Goal: Task Accomplishment & Management: Manage account settings

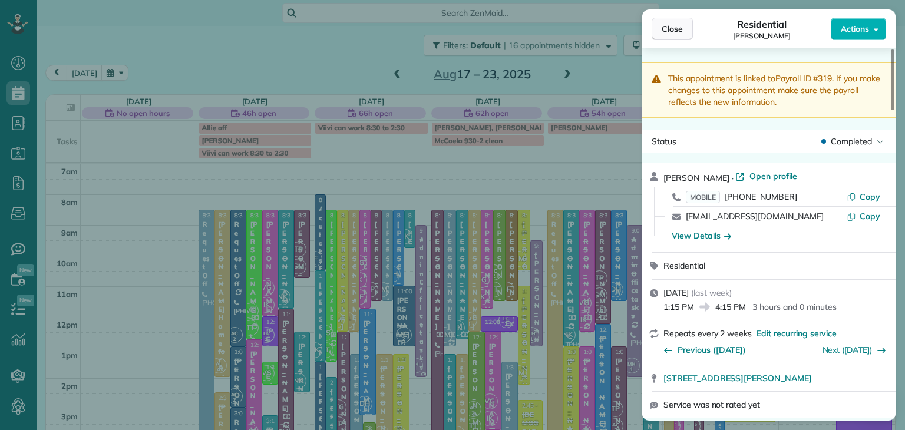
click at [669, 28] on span "Close" at bounding box center [672, 29] width 21 height 12
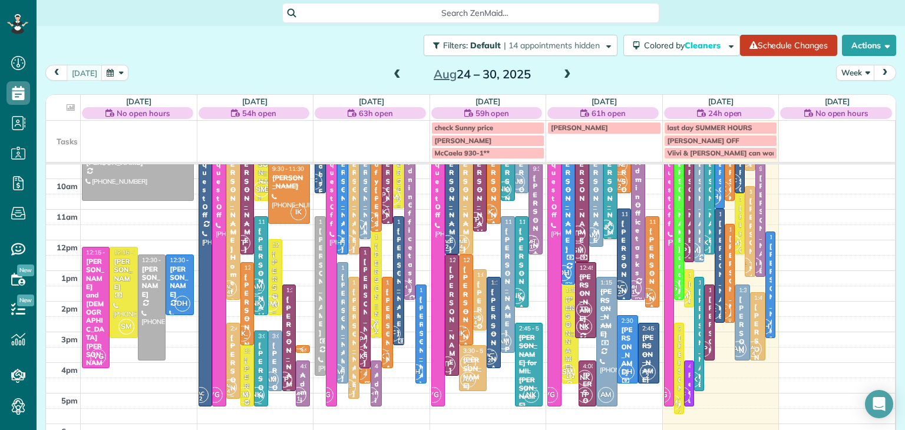
scroll to position [78, 0]
drag, startPoint x: 758, startPoint y: 322, endPoint x: 754, endPoint y: 368, distance: 45.6
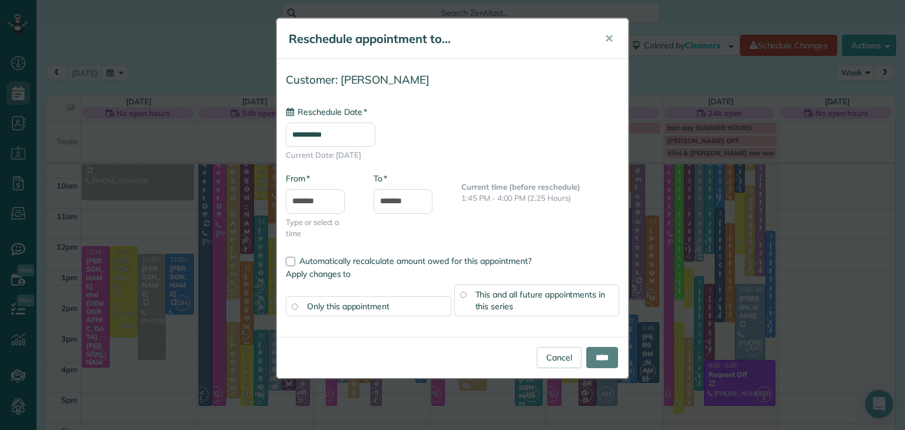
type input "**********"
click at [546, 356] on link "Cancel" at bounding box center [559, 357] width 45 height 21
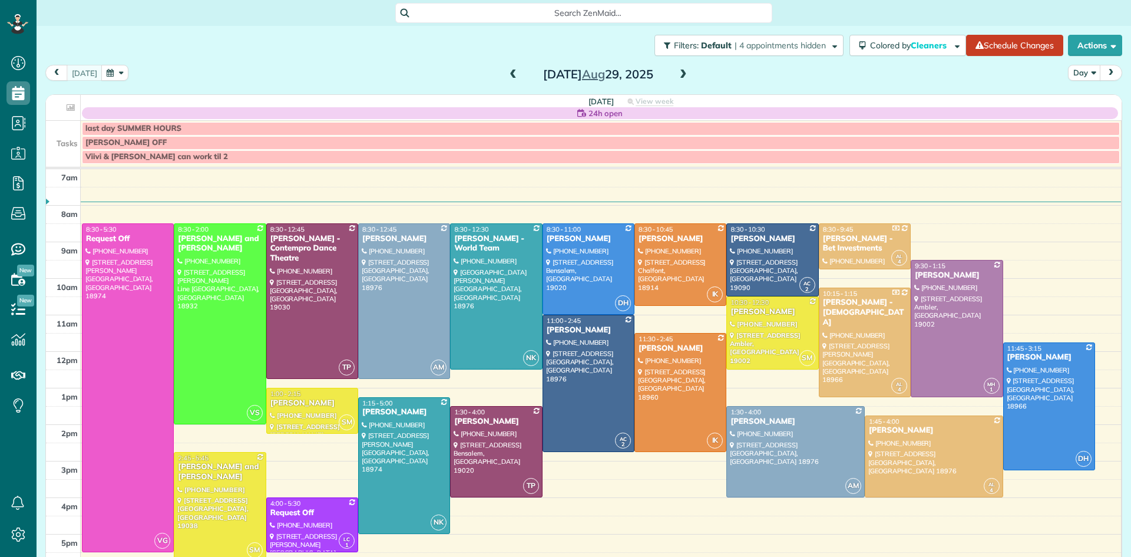
scroll to position [5, 5]
click at [107, 71] on button "button" at bounding box center [114, 73] width 27 height 16
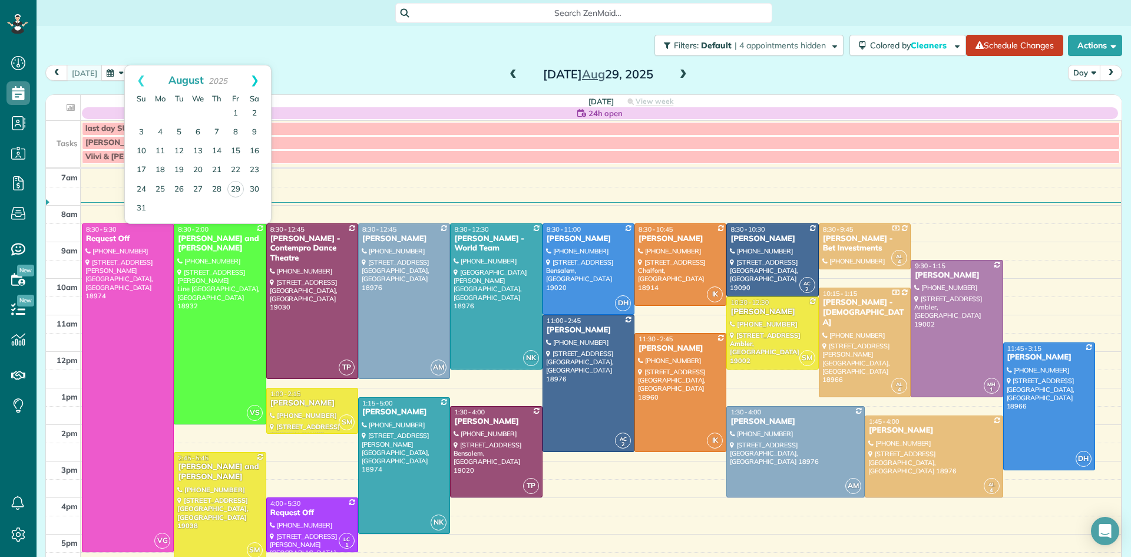
click at [256, 75] on link "Next" at bounding box center [255, 79] width 32 height 29
click at [197, 111] on link "3" at bounding box center [198, 113] width 19 height 19
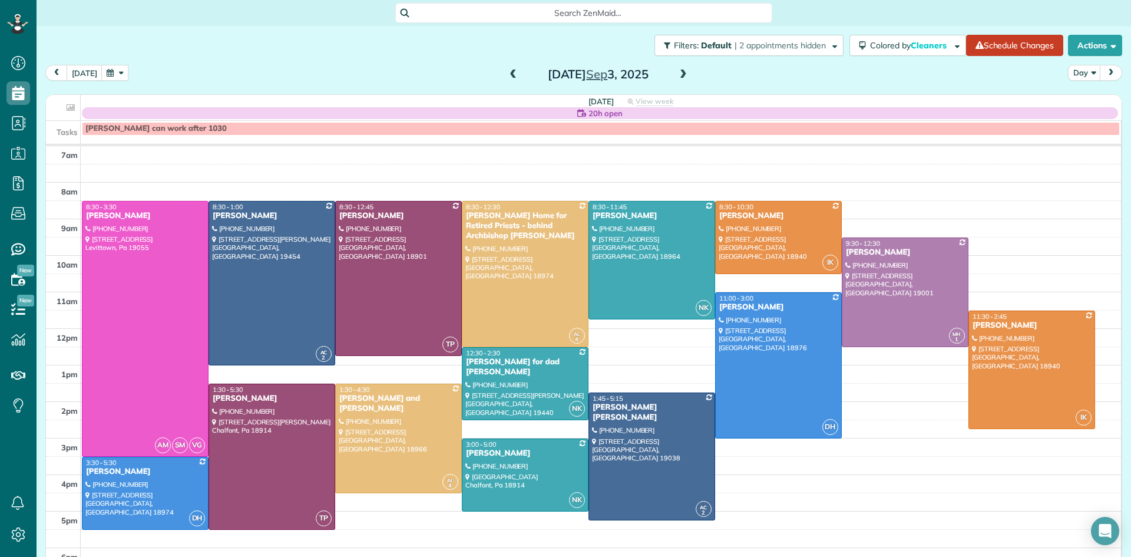
click at [679, 71] on span at bounding box center [683, 75] width 13 height 11
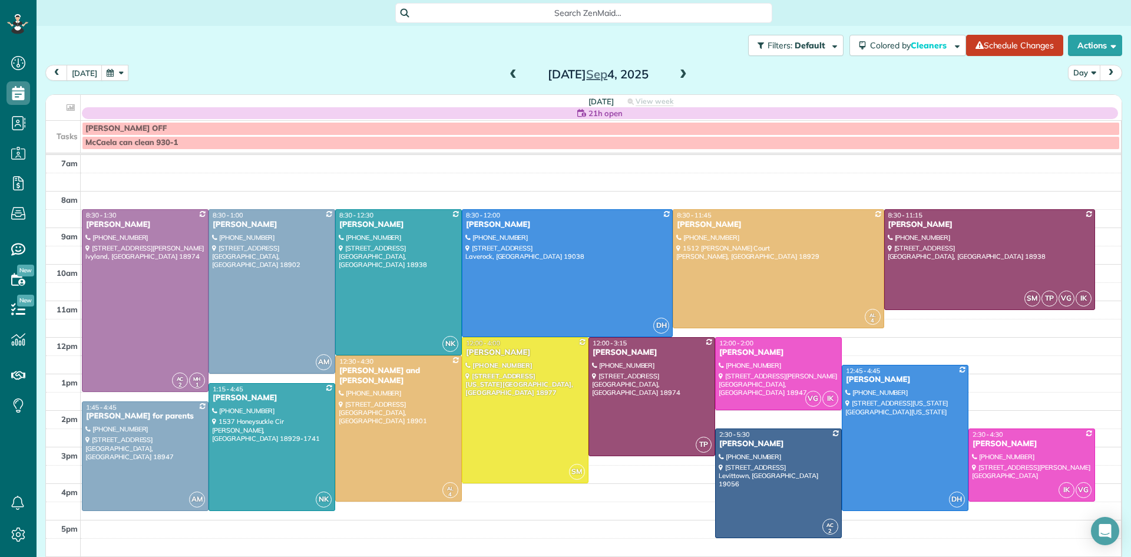
click at [679, 71] on span at bounding box center [683, 75] width 13 height 11
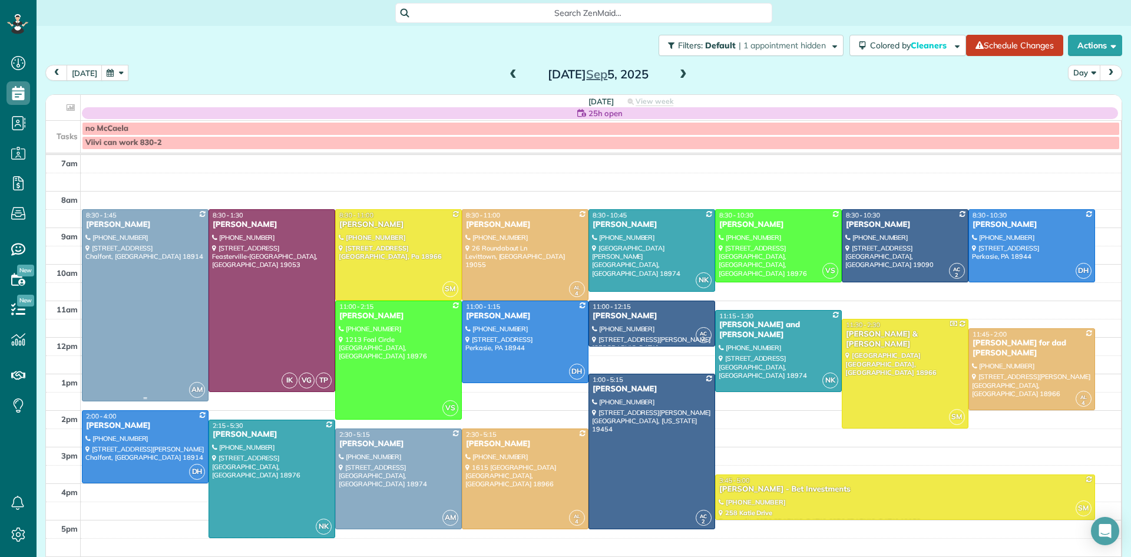
click at [162, 293] on div at bounding box center [146, 305] width 126 height 191
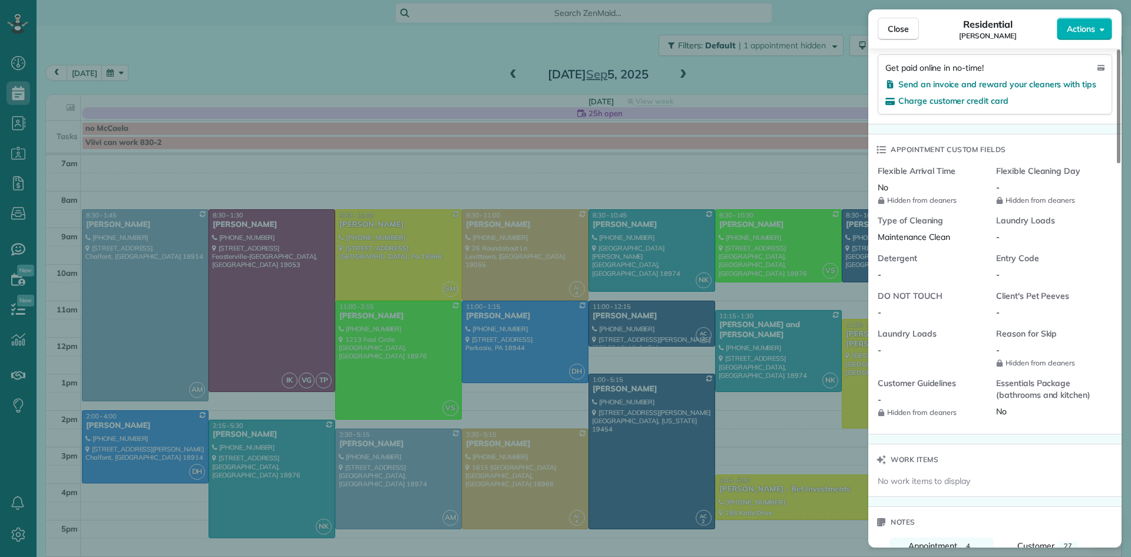
scroll to position [1029, 0]
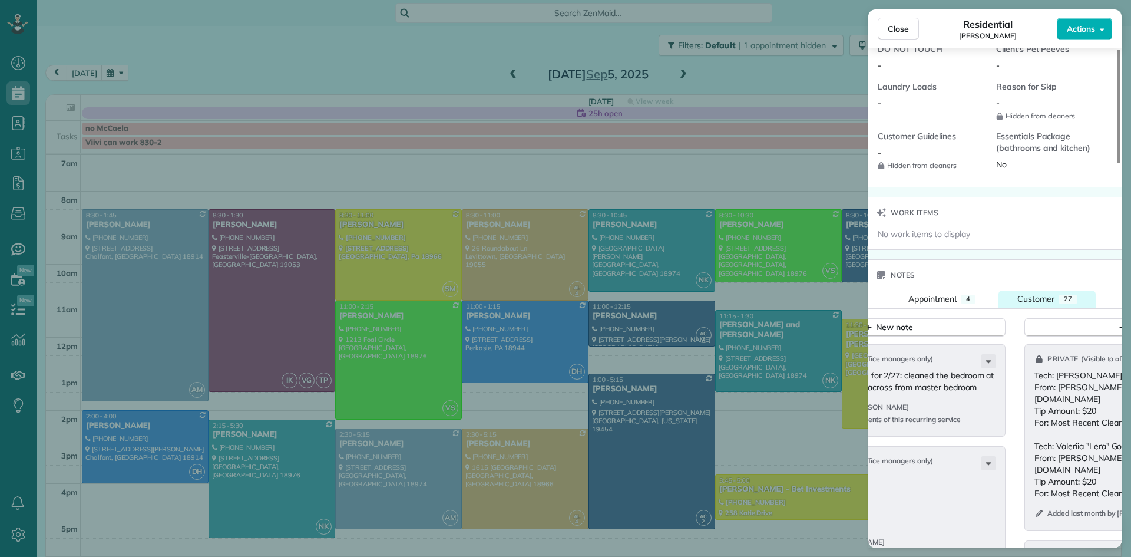
click at [1035, 304] on span "Customer" at bounding box center [1036, 298] width 37 height 11
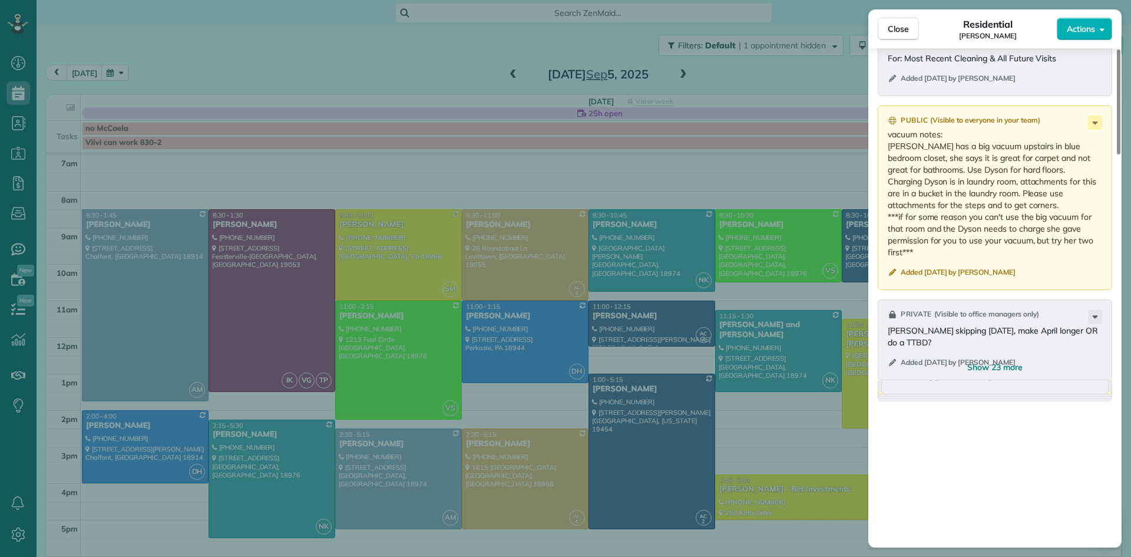
scroll to position [1649, 0]
click at [1008, 372] on span "Show 23 more" at bounding box center [995, 367] width 55 height 12
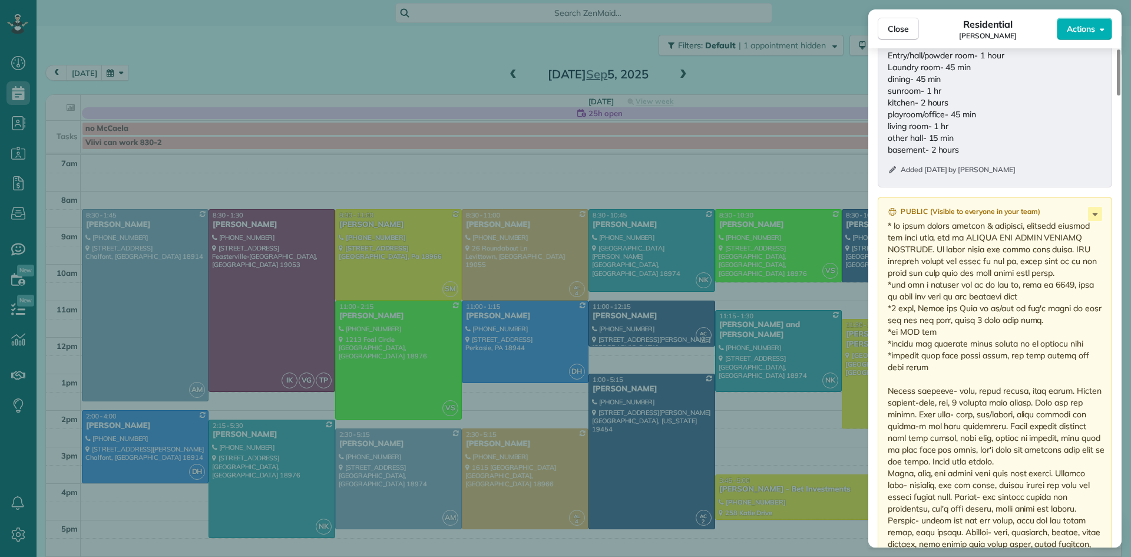
scroll to position [4014, 0]
click at [884, 28] on button "Close" at bounding box center [898, 29] width 41 height 22
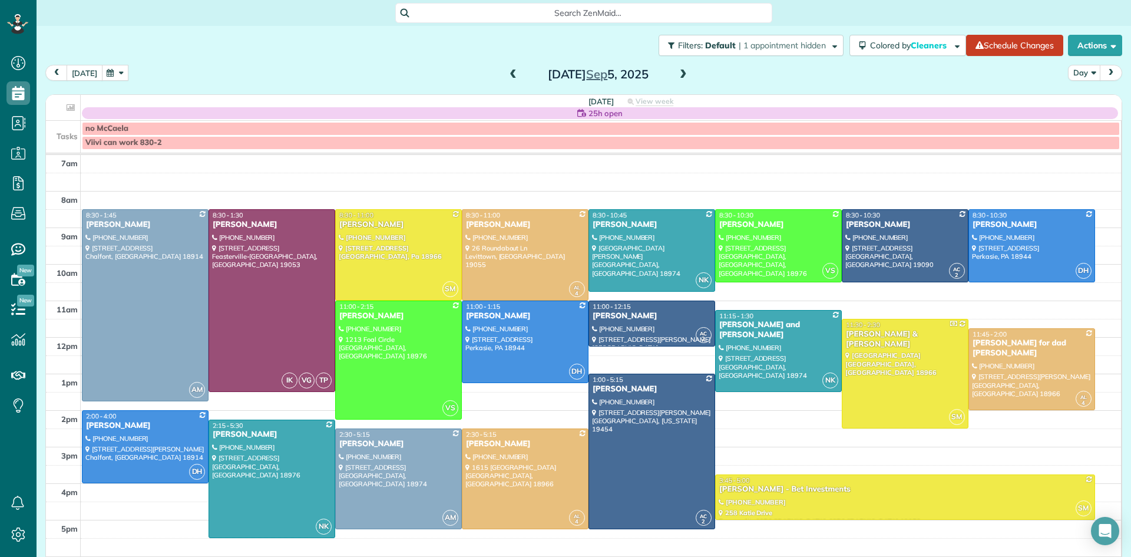
click at [76, 75] on button "today" at bounding box center [85, 73] width 36 height 16
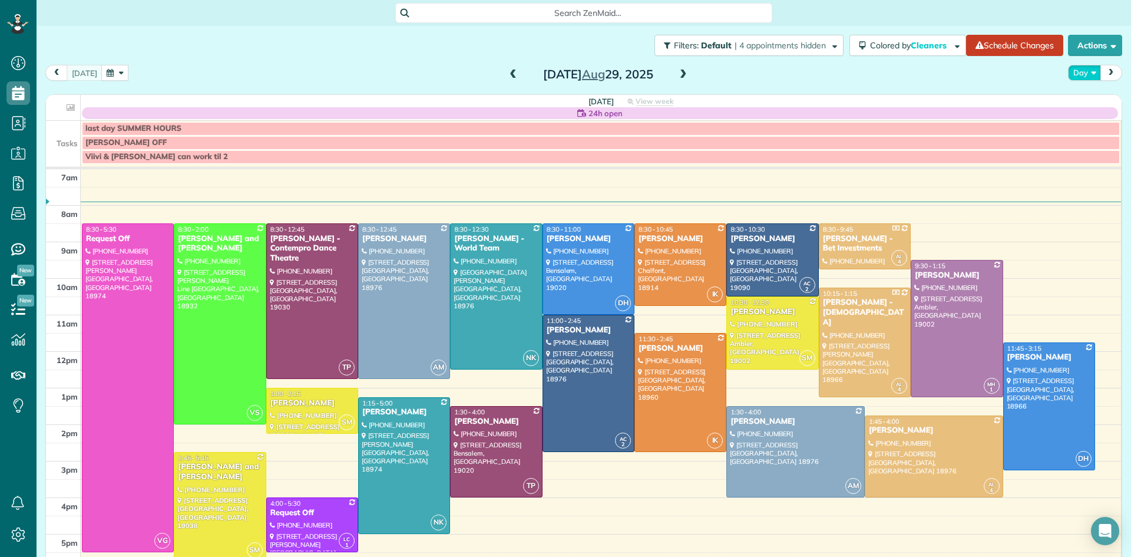
click at [1080, 71] on button "Day" at bounding box center [1084, 73] width 33 height 16
click at [1083, 125] on link "Week" at bounding box center [1115, 124] width 93 height 24
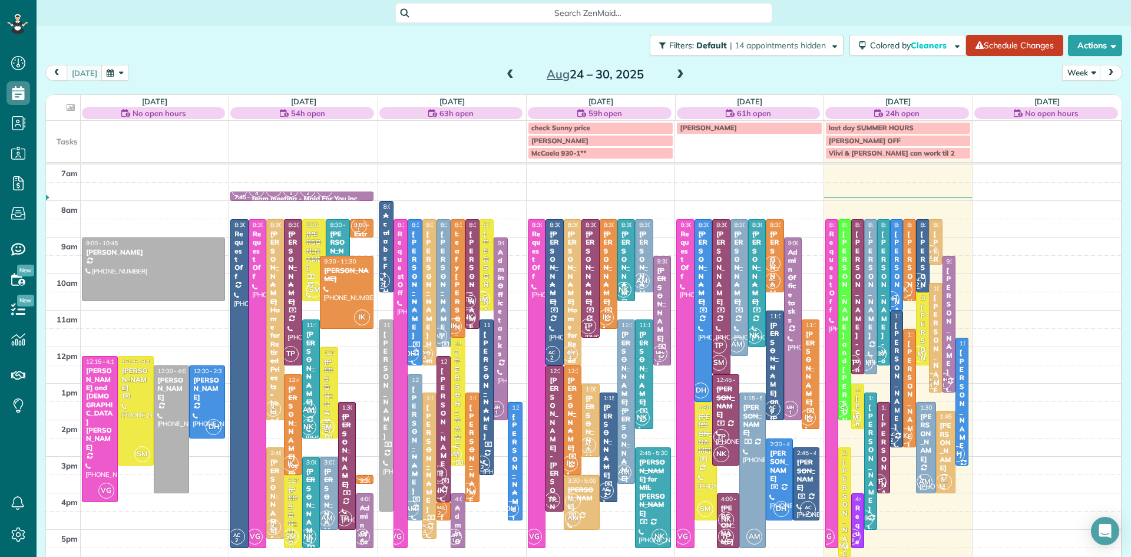
click at [508, 72] on span at bounding box center [510, 75] width 13 height 11
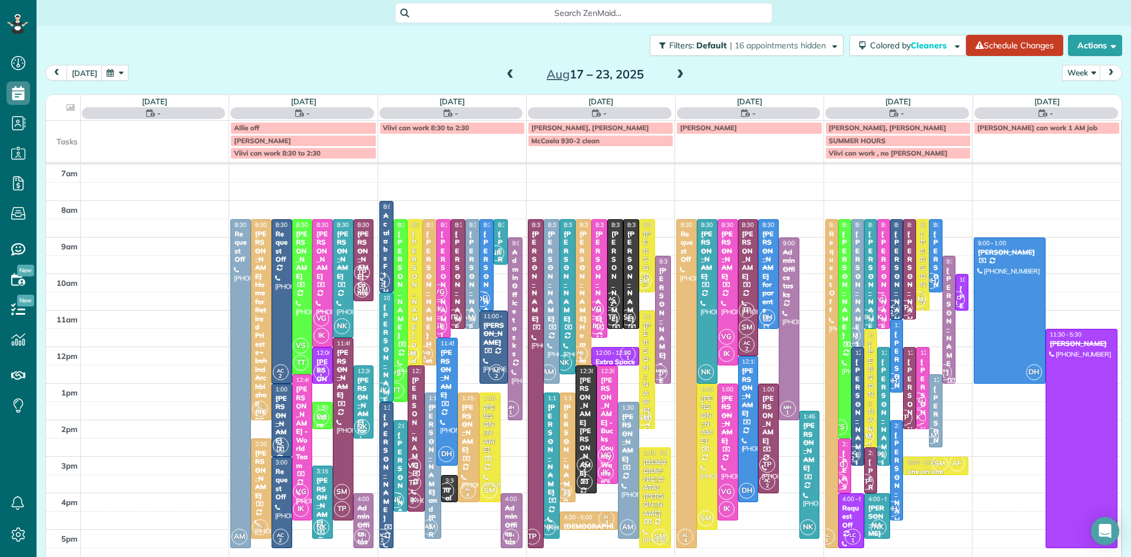
click at [508, 72] on span at bounding box center [510, 75] width 13 height 11
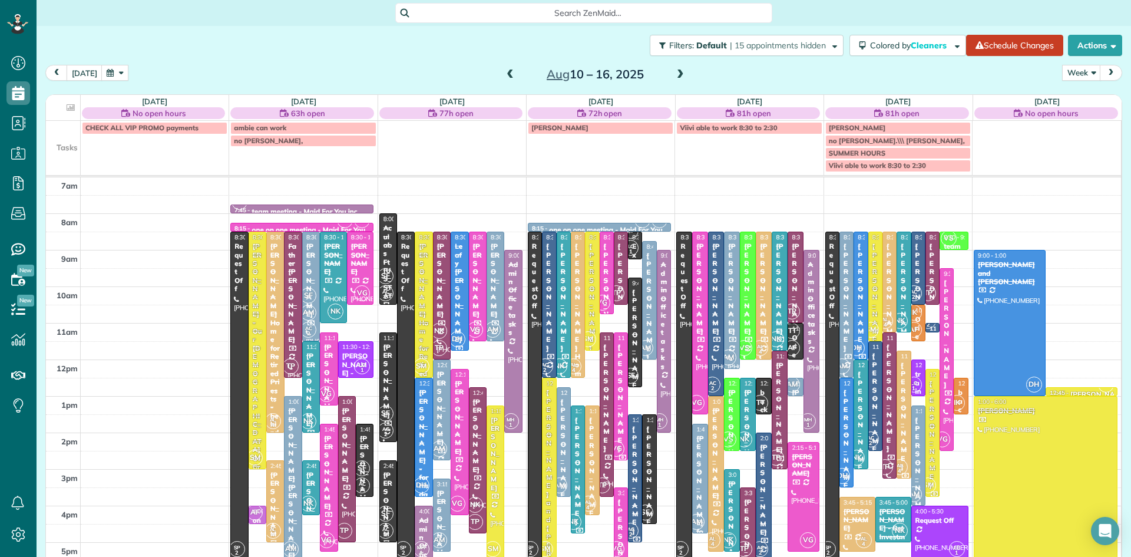
click at [509, 72] on span at bounding box center [510, 75] width 13 height 11
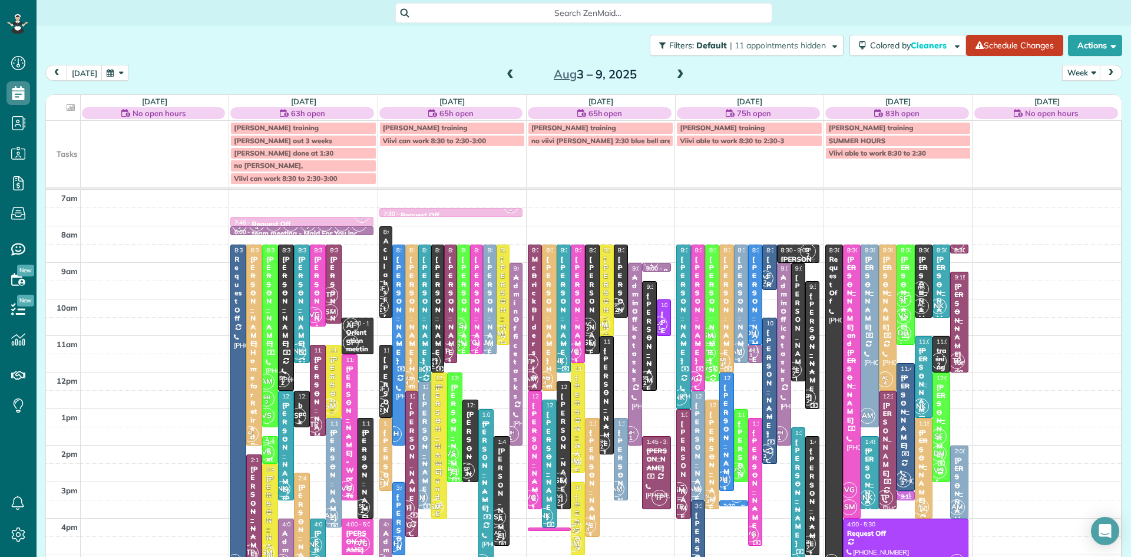
click at [509, 72] on span at bounding box center [510, 75] width 13 height 11
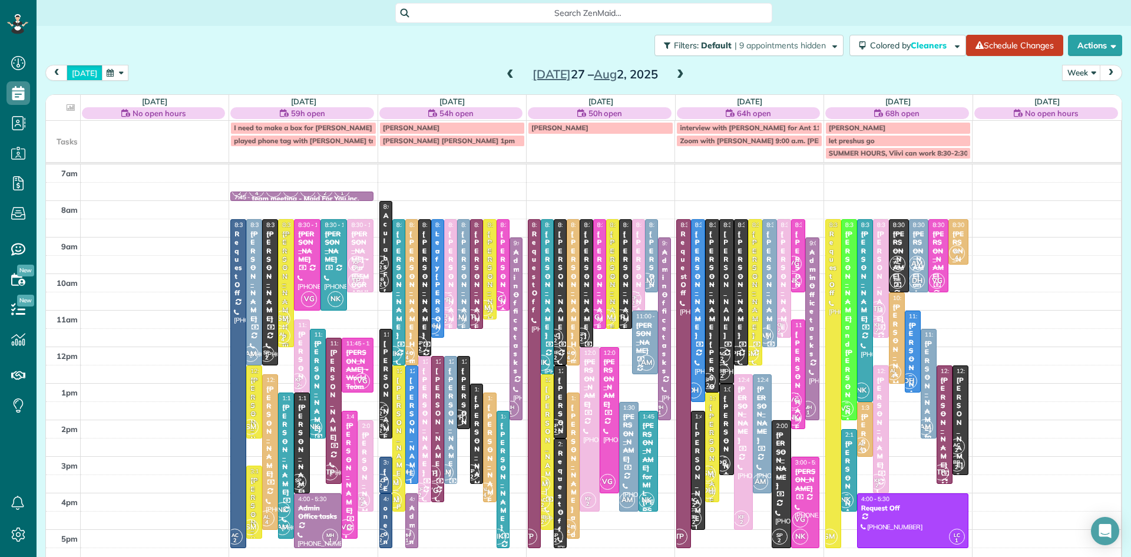
click at [87, 73] on button "today" at bounding box center [85, 73] width 36 height 16
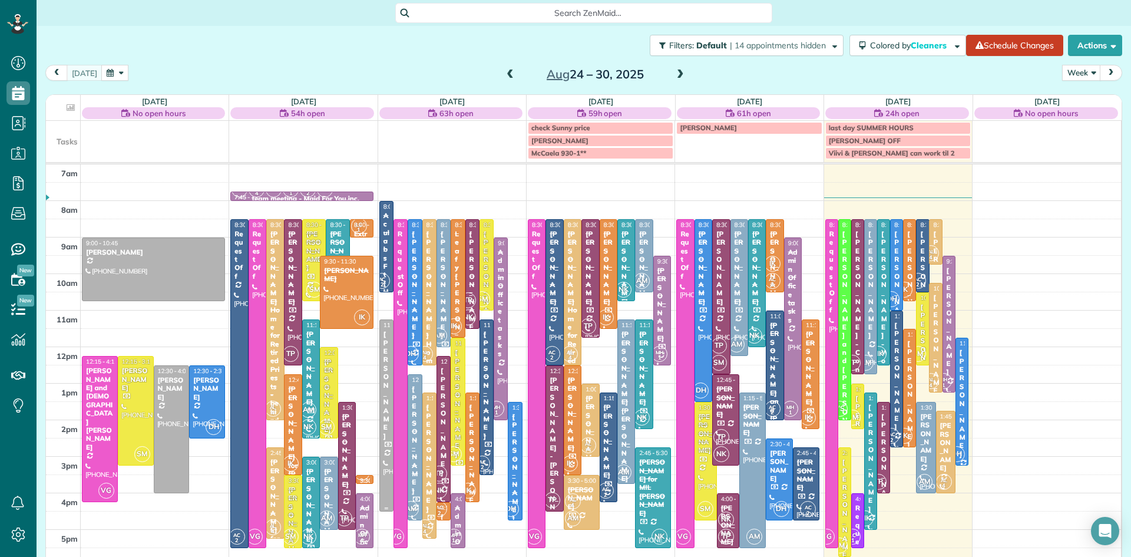
click at [390, 425] on div at bounding box center [386, 415] width 13 height 191
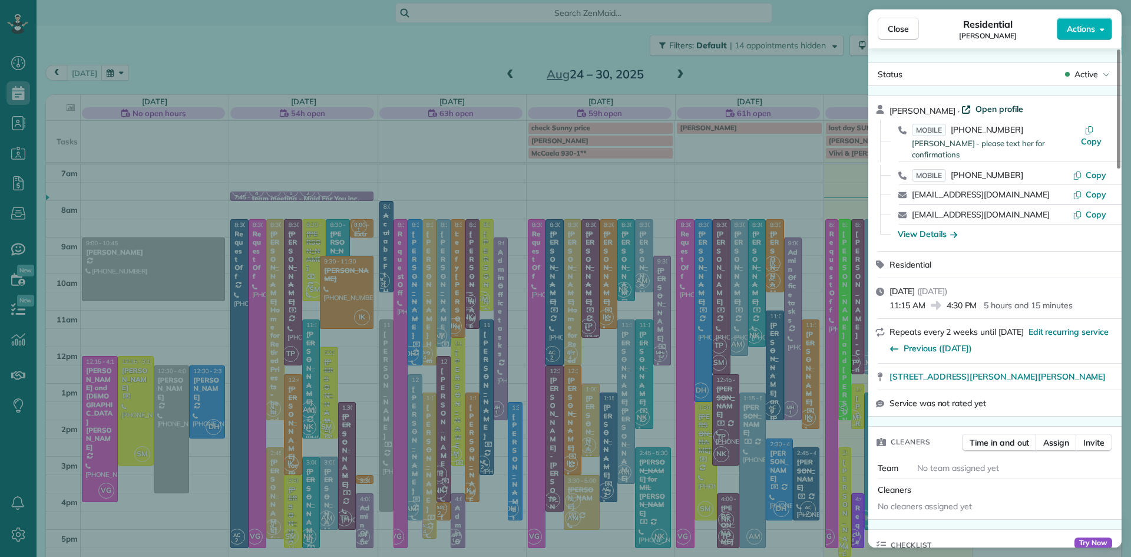
click at [998, 110] on span "Open profile" at bounding box center [1000, 109] width 48 height 12
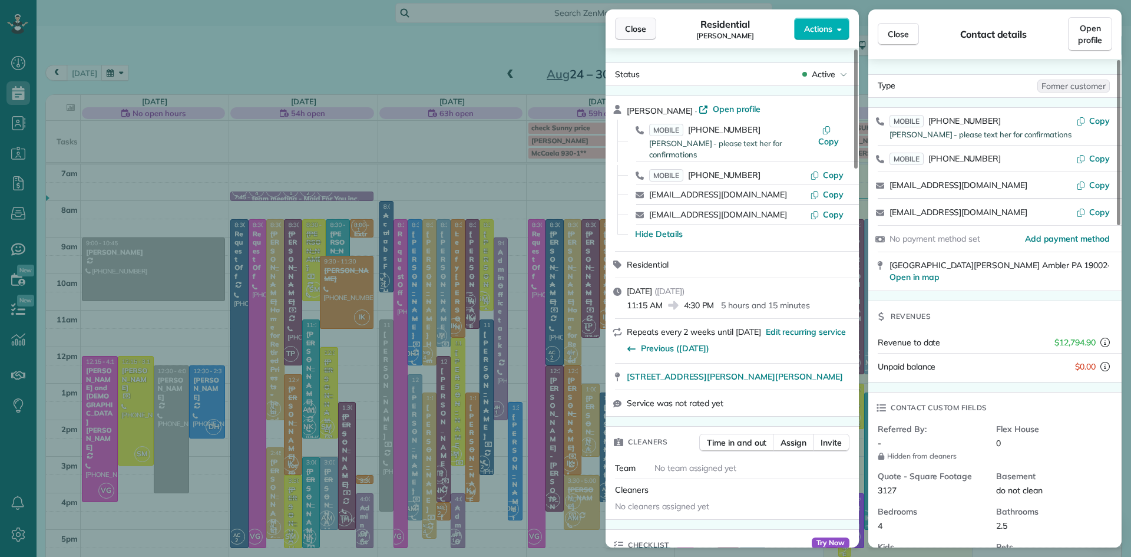
click at [636, 30] on span "Close" at bounding box center [635, 29] width 21 height 12
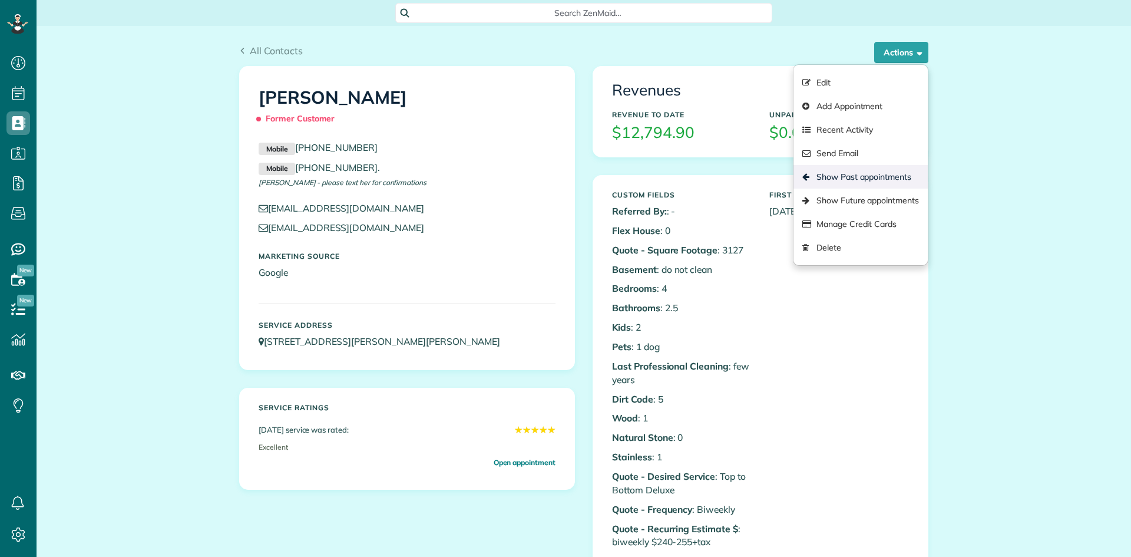
scroll to position [5, 5]
click at [846, 173] on link "Show Past appointments" at bounding box center [861, 177] width 134 height 24
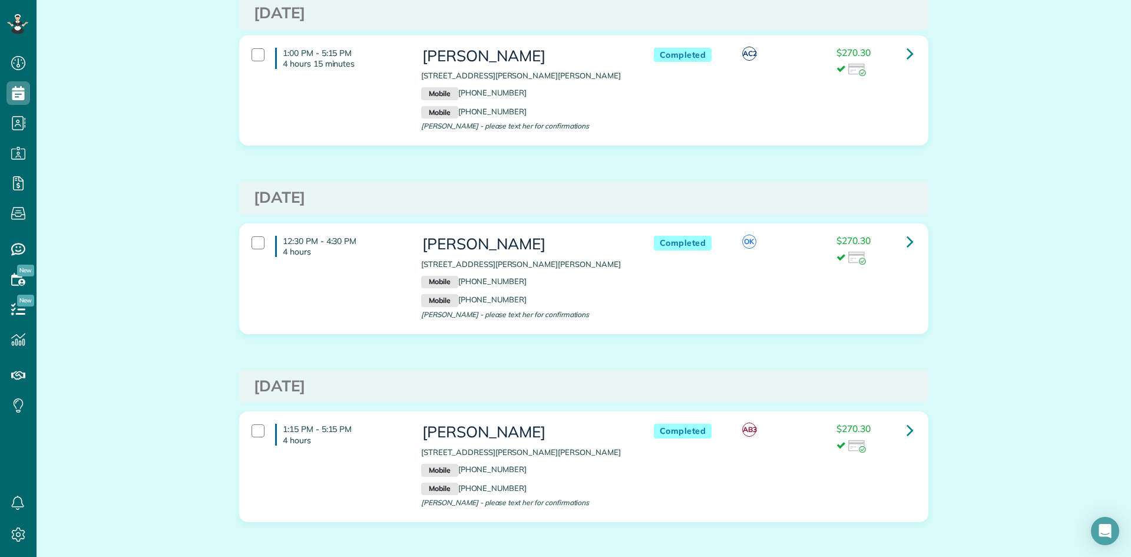
scroll to position [7872, 0]
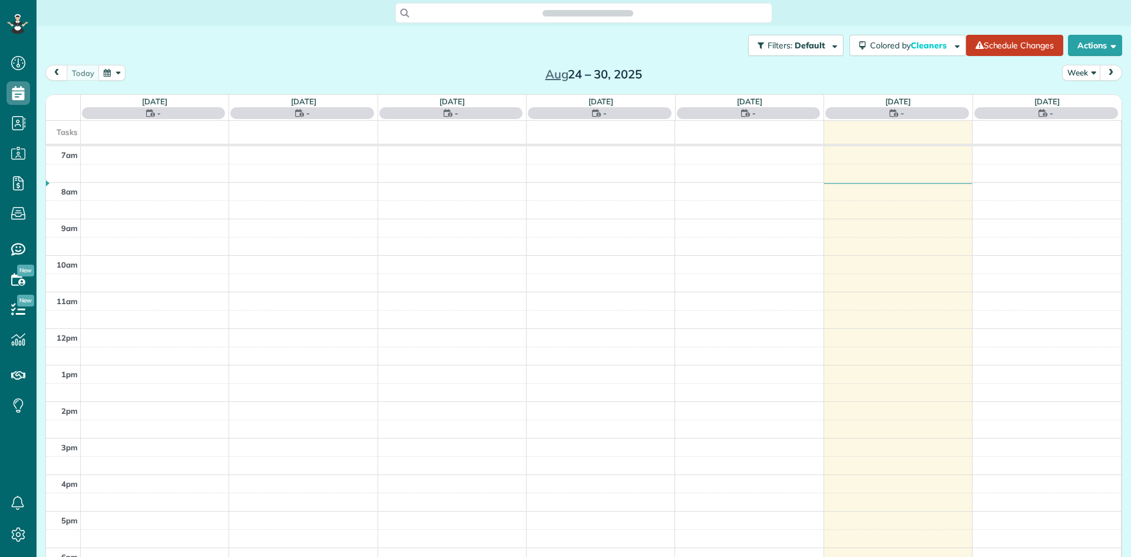
scroll to position [5, 5]
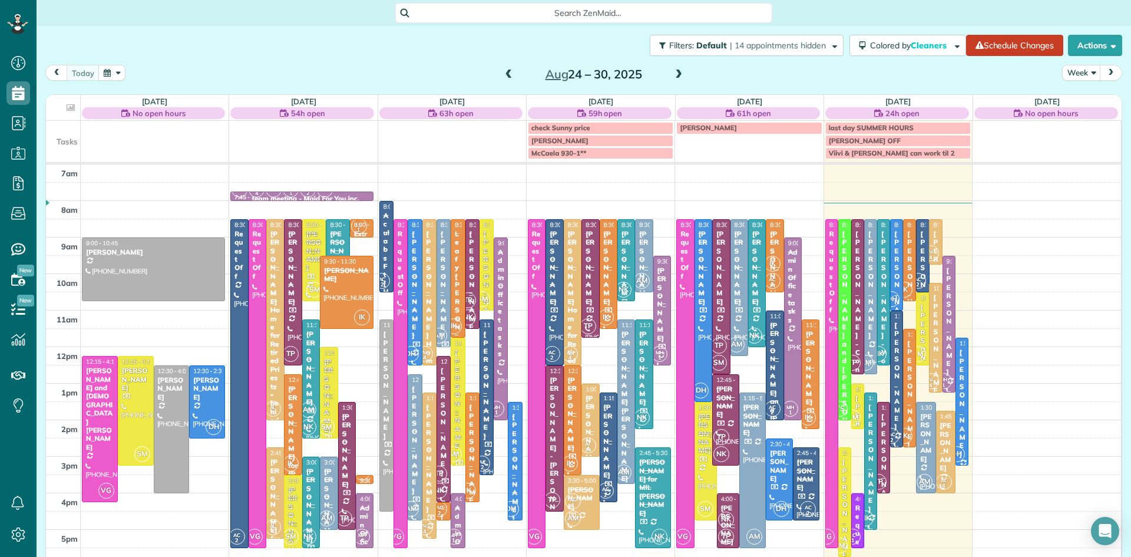
click at [109, 69] on button "button" at bounding box center [111, 73] width 27 height 16
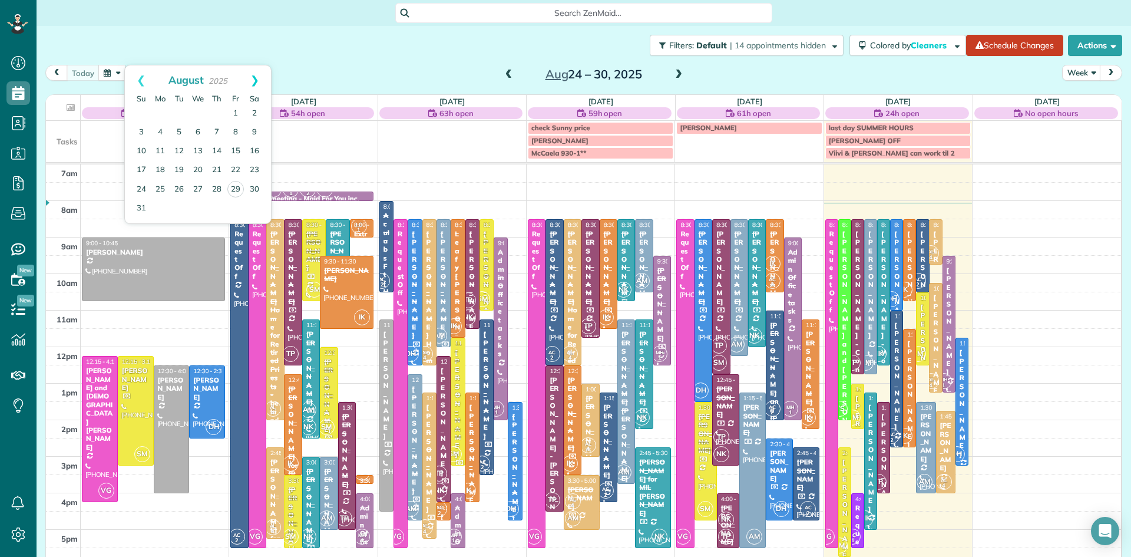
click at [255, 77] on link "Next" at bounding box center [255, 79] width 32 height 29
click at [161, 130] on link "8" at bounding box center [160, 132] width 19 height 19
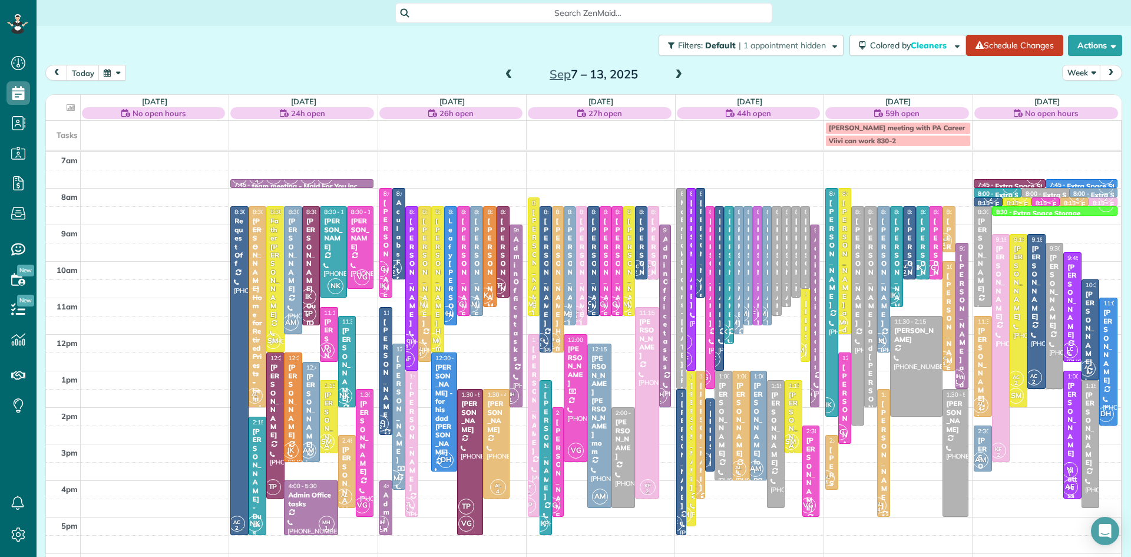
drag, startPoint x: 427, startPoint y: 431, endPoint x: 394, endPoint y: 255, distance: 179.4
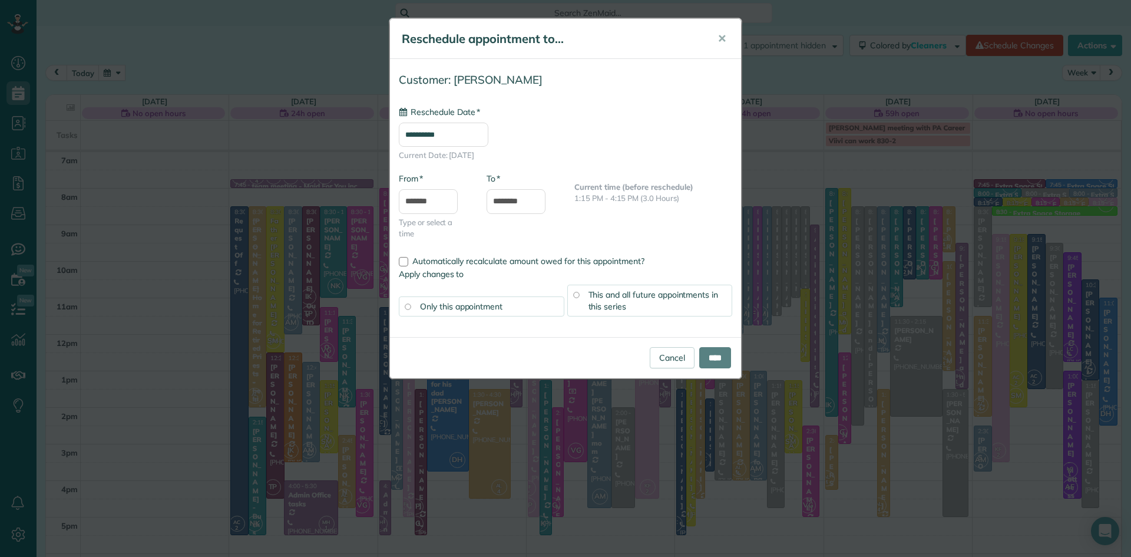
type input "**********"
click at [713, 360] on input "****" at bounding box center [716, 357] width 32 height 21
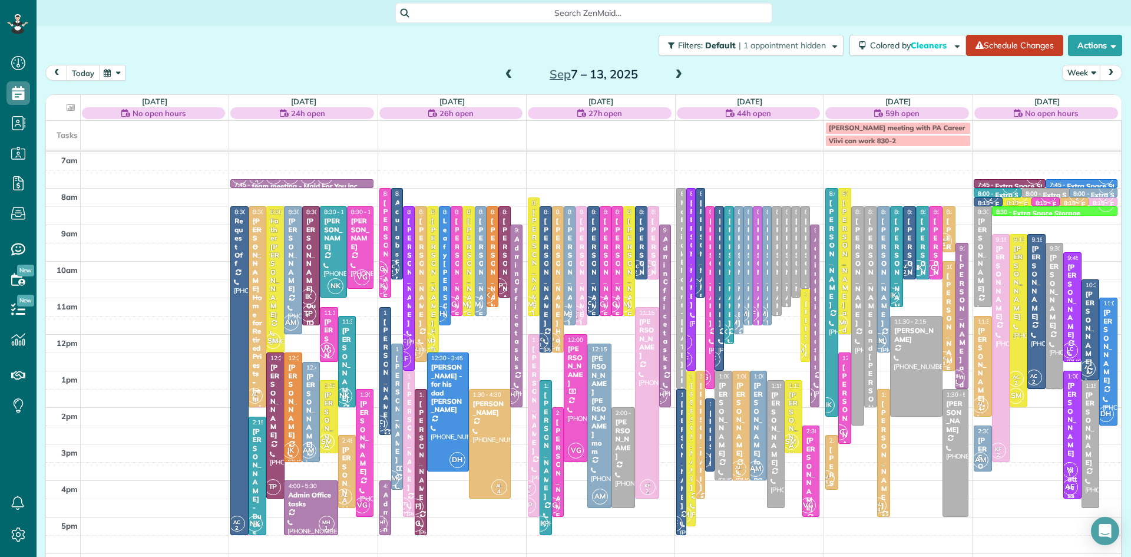
click at [81, 72] on button "today" at bounding box center [83, 73] width 33 height 16
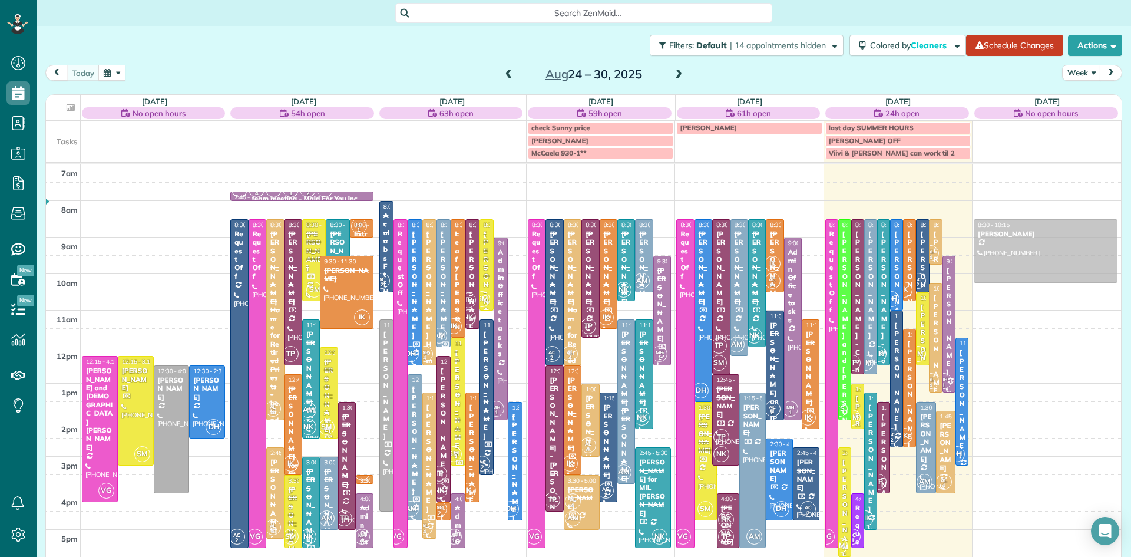
drag, startPoint x: 164, startPoint y: 271, endPoint x: 1054, endPoint y: 255, distance: 890.6
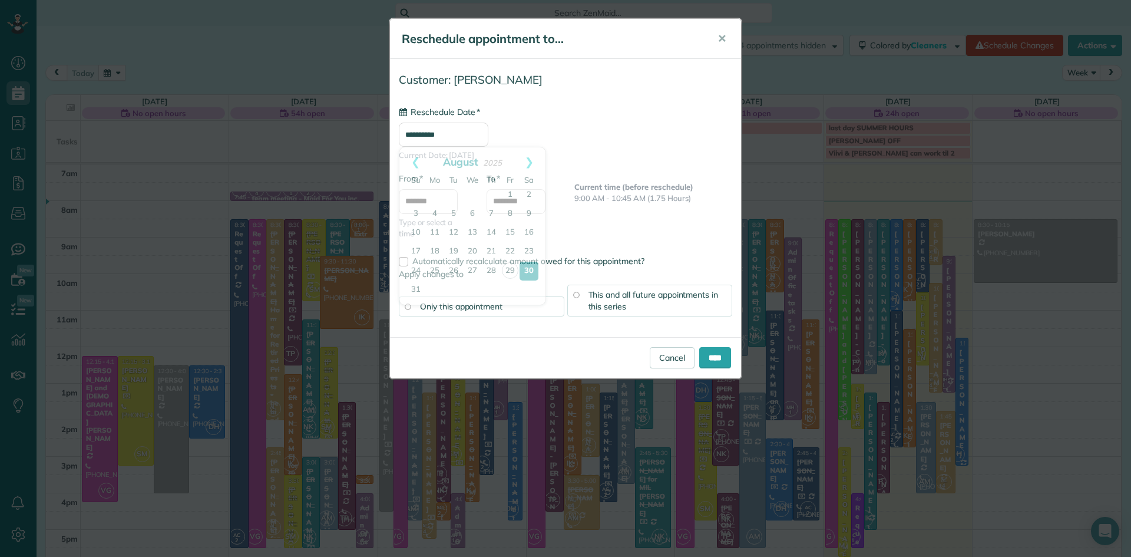
click at [474, 134] on input "**********" at bounding box center [444, 135] width 90 height 24
click at [532, 157] on link "Next" at bounding box center [529, 161] width 32 height 29
click at [528, 193] on link "6" at bounding box center [529, 195] width 19 height 19
type input "**********"
click at [720, 361] on input "****" at bounding box center [716, 357] width 32 height 21
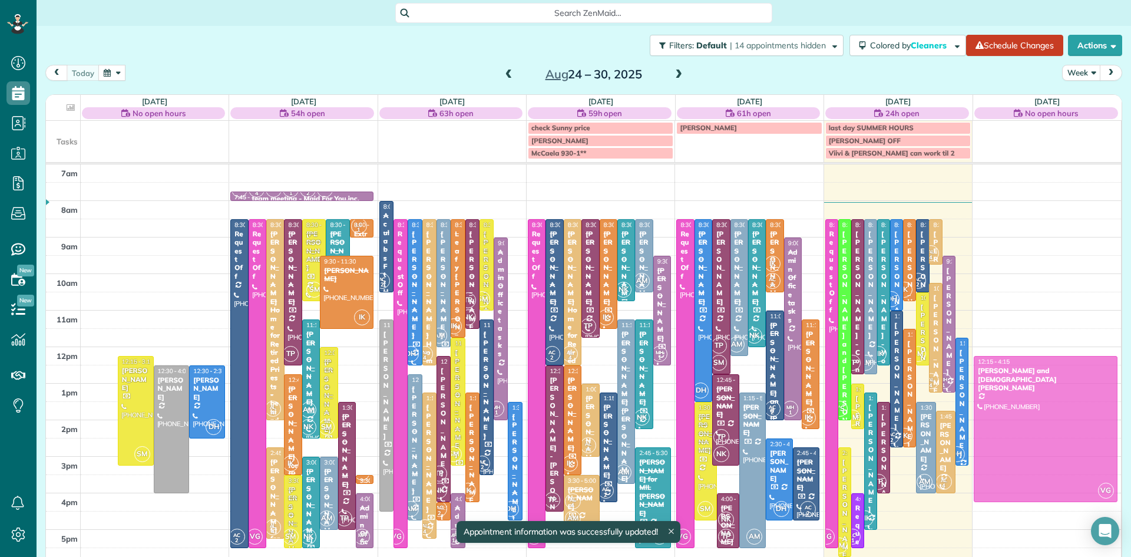
drag, startPoint x: 99, startPoint y: 421, endPoint x: 1035, endPoint y: 434, distance: 936.5
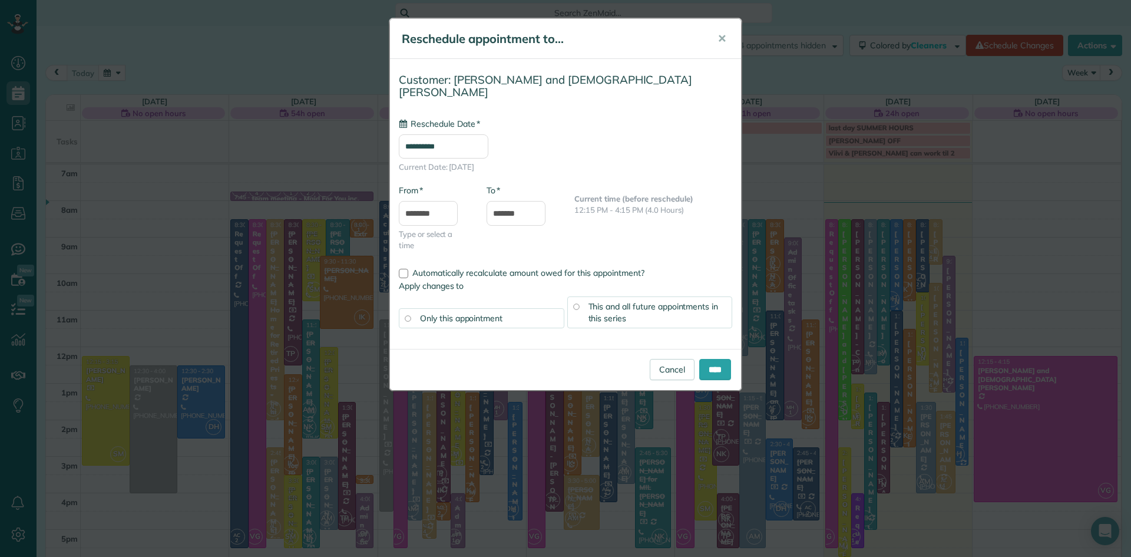
click at [457, 138] on input "**********" at bounding box center [444, 146] width 90 height 24
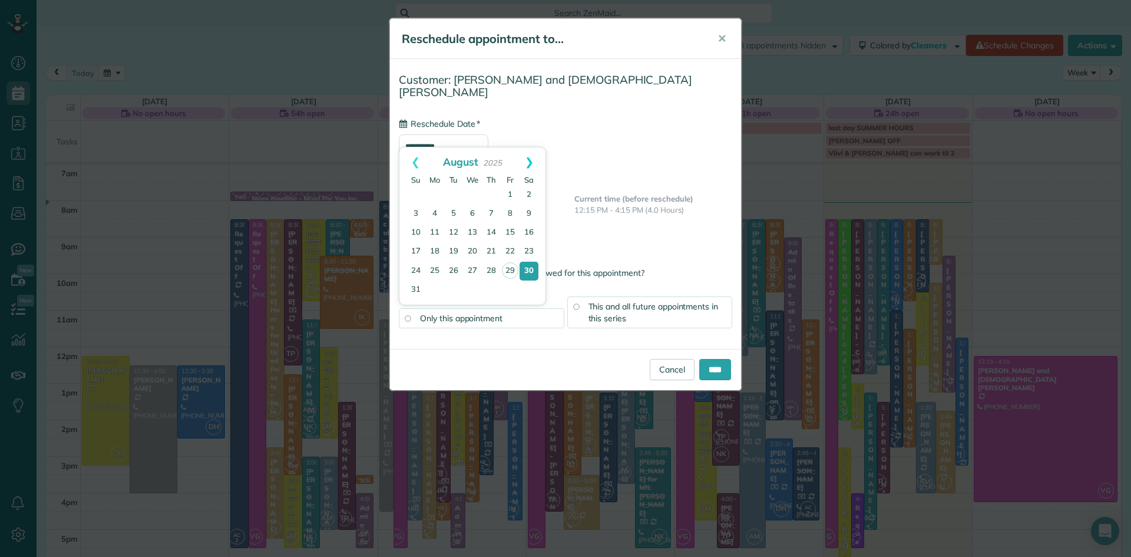
click at [531, 156] on link "Next" at bounding box center [529, 161] width 32 height 29
click at [529, 187] on link "6" at bounding box center [529, 195] width 19 height 19
type input "**********"
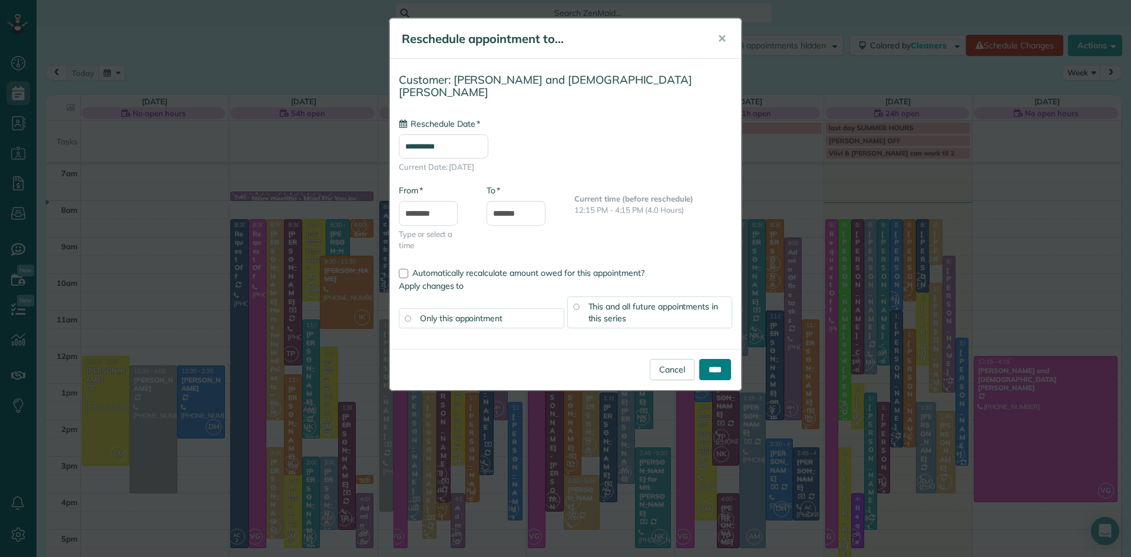
click at [719, 359] on input "****" at bounding box center [716, 369] width 32 height 21
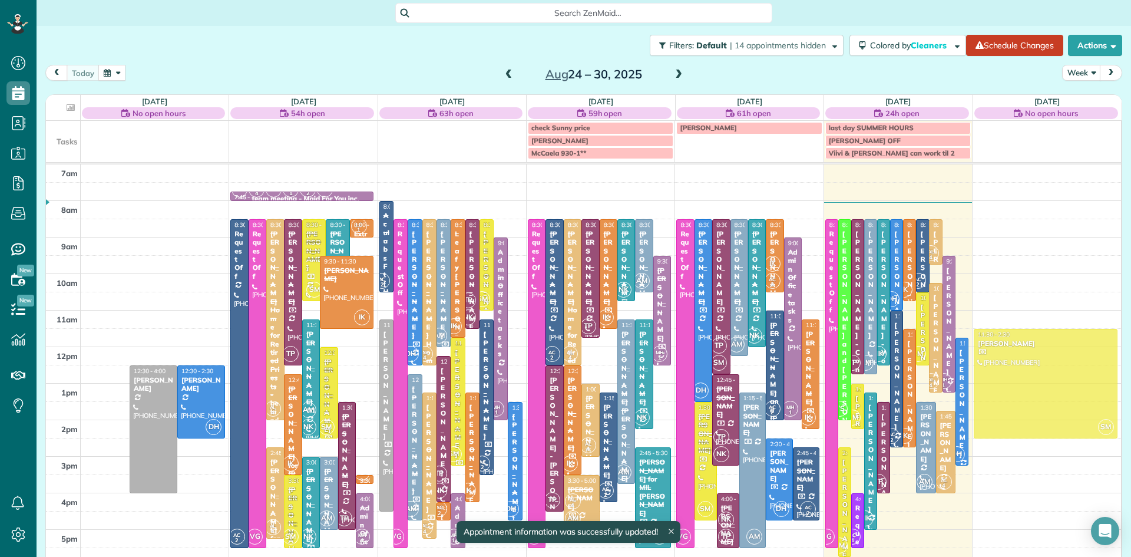
drag, startPoint x: 114, startPoint y: 404, endPoint x: 1025, endPoint y: 381, distance: 911.4
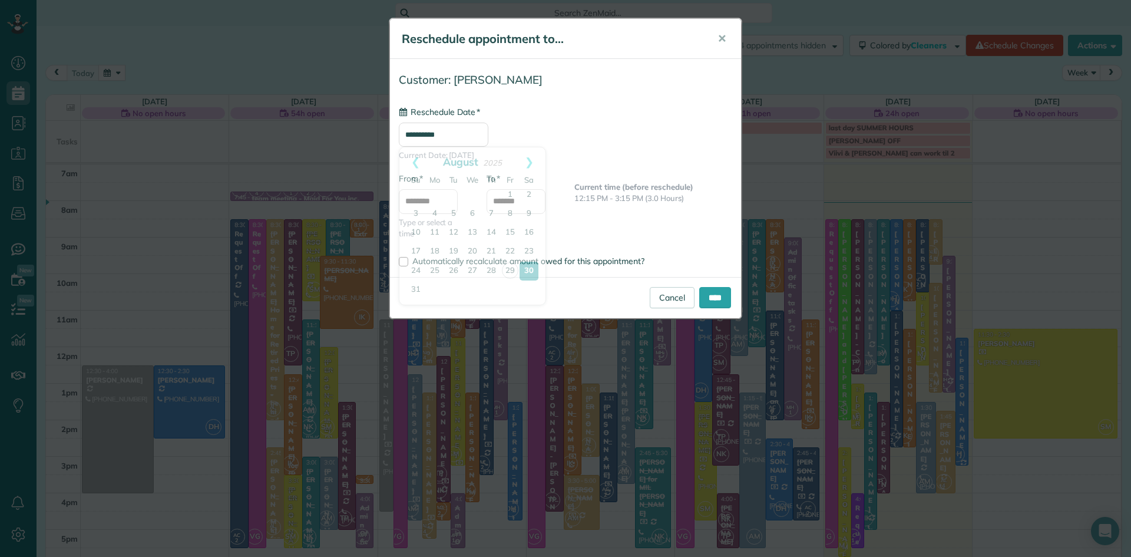
click at [469, 137] on input "**********" at bounding box center [444, 135] width 90 height 24
click at [532, 157] on link "Next" at bounding box center [529, 161] width 32 height 29
click at [529, 193] on link "6" at bounding box center [529, 195] width 19 height 19
type input "**********"
click at [717, 300] on input "****" at bounding box center [716, 297] width 32 height 21
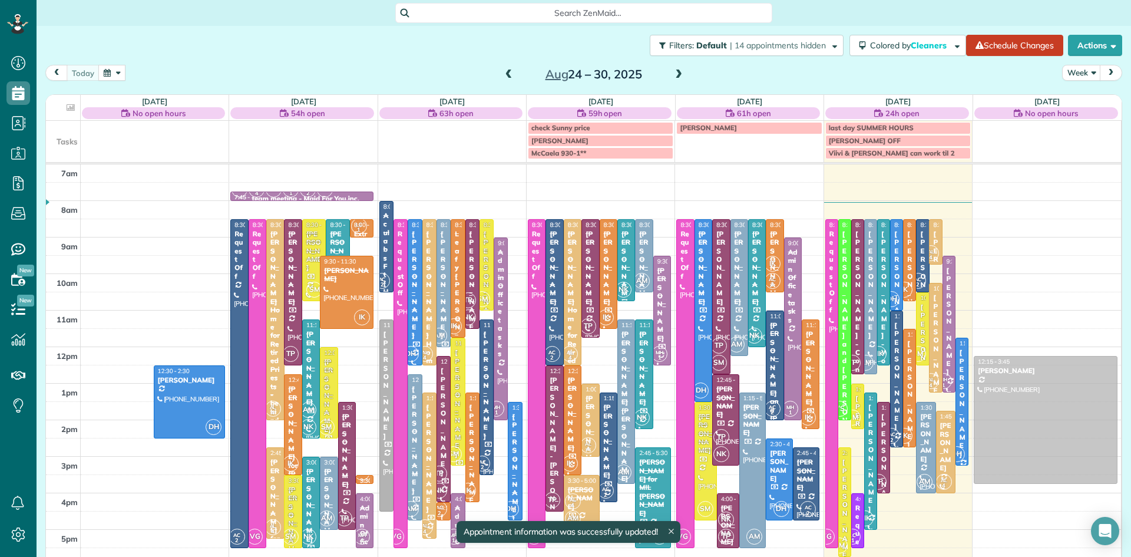
drag, startPoint x: 113, startPoint y: 408, endPoint x: 1018, endPoint y: 400, distance: 905.2
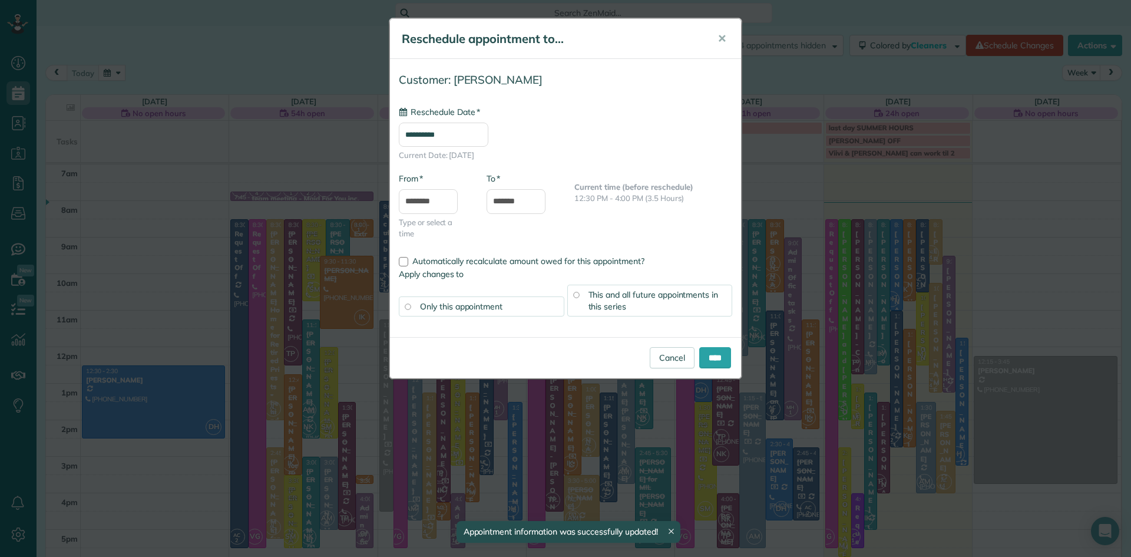
click at [465, 131] on input "**********" at bounding box center [444, 135] width 90 height 24
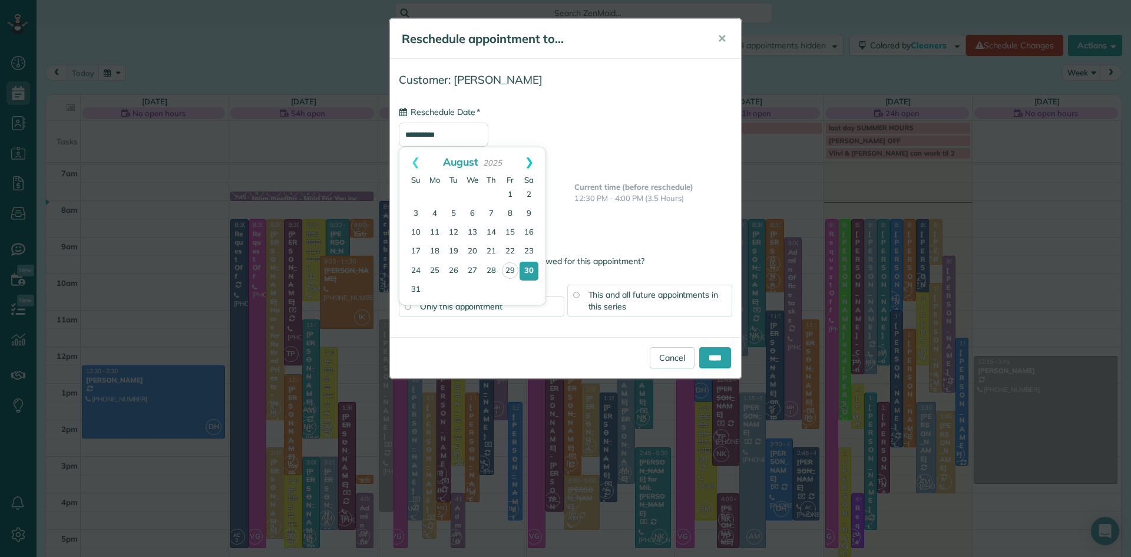
click at [530, 160] on link "Next" at bounding box center [529, 161] width 32 height 29
click at [526, 194] on link "6" at bounding box center [529, 195] width 19 height 19
type input "**********"
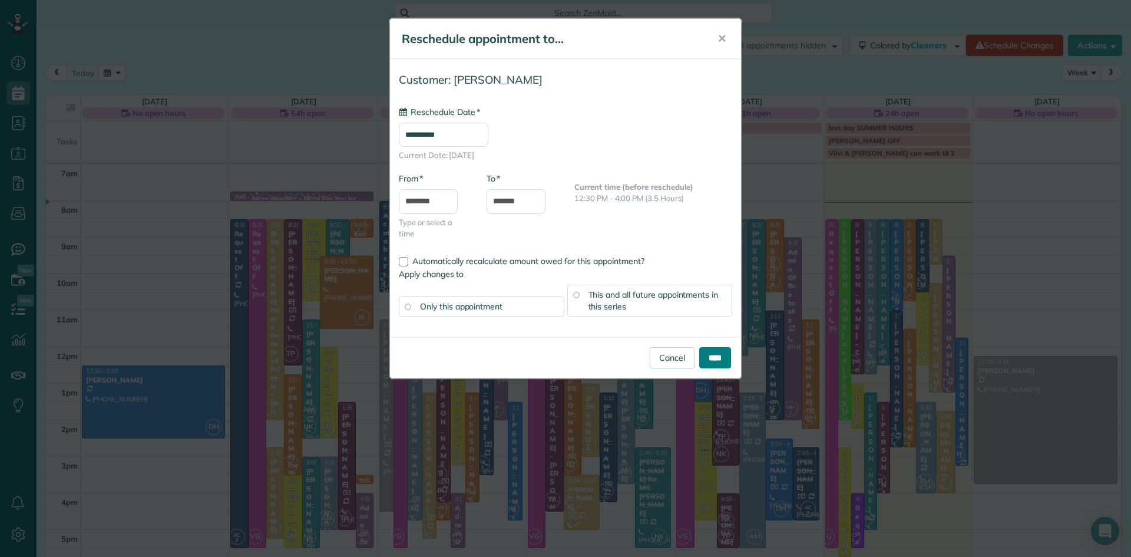
click at [705, 358] on input "****" at bounding box center [716, 357] width 32 height 21
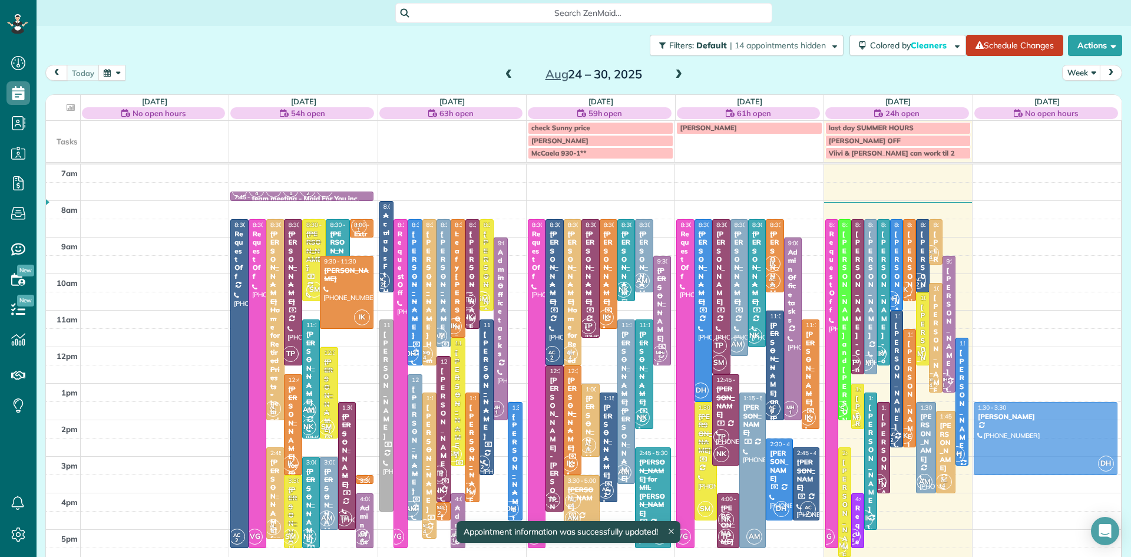
drag, startPoint x: 182, startPoint y: 387, endPoint x: 1084, endPoint y: 423, distance: 903.0
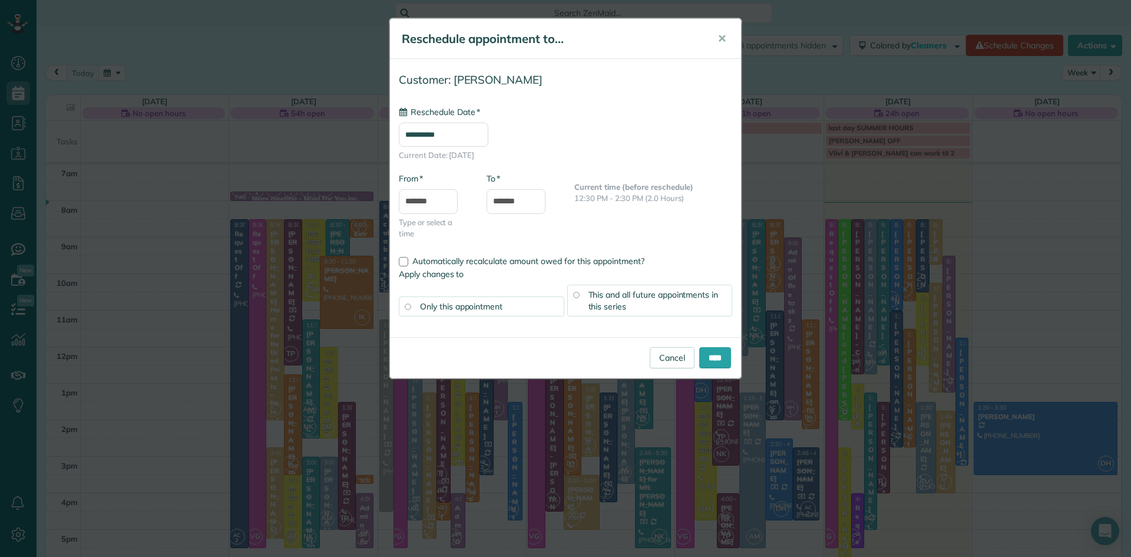
click at [458, 137] on input "**********" at bounding box center [444, 135] width 90 height 24
click at [527, 159] on link "Next" at bounding box center [529, 161] width 32 height 29
click at [529, 190] on link "6" at bounding box center [529, 195] width 19 height 19
type input "**********"
click at [717, 360] on input "****" at bounding box center [716, 357] width 32 height 21
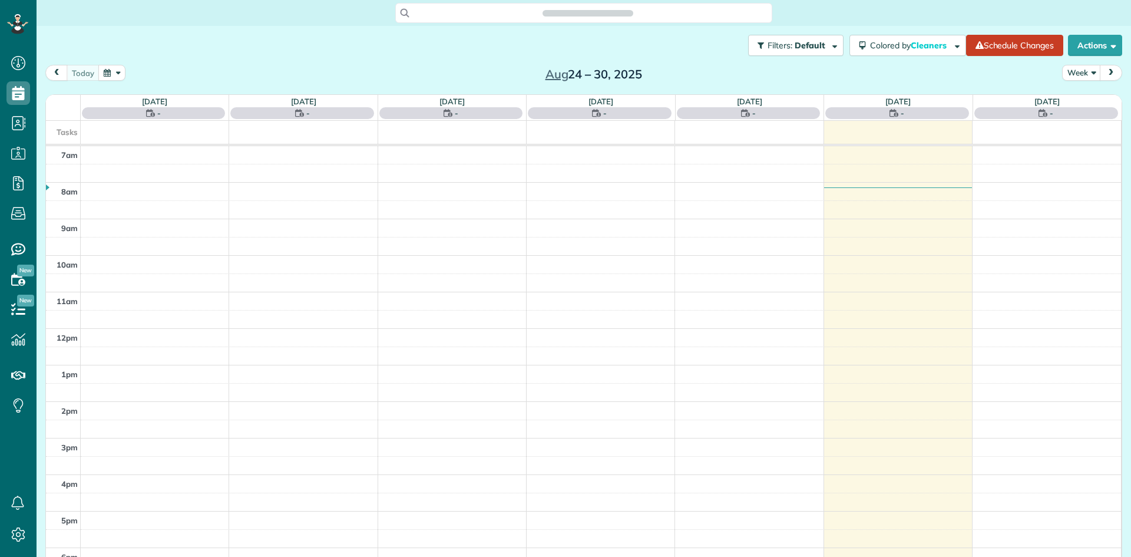
scroll to position [557, 37]
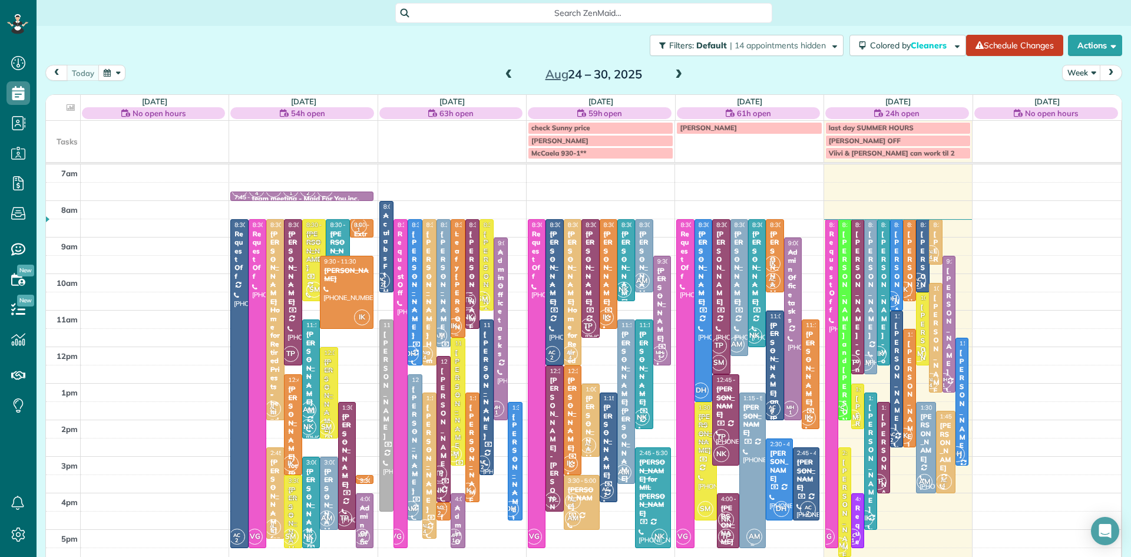
click at [751, 434] on div "[PERSON_NAME]" at bounding box center [753, 420] width 20 height 34
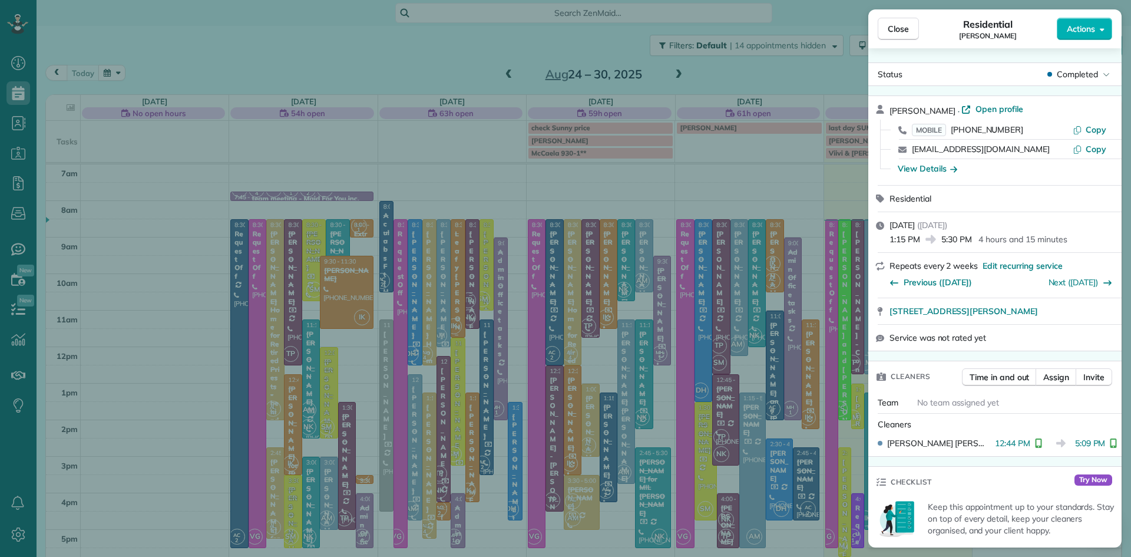
click at [895, 27] on span "Close" at bounding box center [898, 29] width 21 height 12
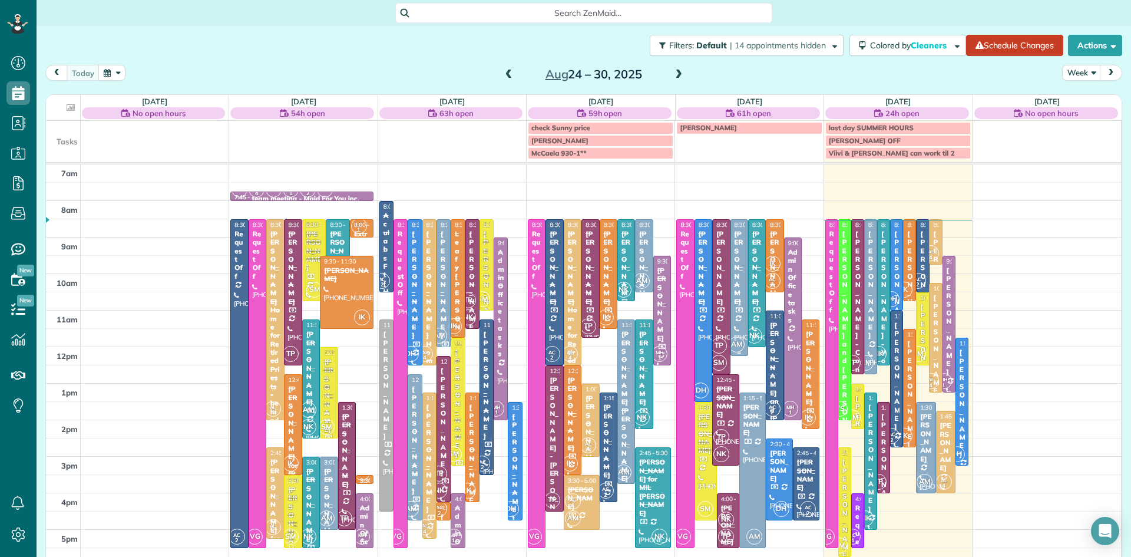
click at [735, 317] on div at bounding box center [739, 288] width 17 height 136
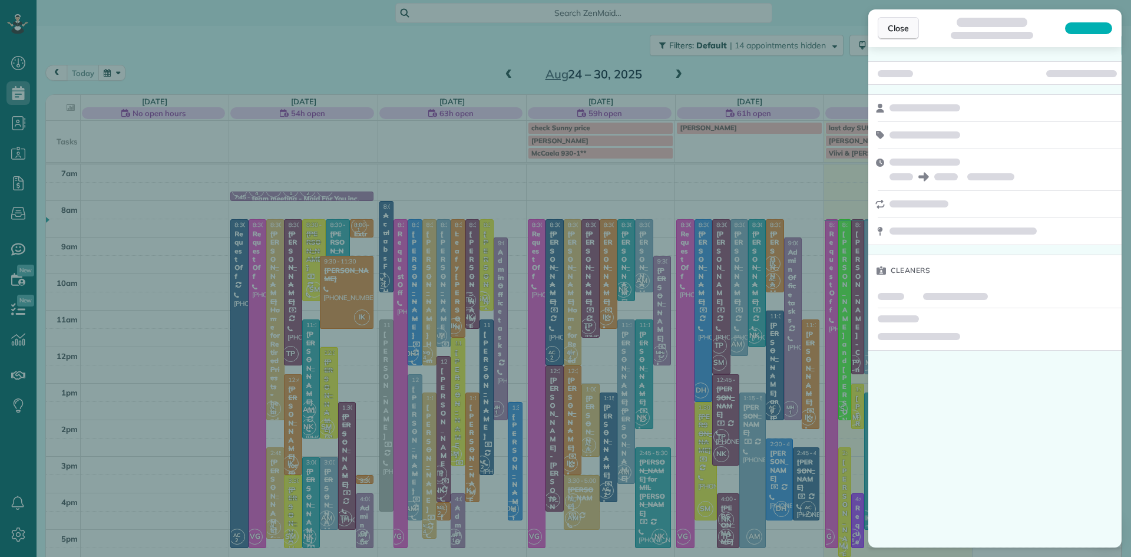
click at [902, 27] on span "Close" at bounding box center [898, 28] width 21 height 12
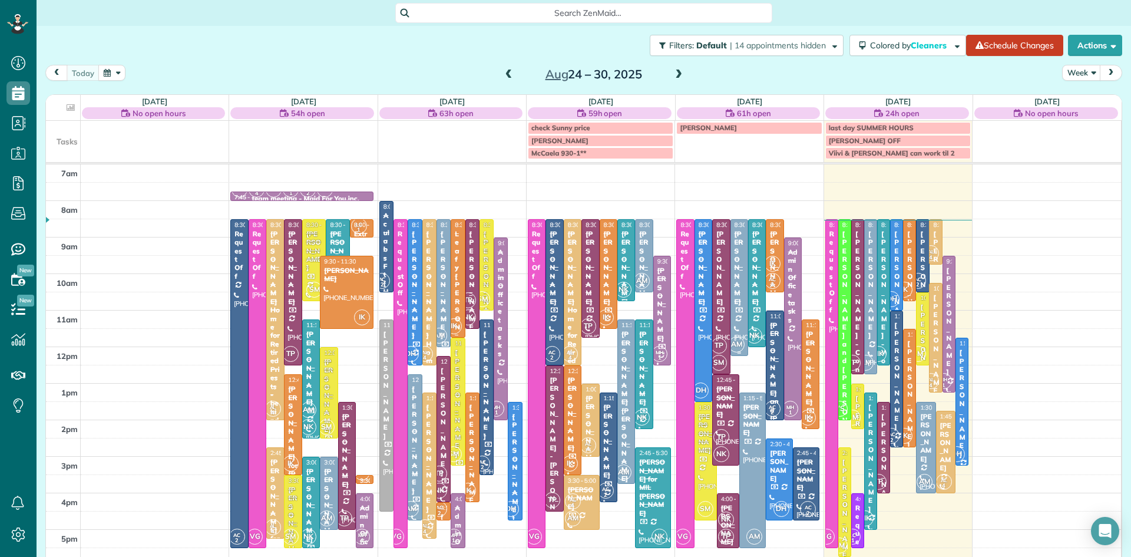
click at [744, 277] on div "[PERSON_NAME]" at bounding box center [739, 268] width 11 height 76
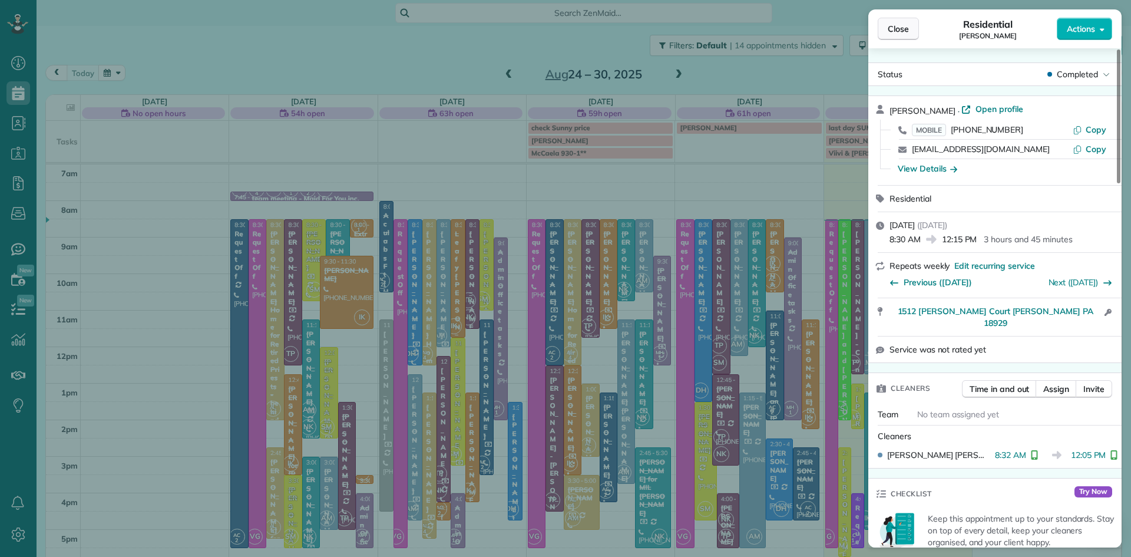
click at [883, 28] on button "Close" at bounding box center [898, 29] width 41 height 22
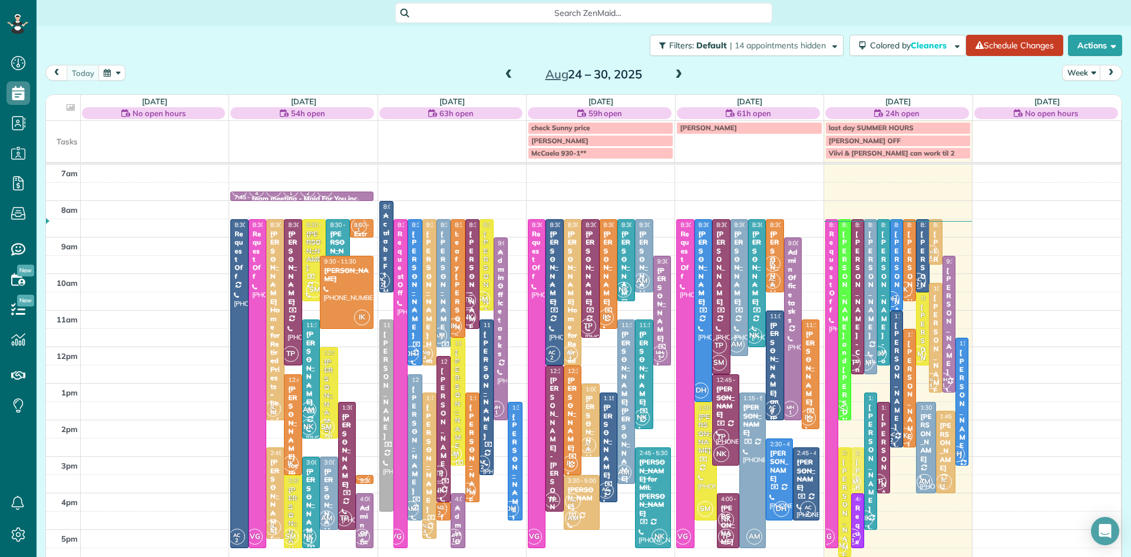
drag, startPoint x: 854, startPoint y: 407, endPoint x: 866, endPoint y: 474, distance: 68.3
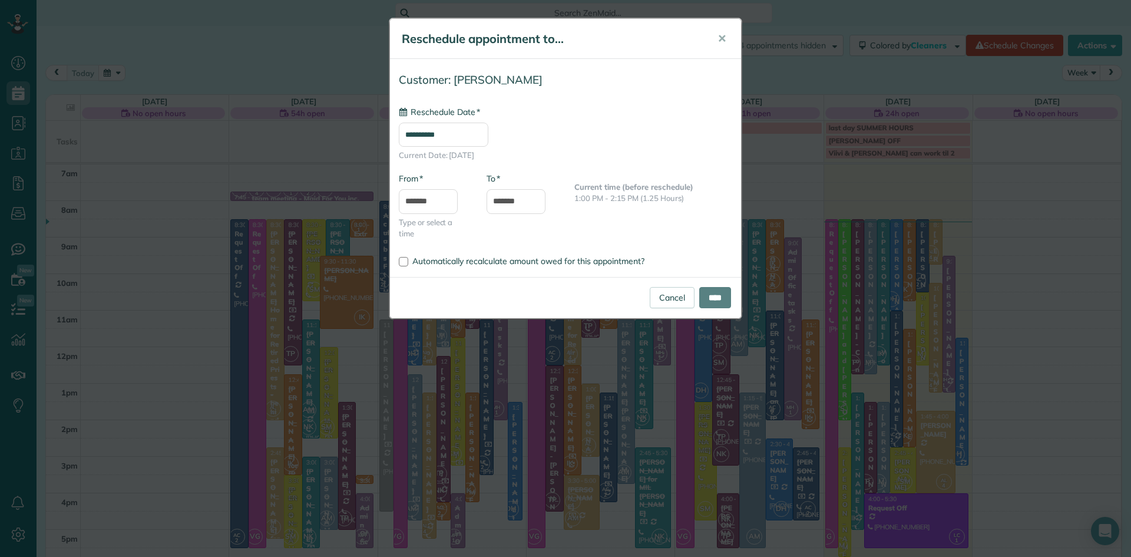
type input "**********"
click at [668, 304] on link "Cancel" at bounding box center [672, 297] width 45 height 21
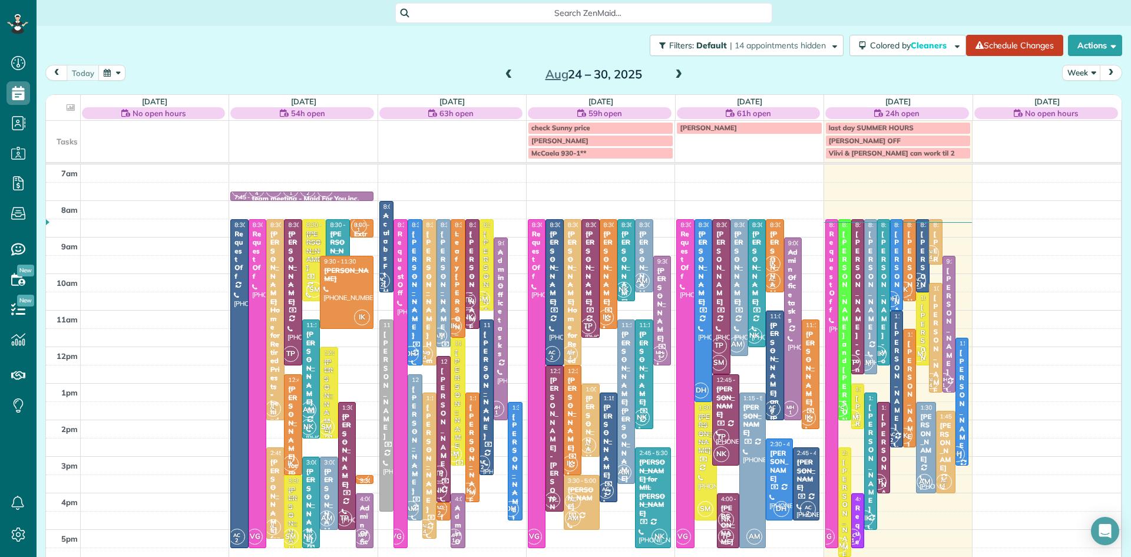
click at [966, 494] on div "7am 8am 9am 10am 11am 12pm 1pm 2pm 3pm 4pm 5pm 6pm 7pm 8pm AM IK AC 2 NK TP VG …" at bounding box center [584, 419] width 1076 height 511
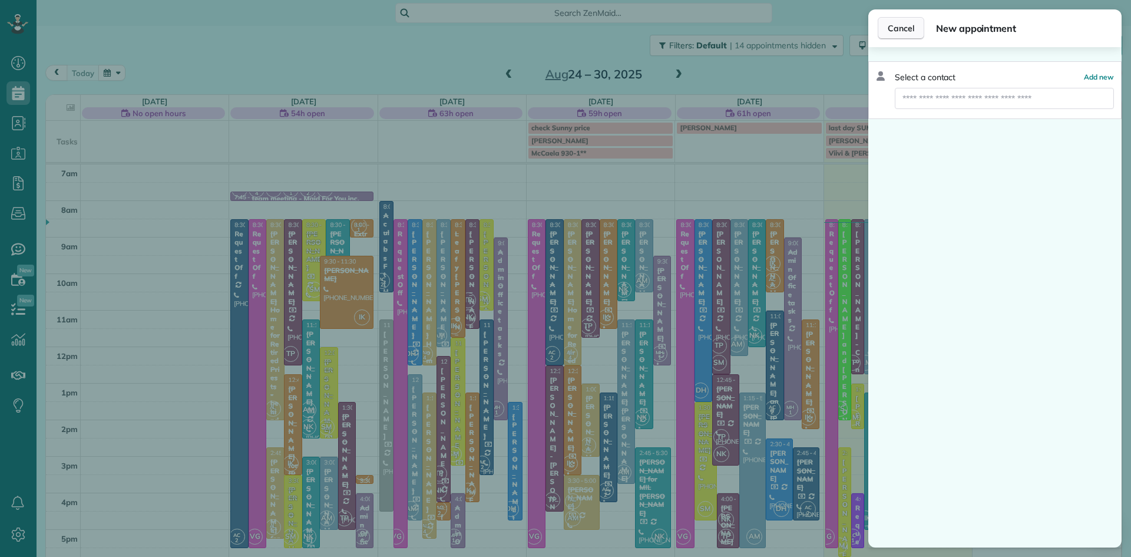
click at [906, 32] on span "Cancel" at bounding box center [901, 28] width 27 height 12
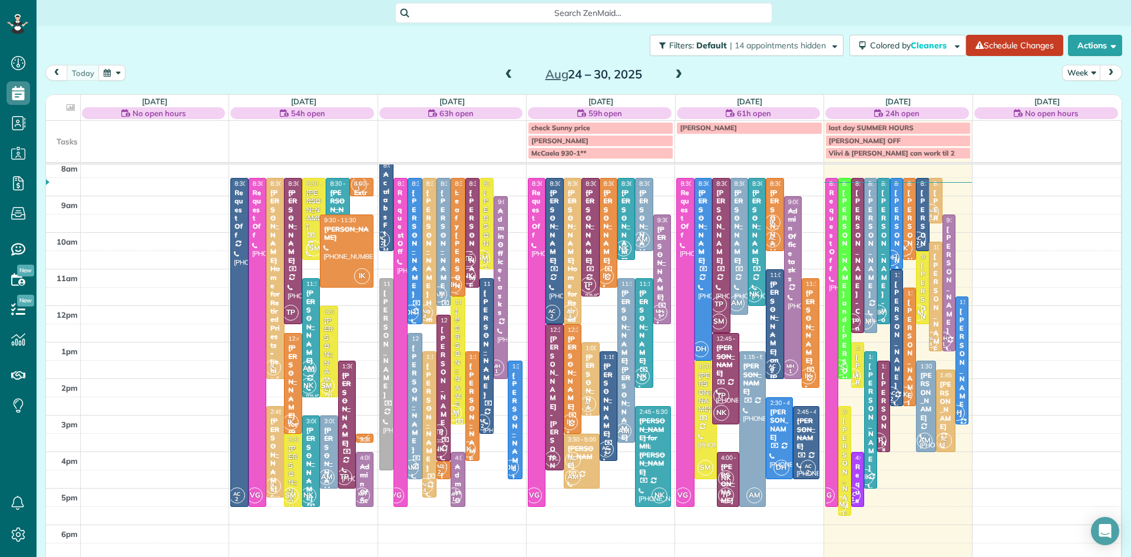
scroll to position [48, 0]
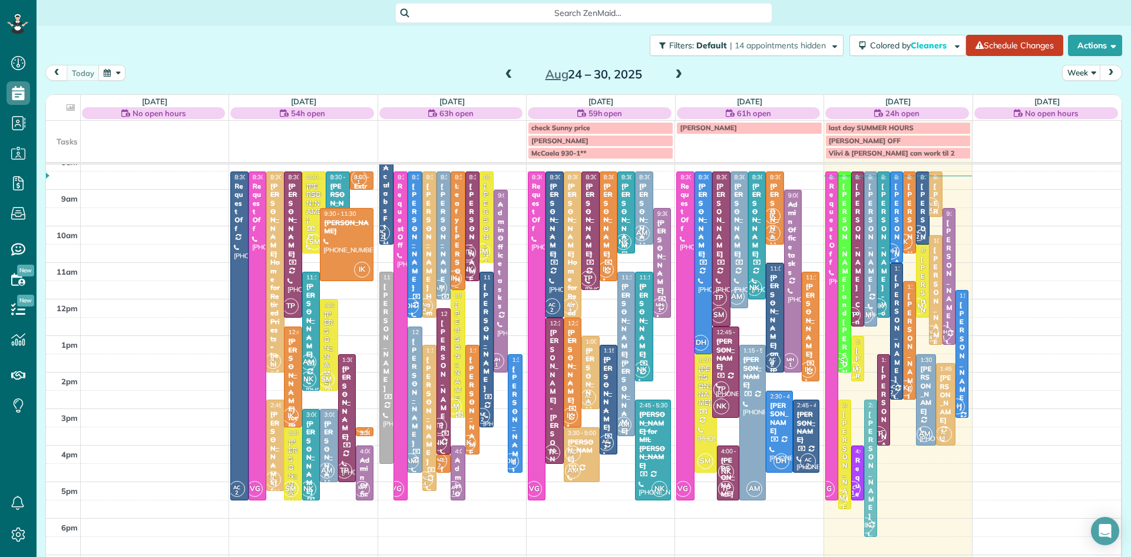
drag, startPoint x: 870, startPoint y: 391, endPoint x: 870, endPoint y: 447, distance: 56.0
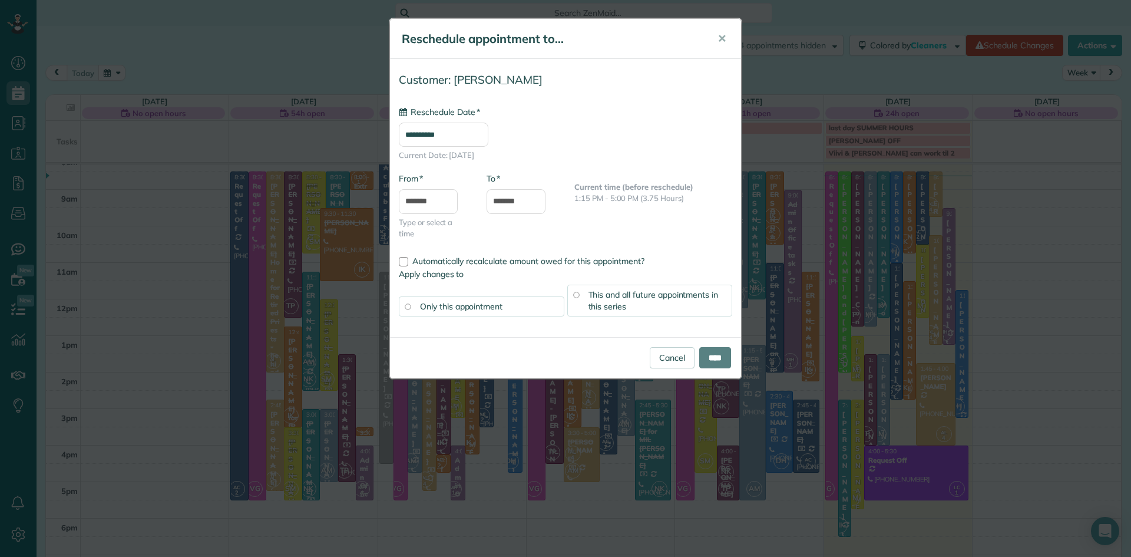
type input "**********"
click at [664, 349] on link "Cancel" at bounding box center [672, 357] width 45 height 21
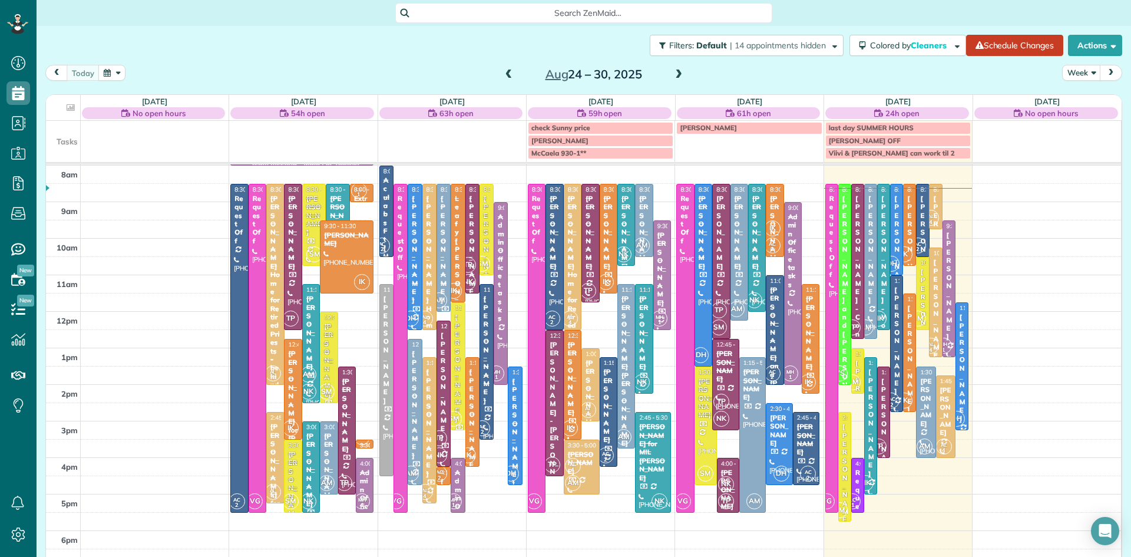
scroll to position [29, 0]
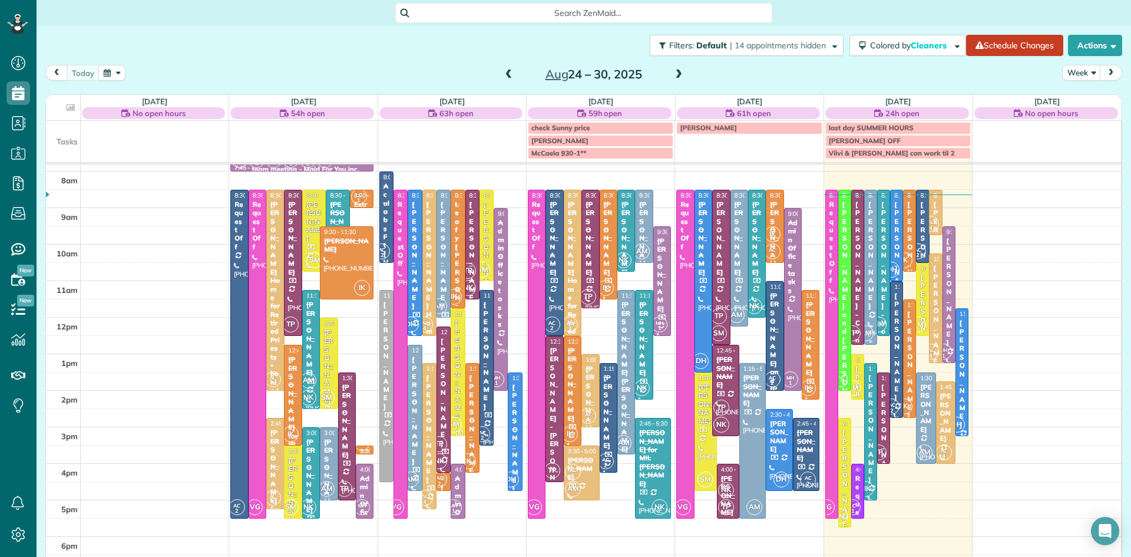
click at [870, 270] on div "[PERSON_NAME]" at bounding box center [871, 255] width 6 height 110
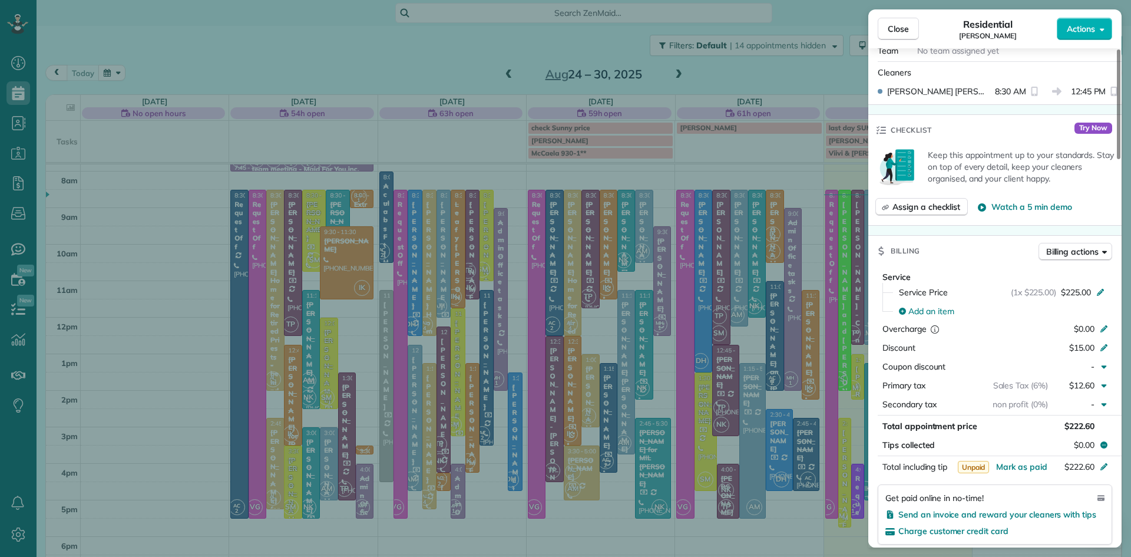
scroll to position [364, 0]
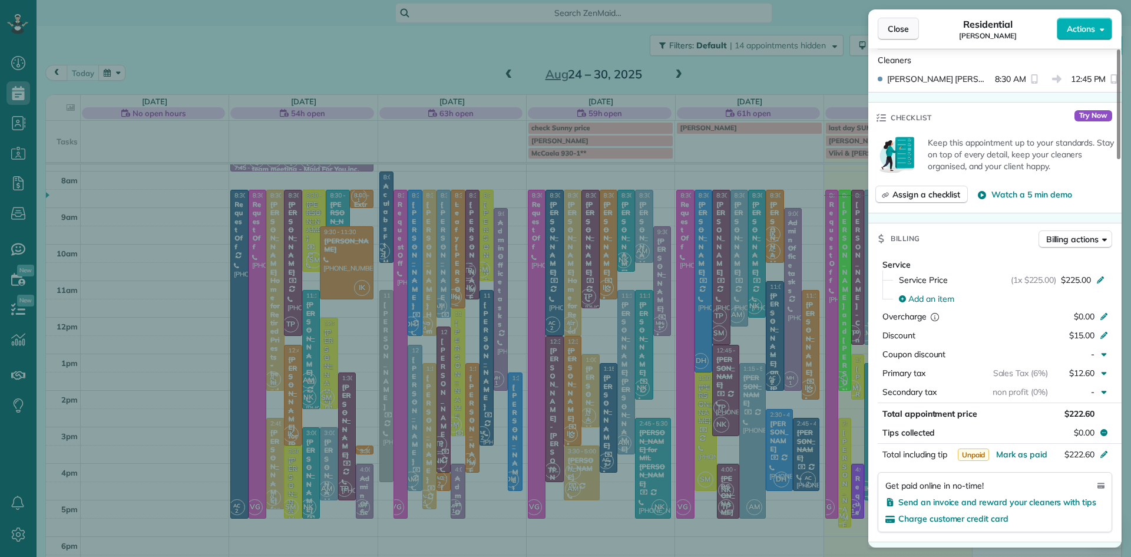
click at [887, 25] on button "Close" at bounding box center [898, 29] width 41 height 22
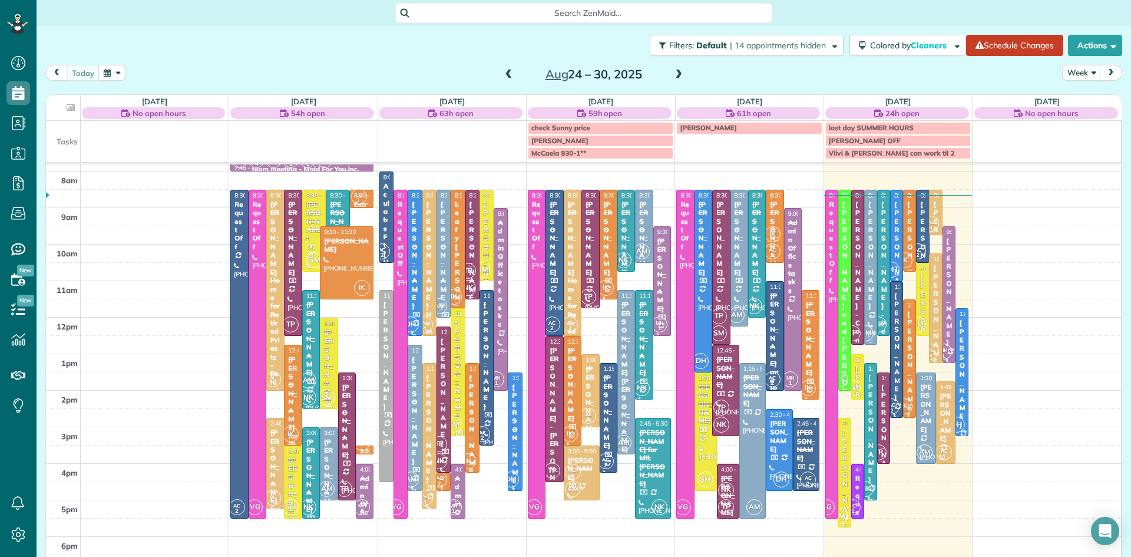
click at [872, 317] on div at bounding box center [871, 267] width 12 height 154
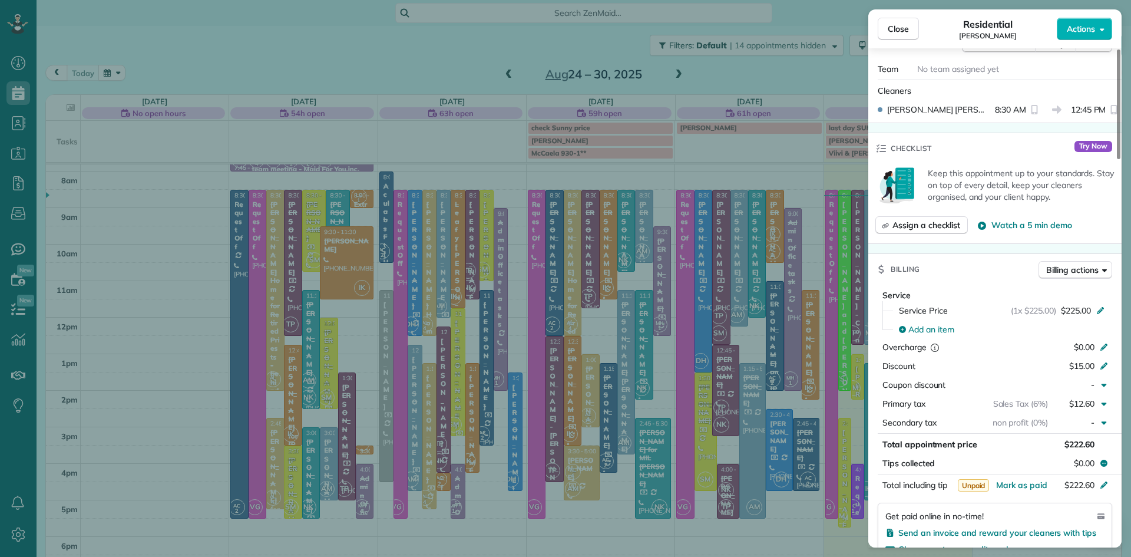
scroll to position [354, 0]
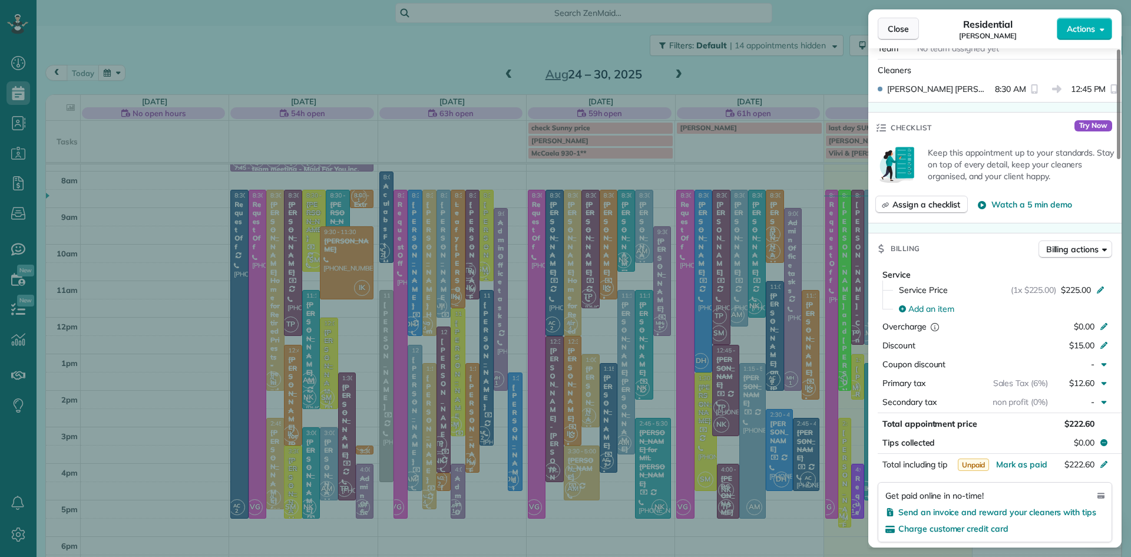
click at [903, 31] on span "Close" at bounding box center [898, 29] width 21 height 12
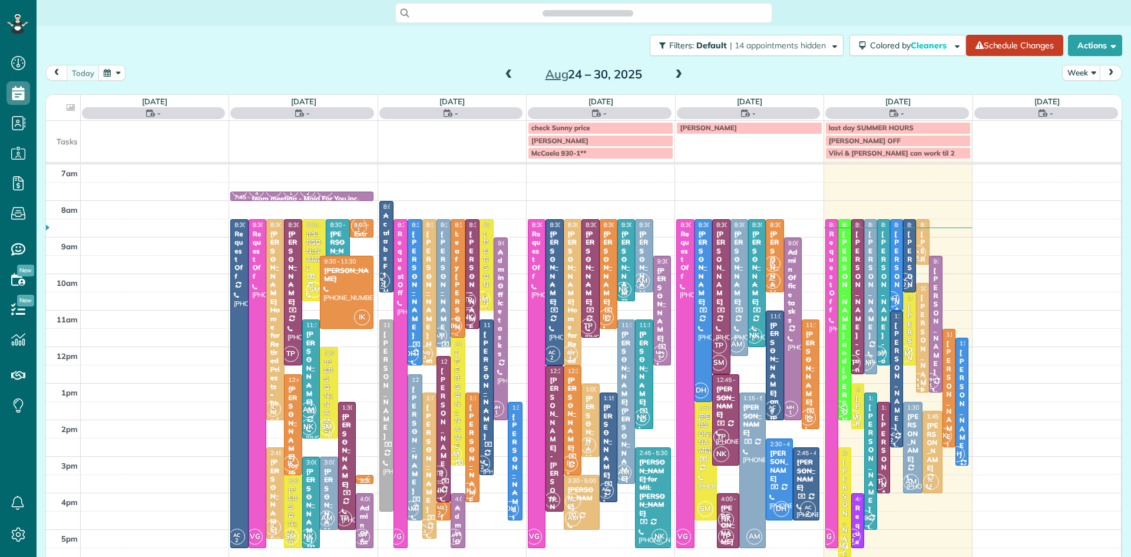
scroll to position [5, 5]
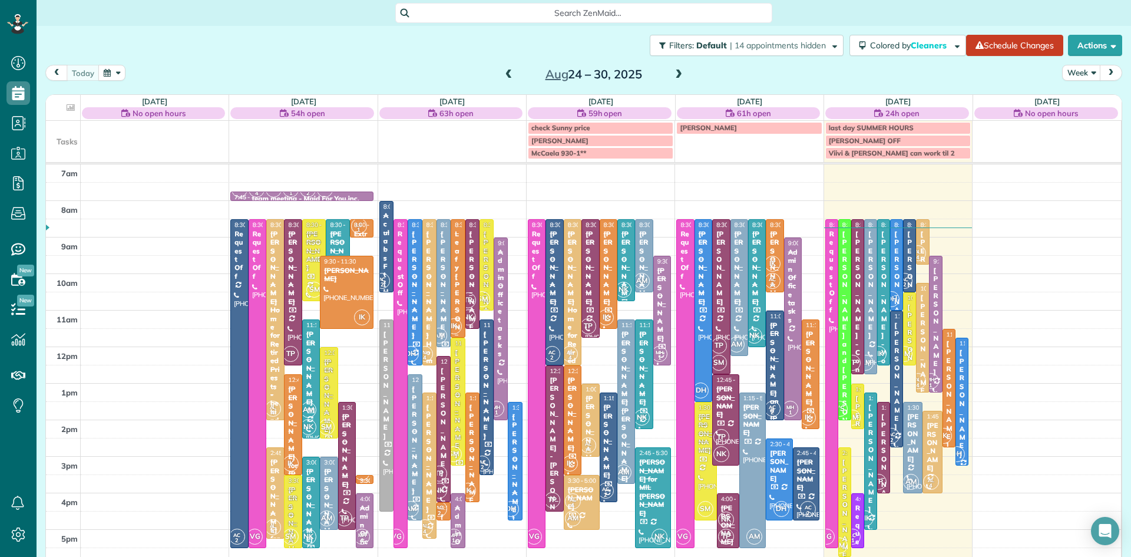
click at [678, 70] on span at bounding box center [678, 75] width 13 height 11
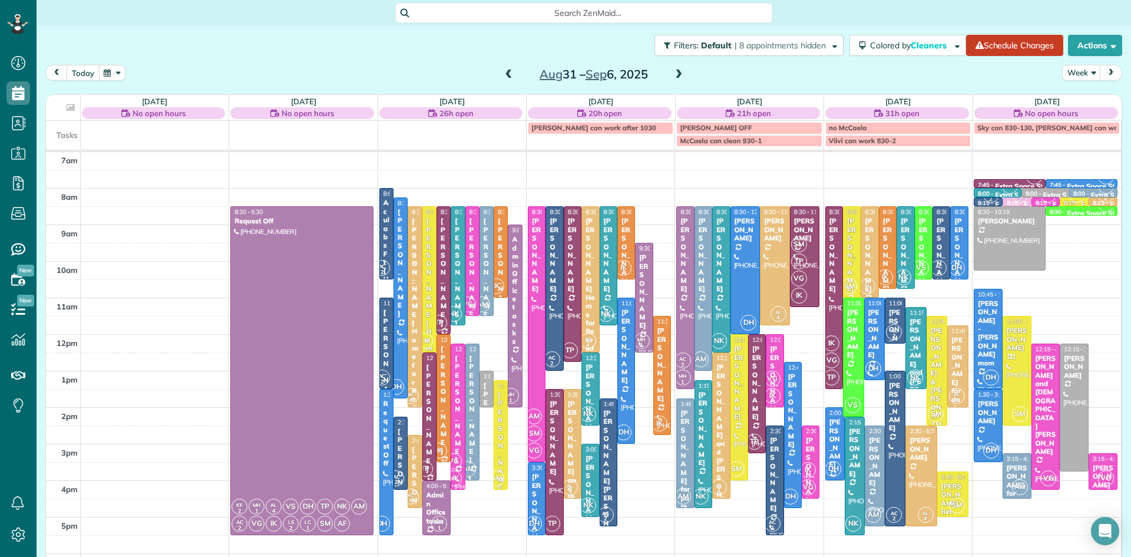
click at [77, 68] on button "today" at bounding box center [83, 73] width 33 height 16
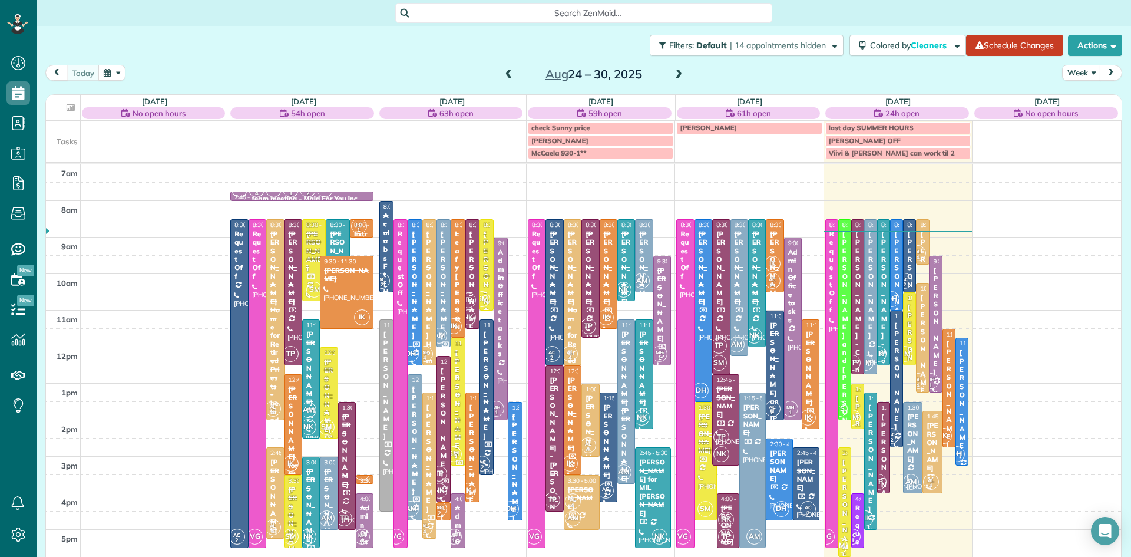
click at [922, 248] on span "AL 4" at bounding box center [918, 253] width 16 height 16
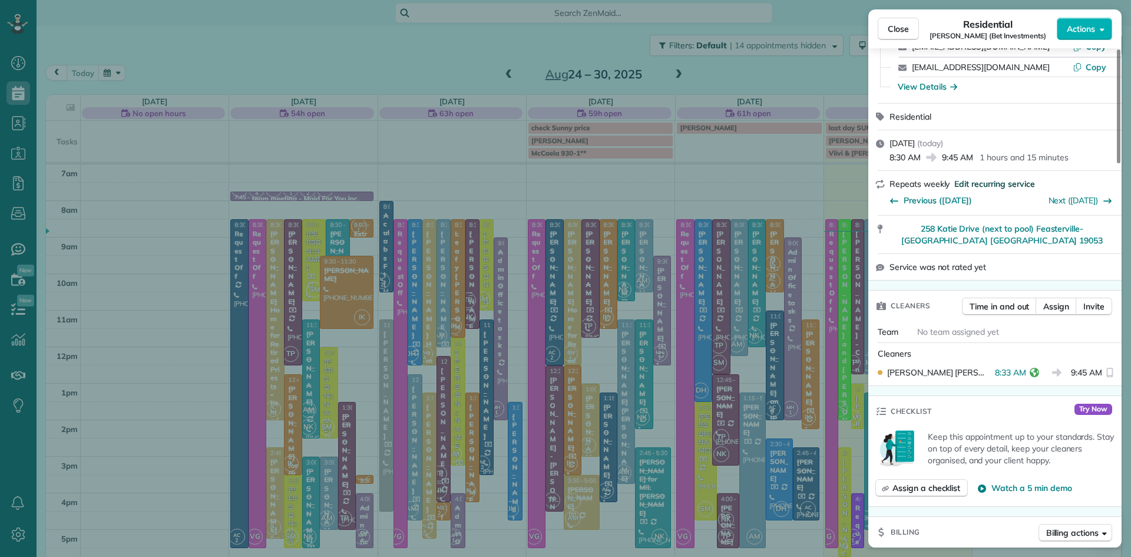
scroll to position [312, 0]
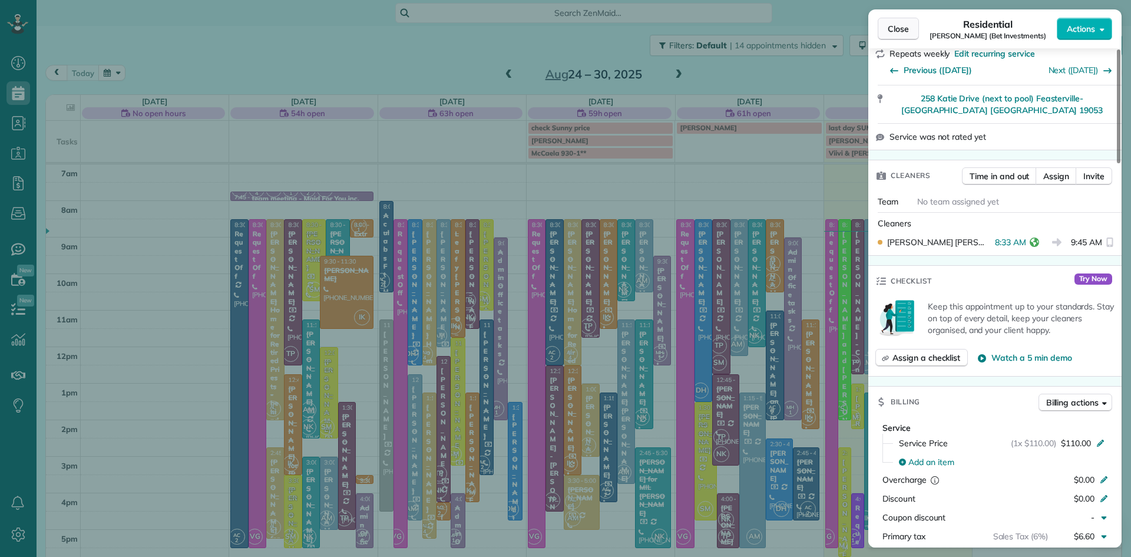
click at [889, 32] on span "Close" at bounding box center [898, 29] width 21 height 12
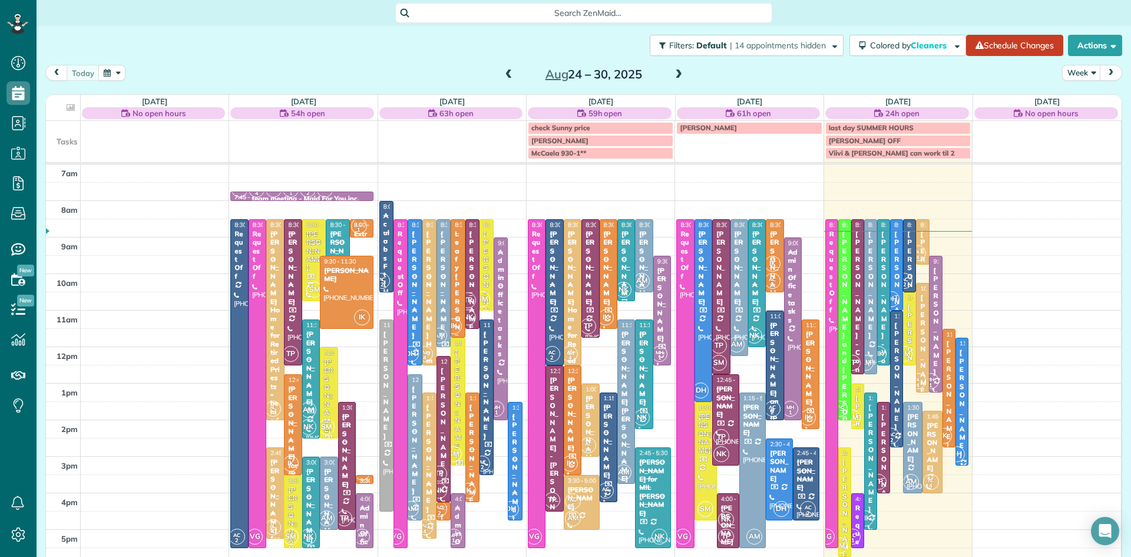
click at [843, 270] on div "[PERSON_NAME] and [PERSON_NAME]" at bounding box center [845, 353] width 6 height 246
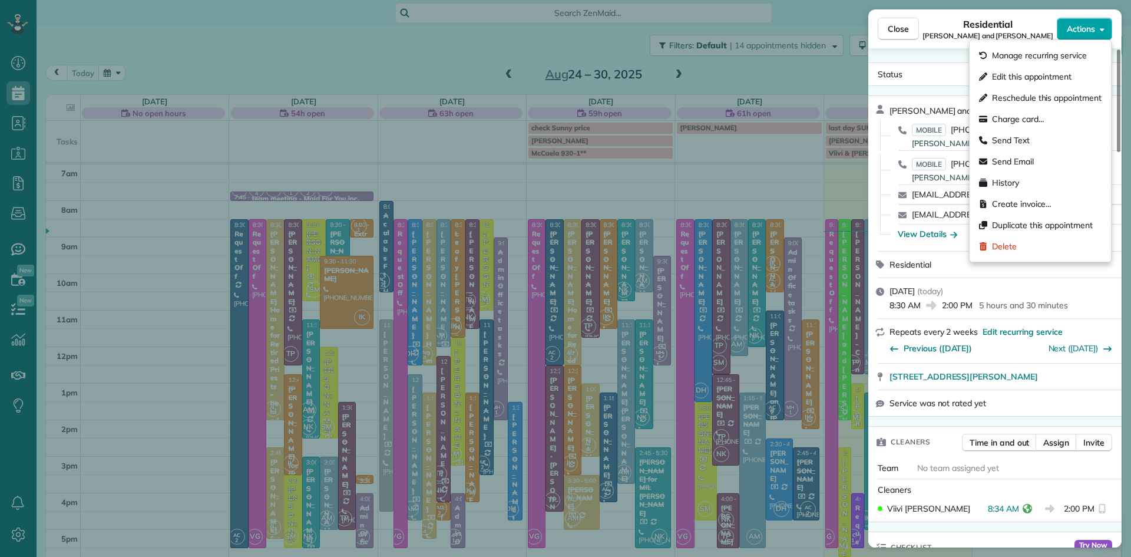
click at [1075, 30] on span "Actions" at bounding box center [1081, 29] width 28 height 12
click at [1008, 117] on span "Charge card…" at bounding box center [1018, 119] width 52 height 12
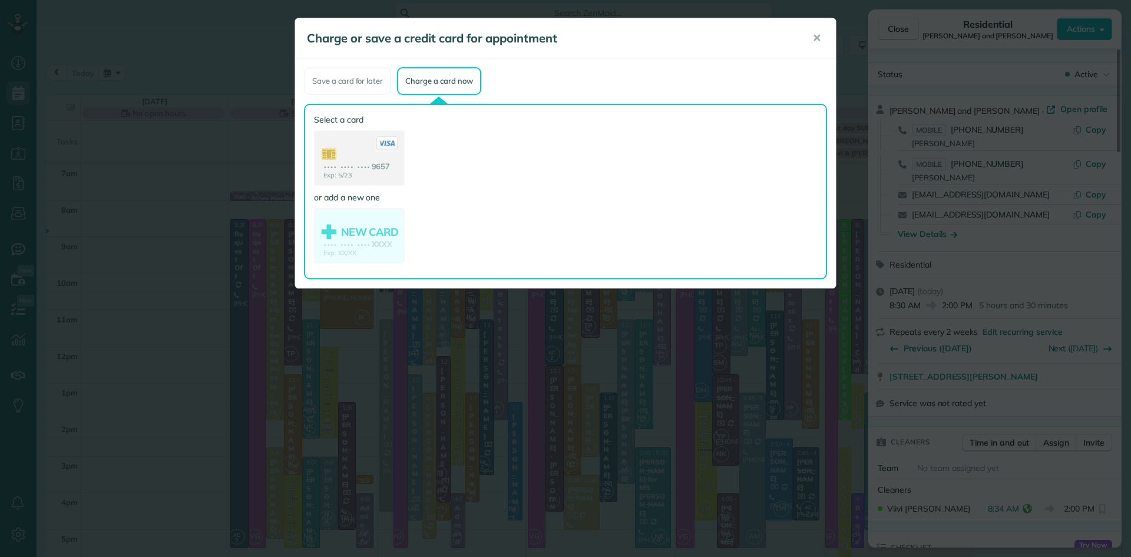
click at [353, 142] on use at bounding box center [359, 158] width 88 height 55
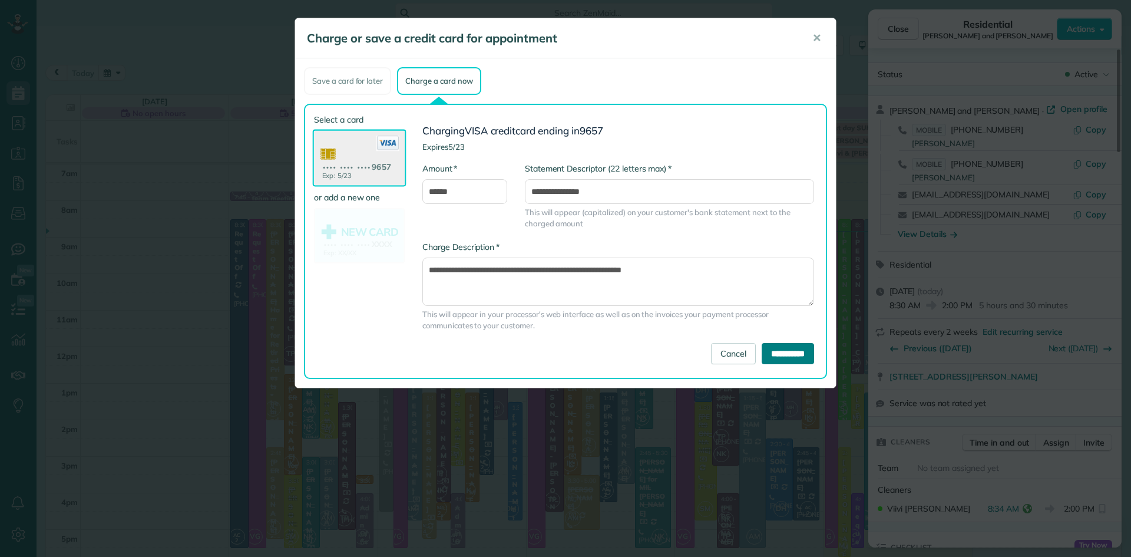
click at [777, 353] on input "**********" at bounding box center [788, 353] width 52 height 21
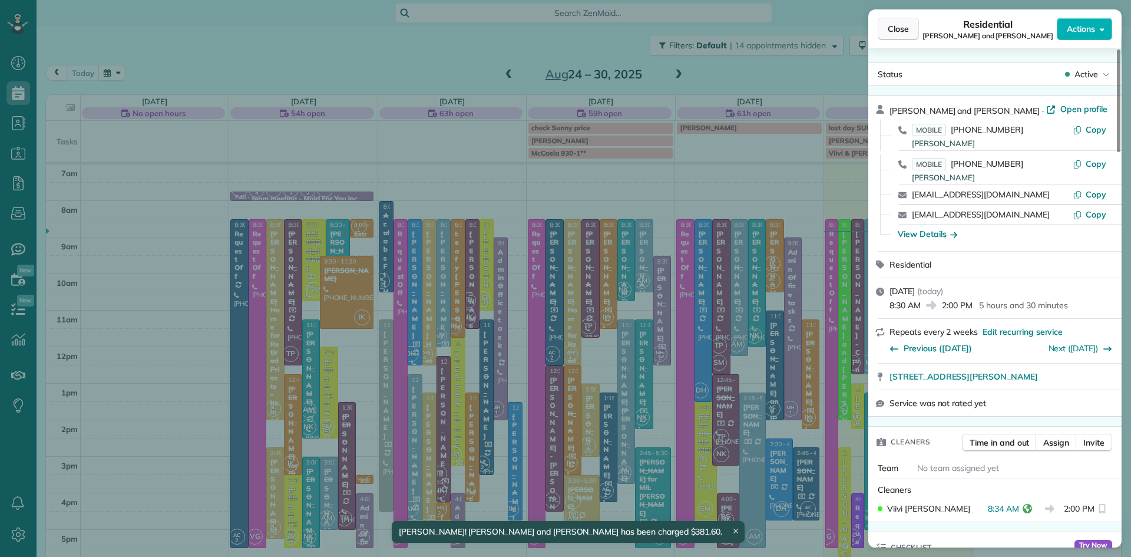
click at [899, 25] on span "Close" at bounding box center [898, 29] width 21 height 12
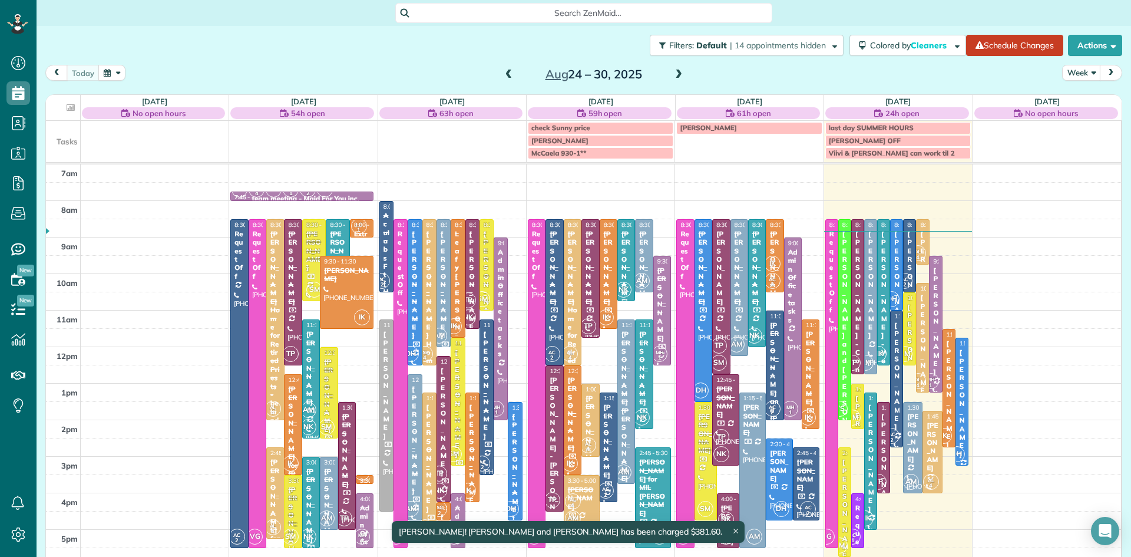
click at [882, 281] on div "[PERSON_NAME] - World Team" at bounding box center [884, 323] width 6 height 186
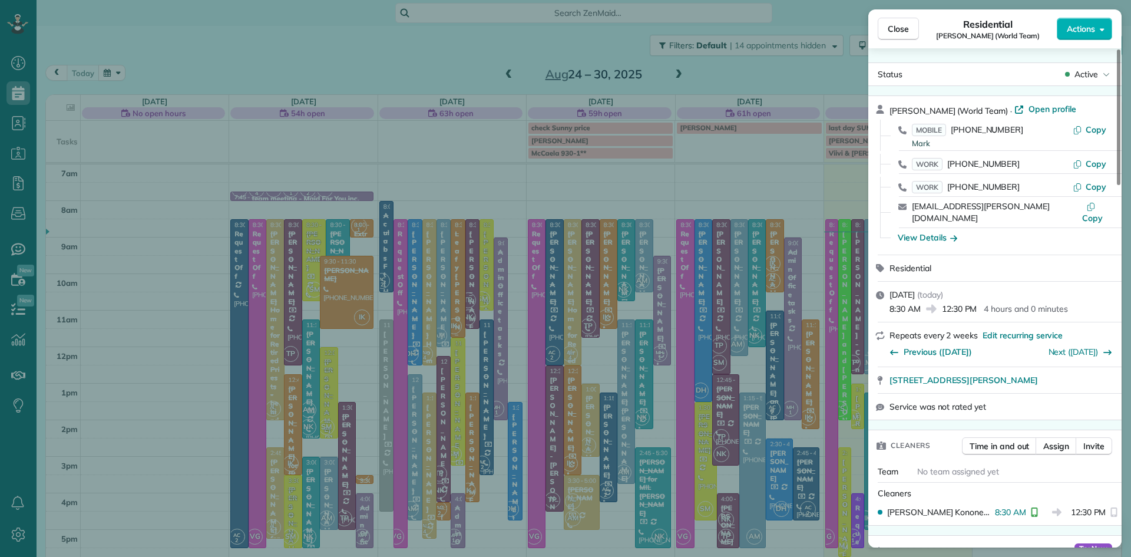
scroll to position [466, 0]
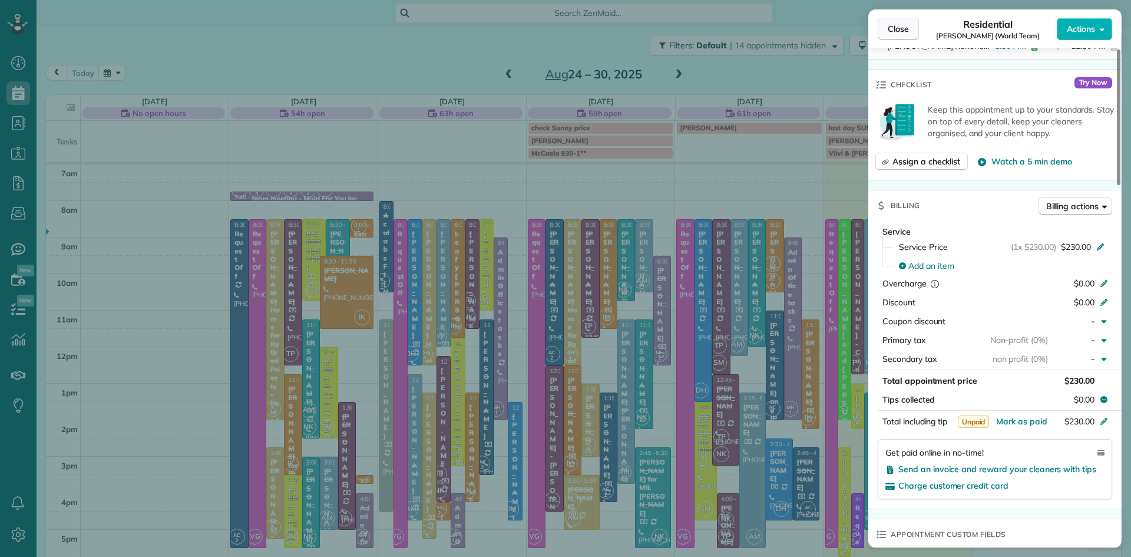
click at [902, 27] on span "Close" at bounding box center [898, 29] width 21 height 12
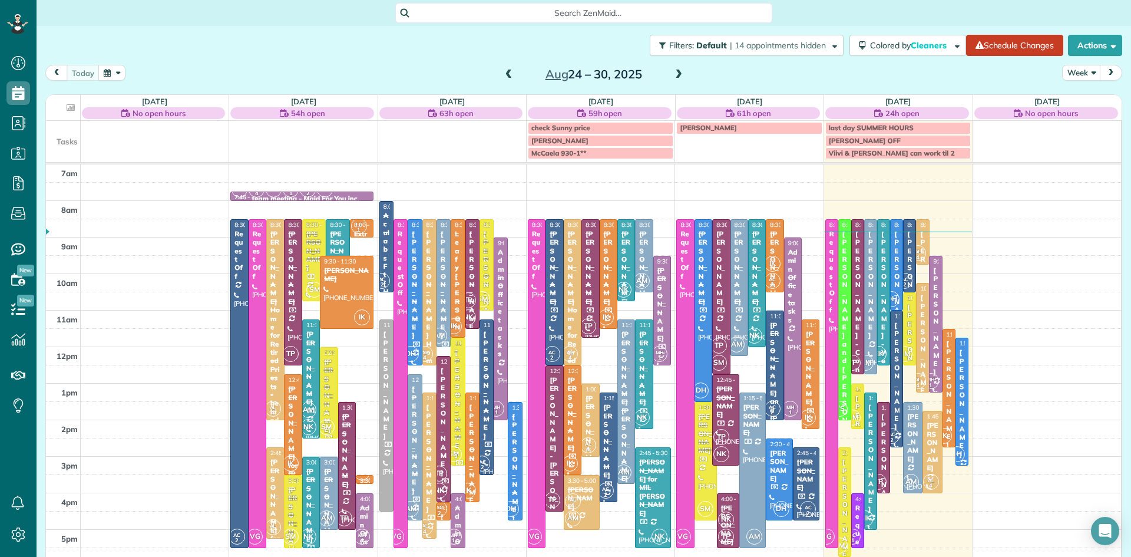
click at [885, 322] on div "[PERSON_NAME] - World Team" at bounding box center [884, 323] width 6 height 186
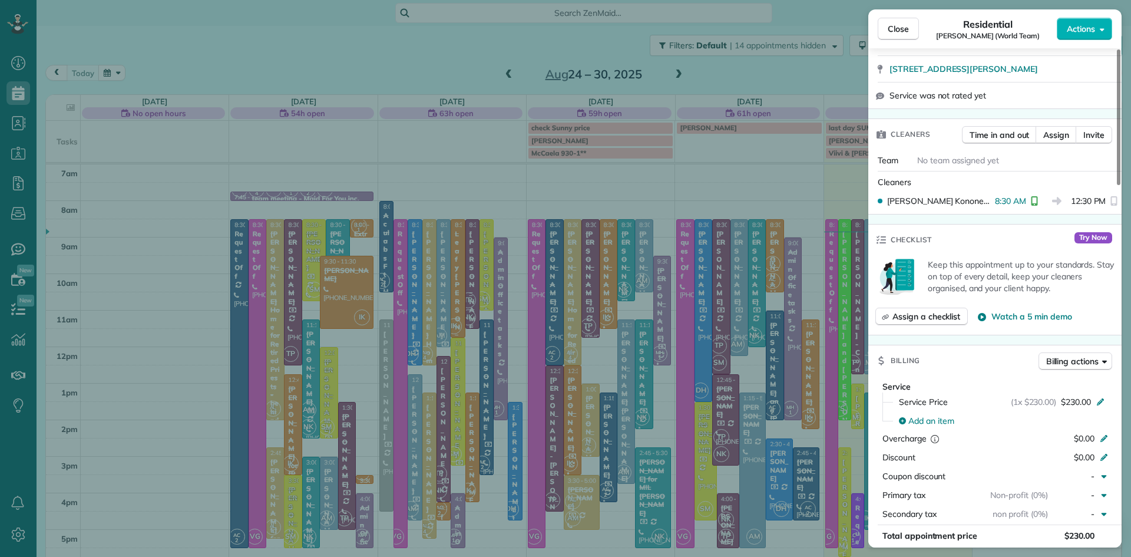
scroll to position [616, 0]
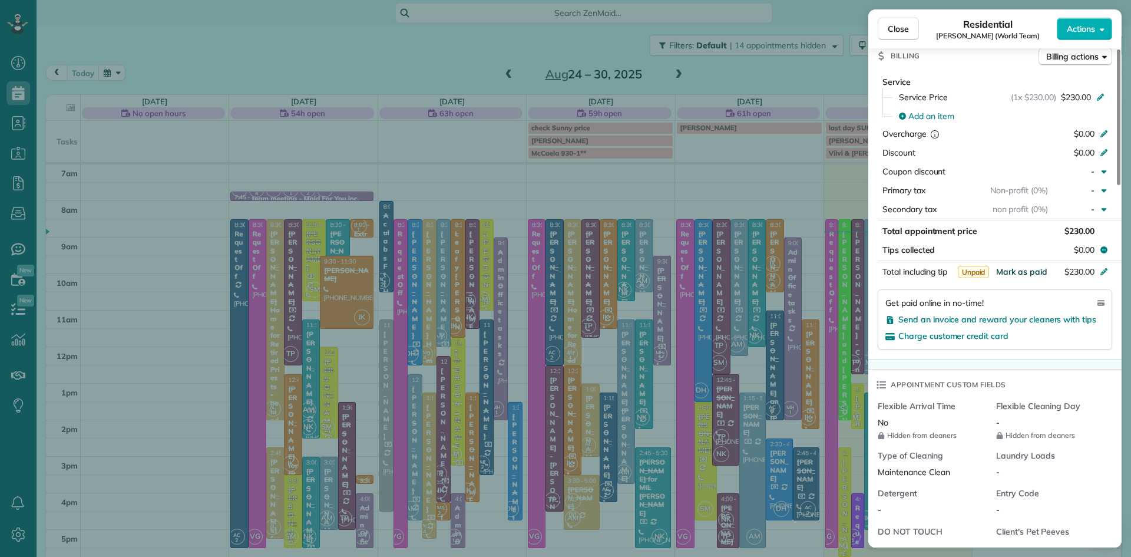
click at [1030, 268] on span "Mark as paid" at bounding box center [1022, 271] width 51 height 11
click at [887, 31] on button "Close" at bounding box center [898, 29] width 41 height 22
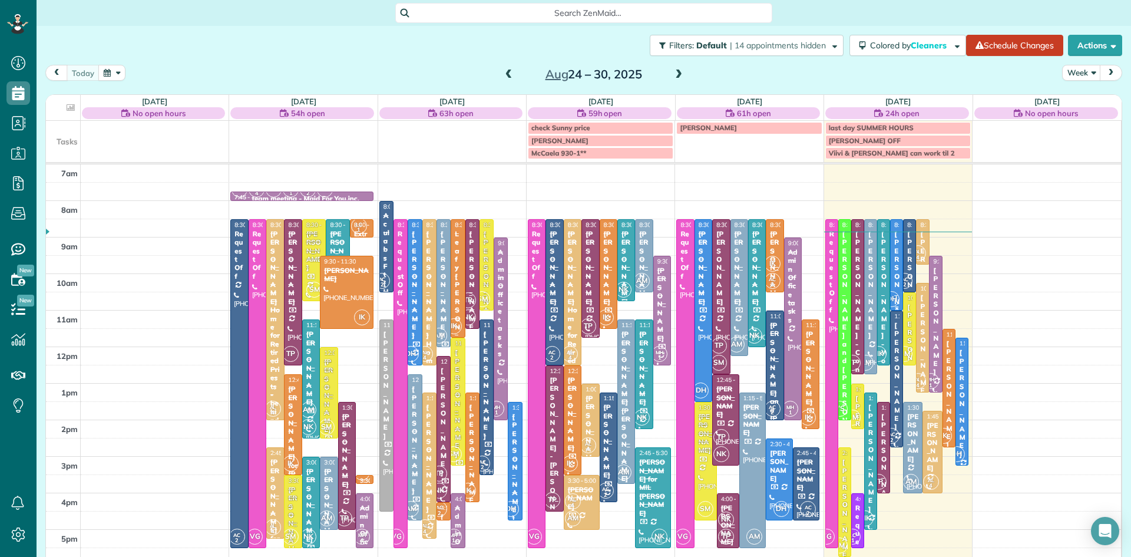
click at [899, 271] on div "[PERSON_NAME]" at bounding box center [897, 285] width 6 height 110
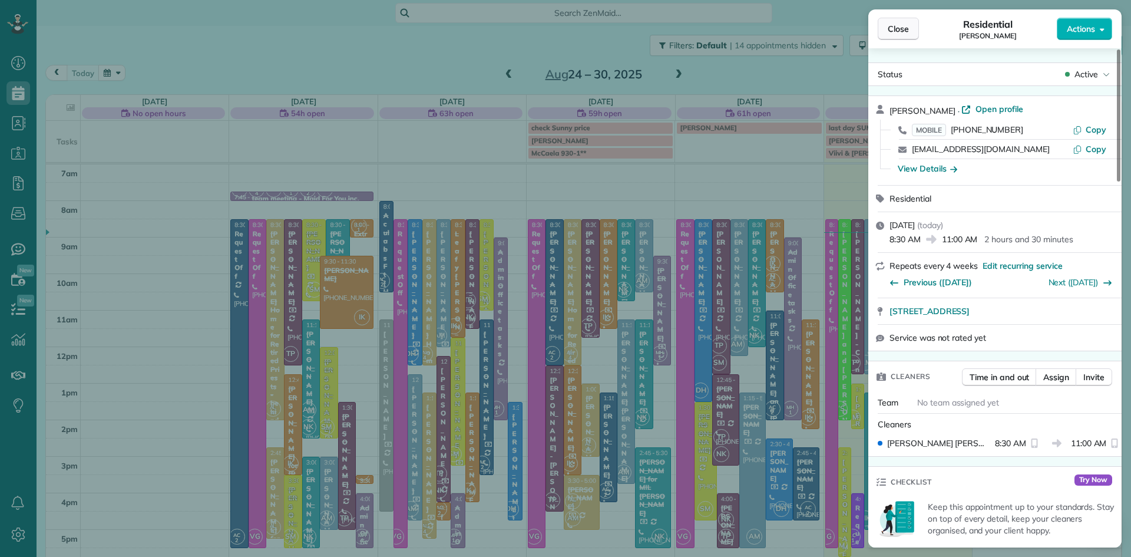
click at [904, 27] on span "Close" at bounding box center [898, 29] width 21 height 12
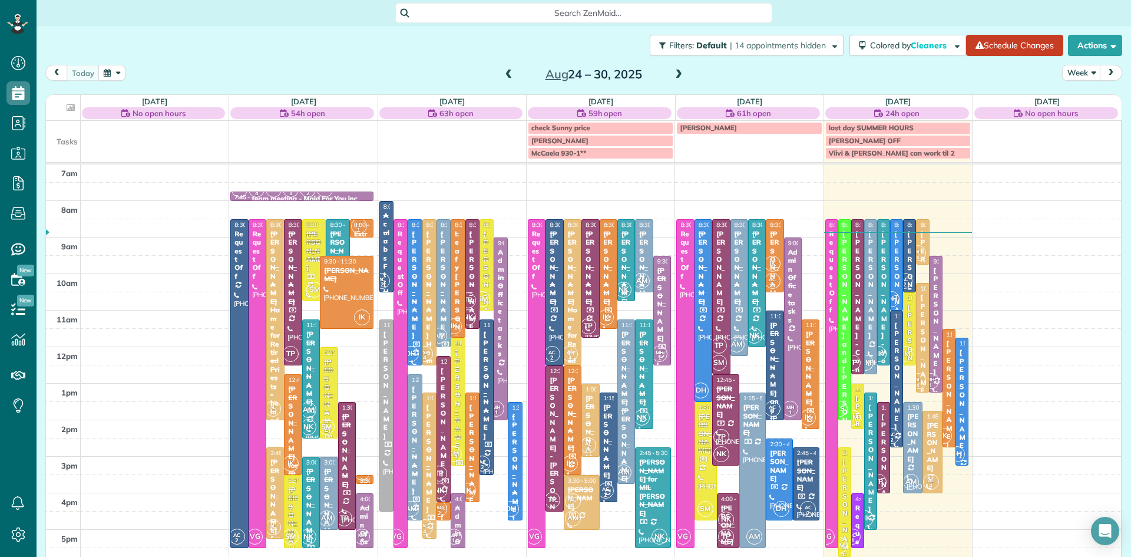
click at [908, 258] on div "[PERSON_NAME]" at bounding box center [910, 285] width 6 height 110
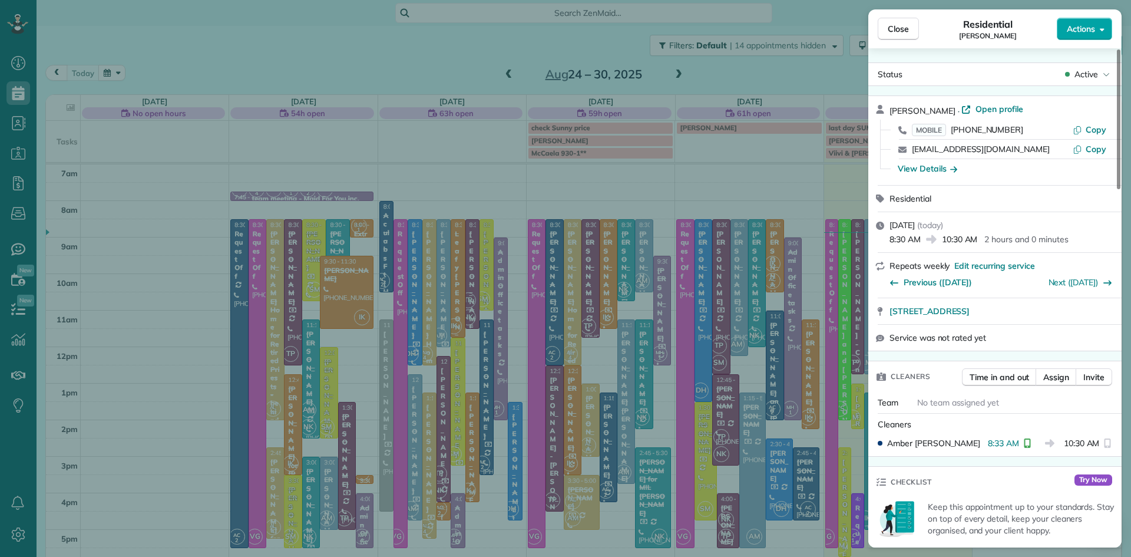
click at [1074, 29] on span "Actions" at bounding box center [1081, 29] width 28 height 12
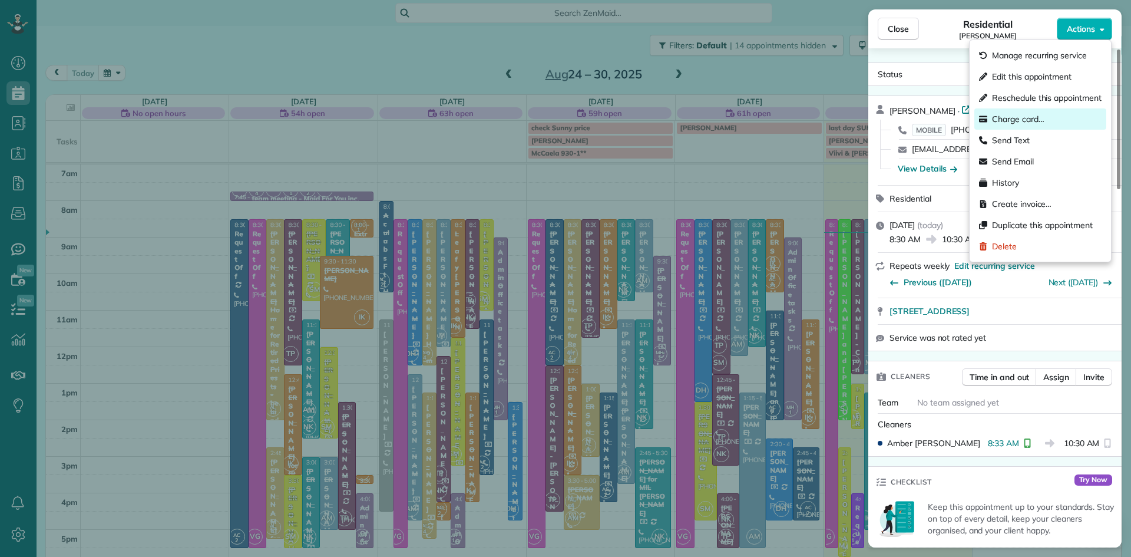
click at [1031, 116] on span "Charge card…" at bounding box center [1018, 119] width 52 height 12
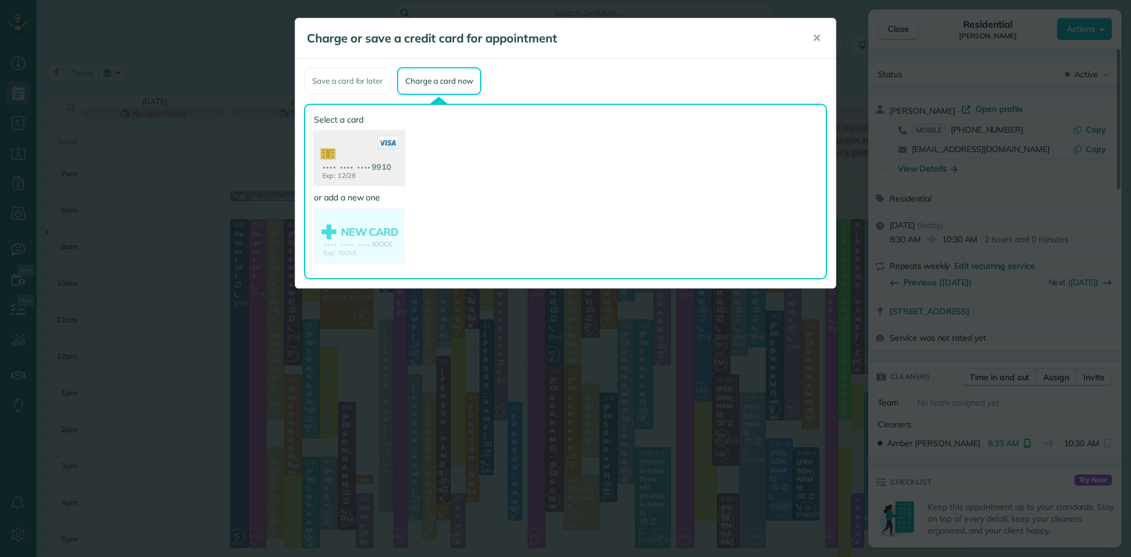
click at [361, 154] on use at bounding box center [359, 159] width 91 height 57
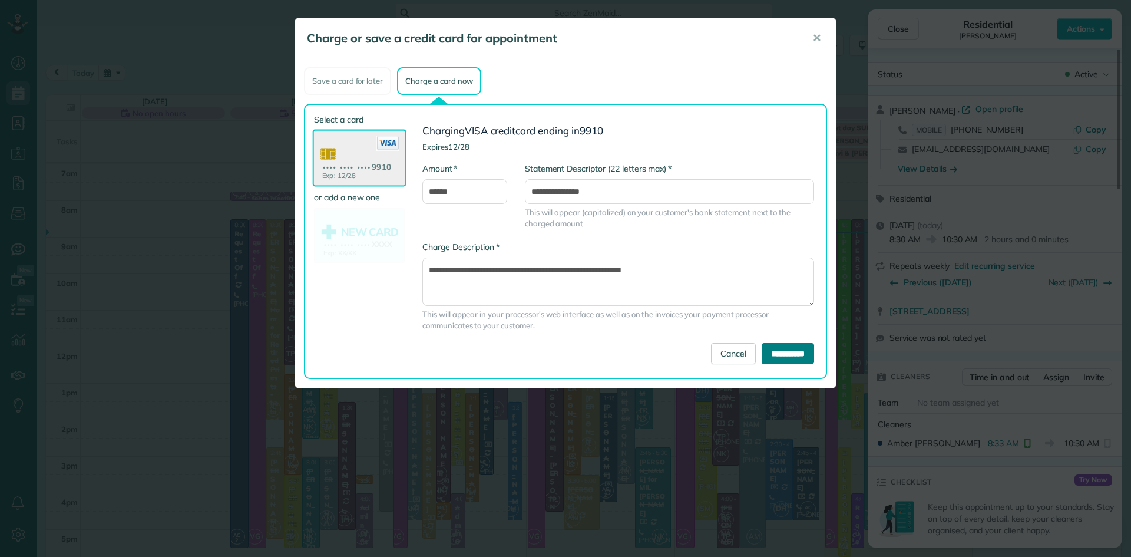
click at [800, 355] on input "**********" at bounding box center [788, 353] width 52 height 21
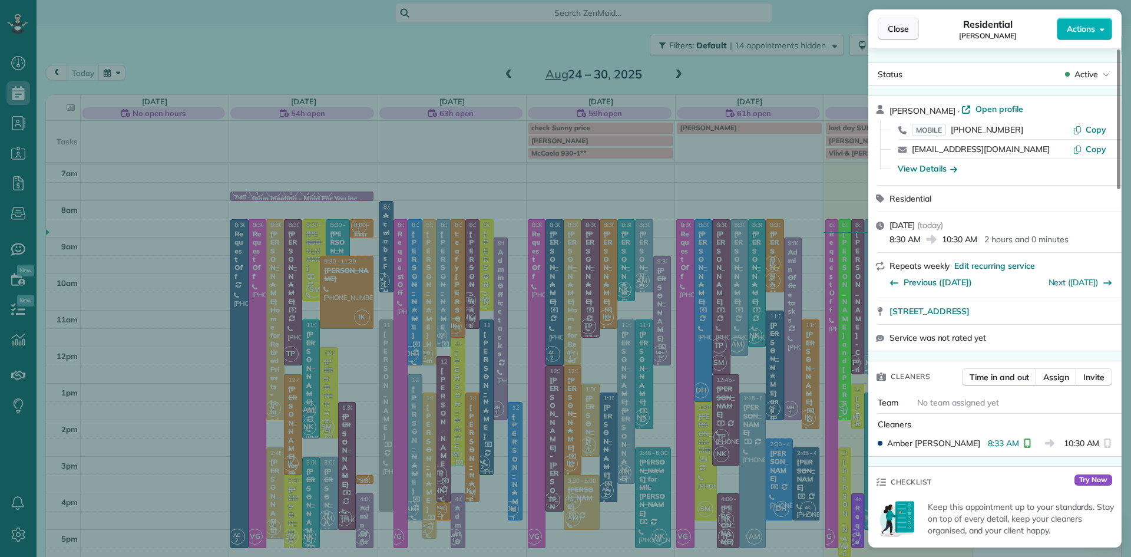
click at [891, 19] on button "Close" at bounding box center [898, 29] width 41 height 22
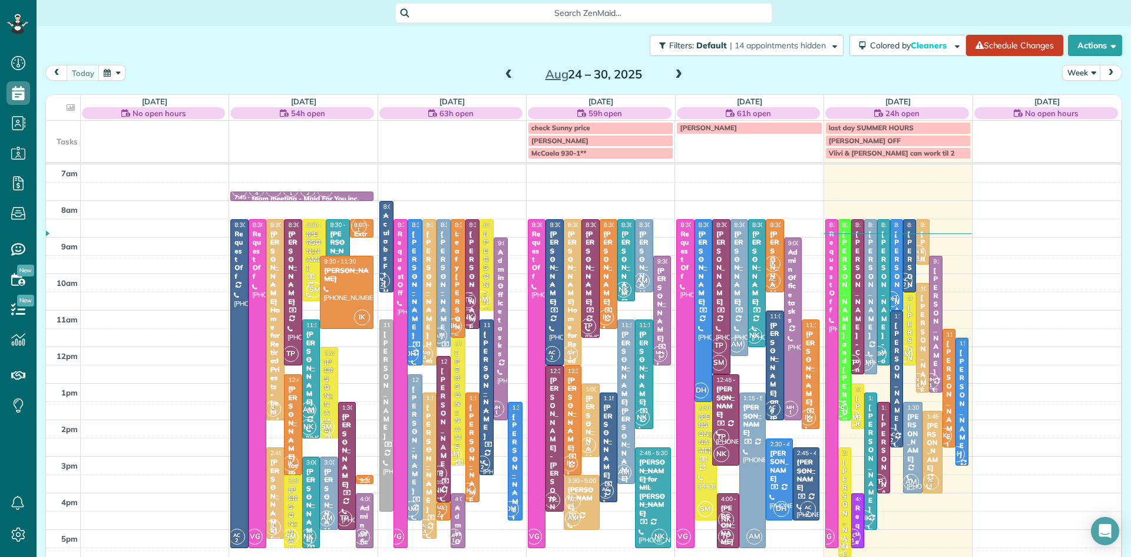
click at [936, 374] on div "MH 1" at bounding box center [931, 380] width 17 height 17
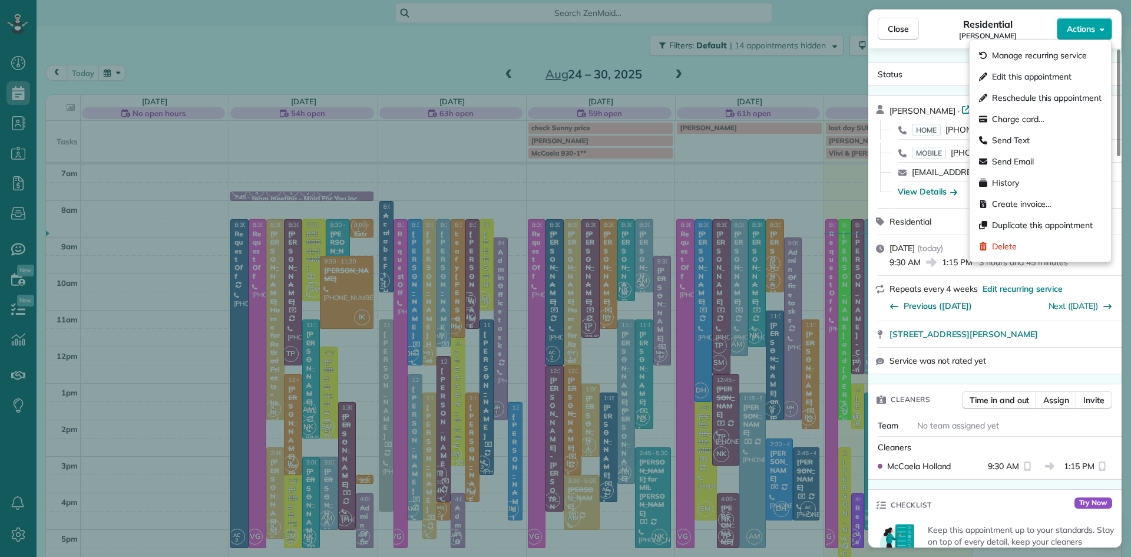
click at [1075, 25] on span "Actions" at bounding box center [1081, 29] width 28 height 12
click at [1049, 120] on div "Charge card…" at bounding box center [1041, 118] width 132 height 21
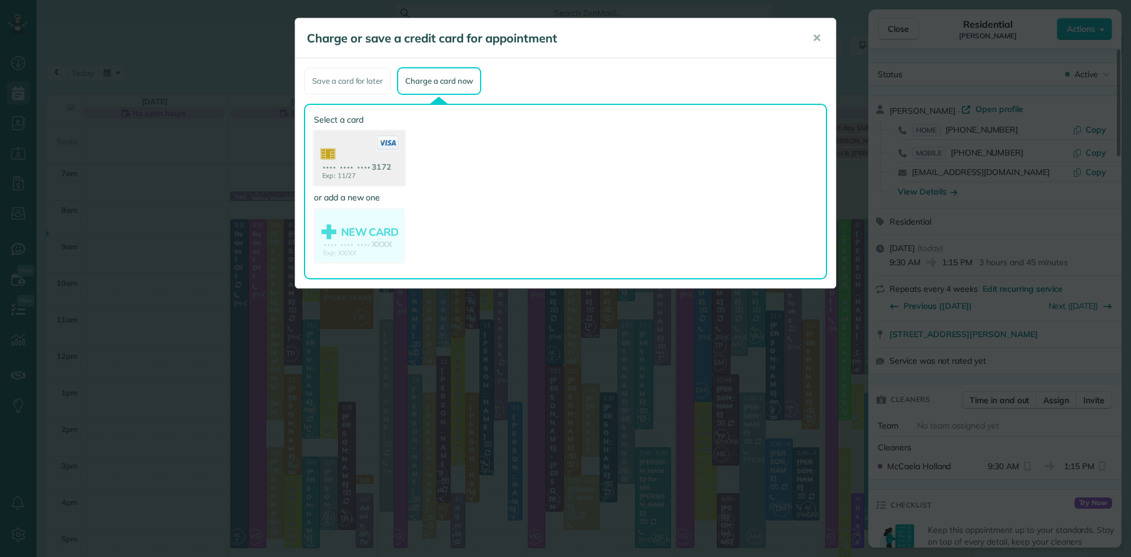
click at [350, 159] on use at bounding box center [359, 159] width 91 height 57
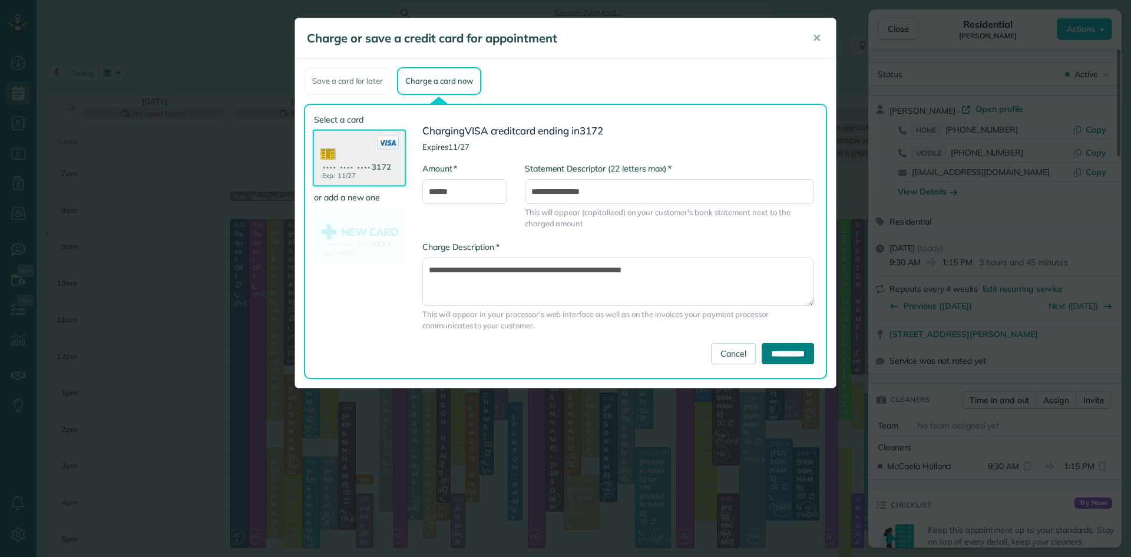
click at [775, 354] on input "**********" at bounding box center [788, 353] width 52 height 21
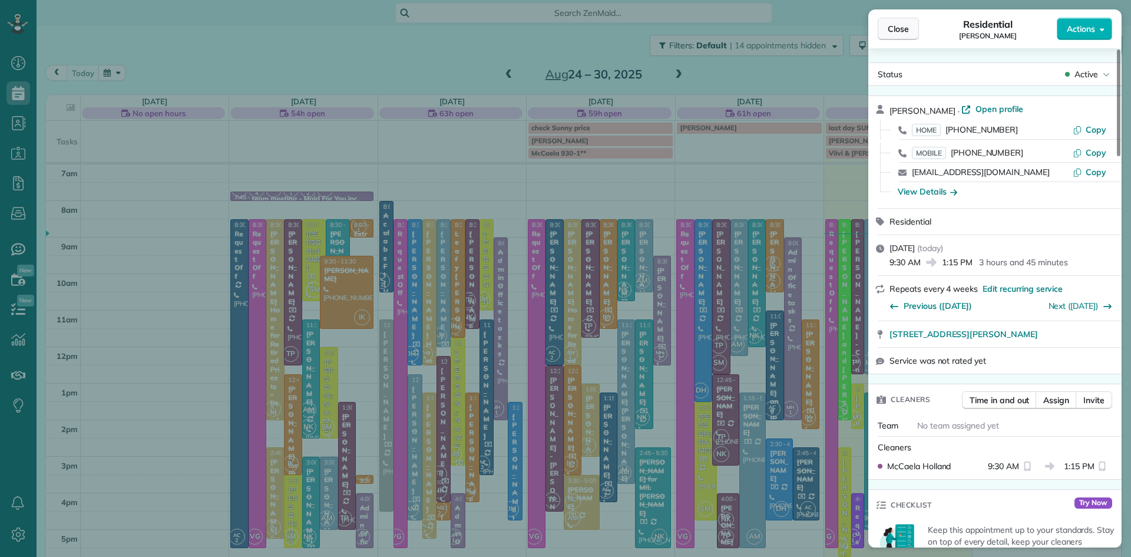
click at [909, 24] on button "Close" at bounding box center [898, 29] width 41 height 22
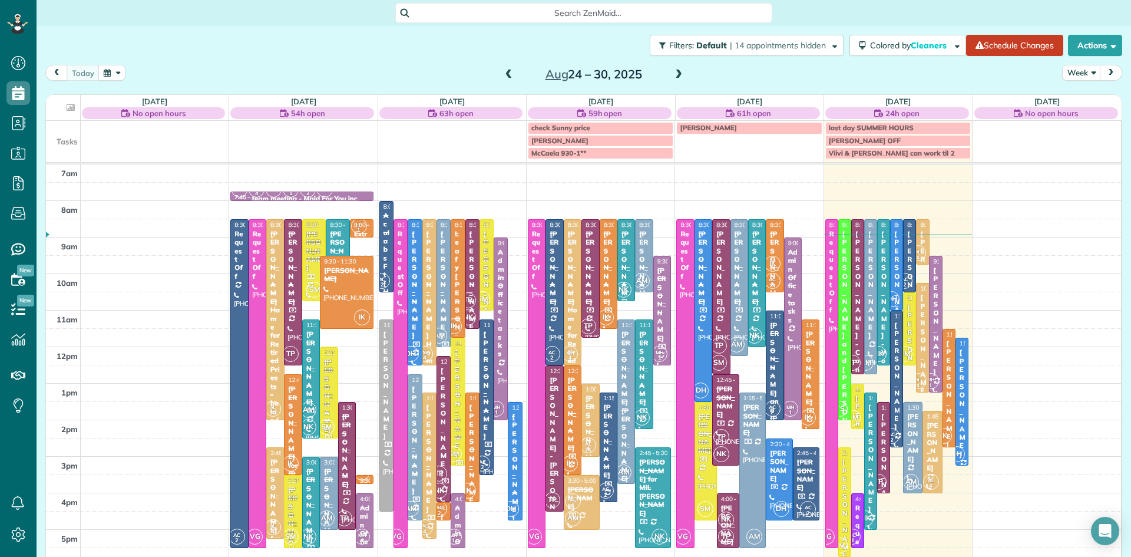
click at [895, 299] on span "DH" at bounding box center [892, 299] width 16 height 16
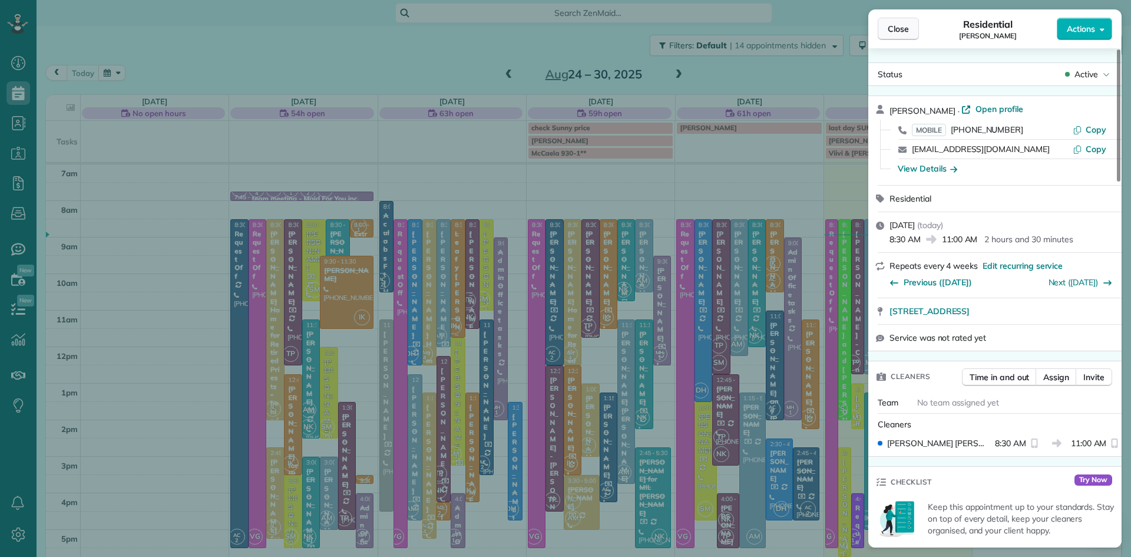
click at [904, 27] on span "Close" at bounding box center [898, 29] width 21 height 12
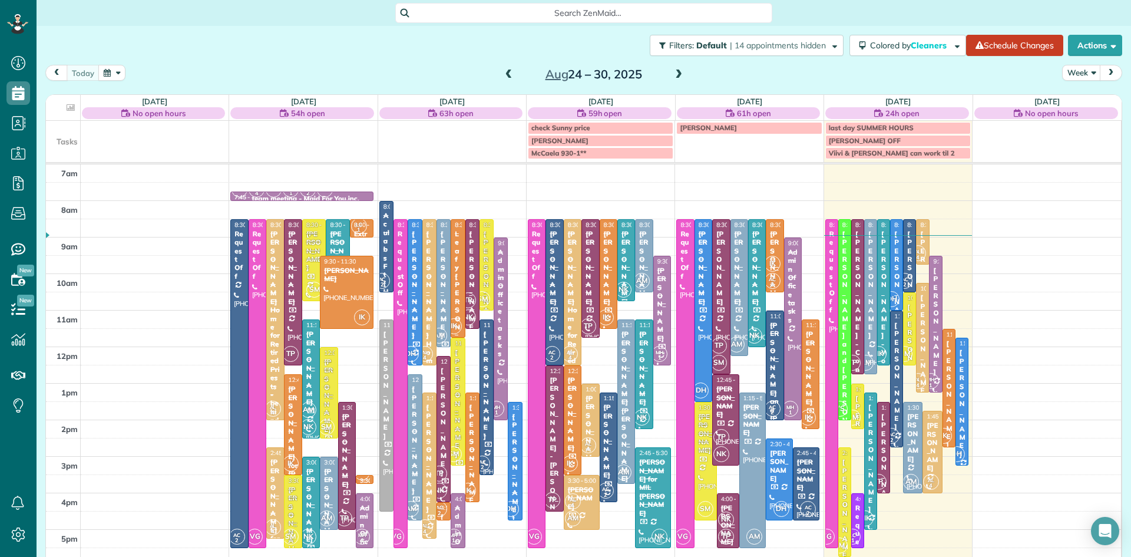
click at [859, 339] on div "[PERSON_NAME] - Contempro Dance Theatre" at bounding box center [858, 378] width 6 height 296
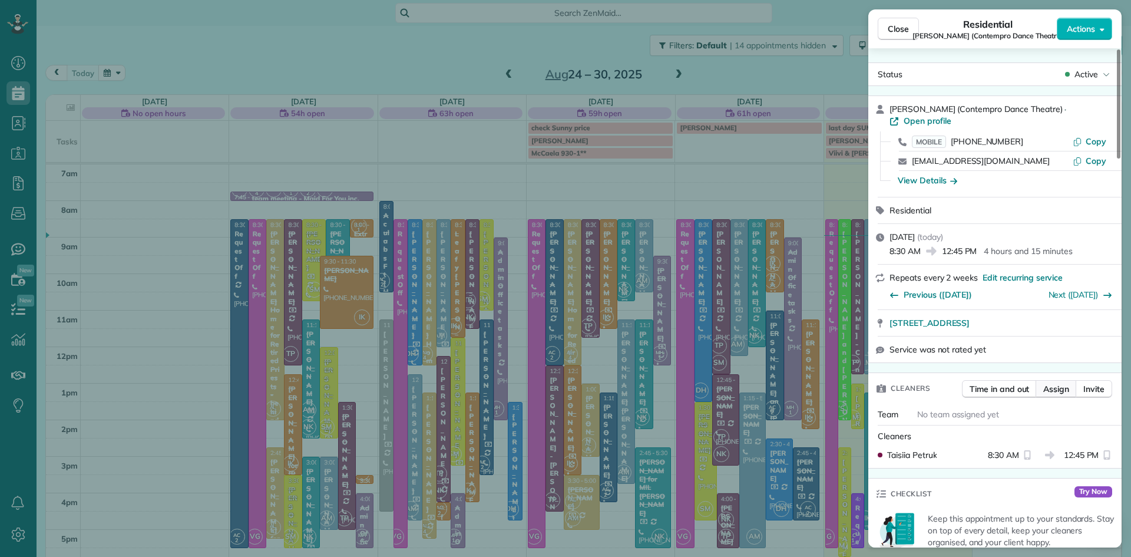
click at [1058, 391] on span "Assign" at bounding box center [1057, 389] width 26 height 12
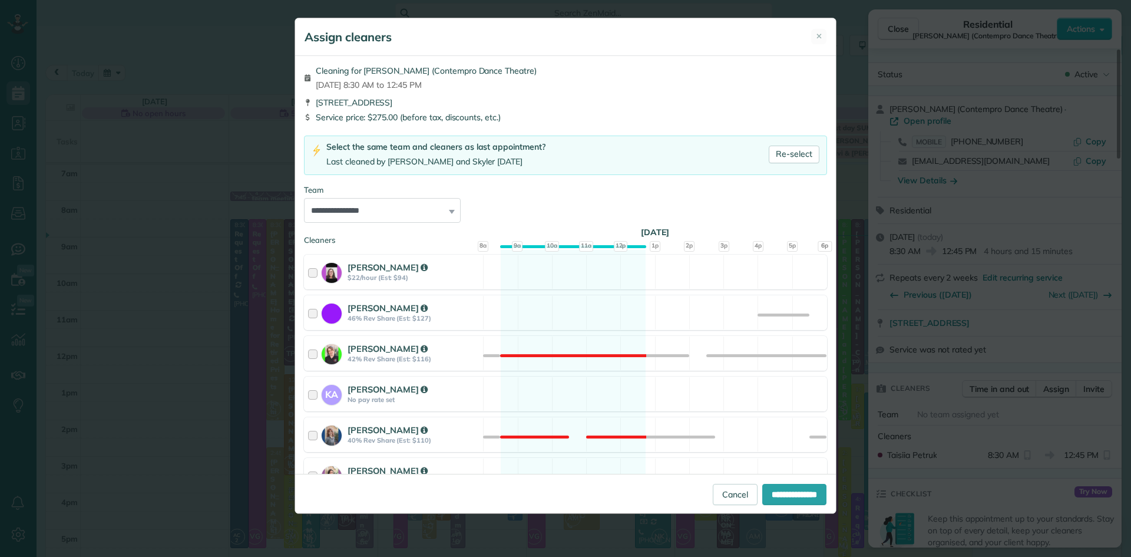
scroll to position [469, 0]
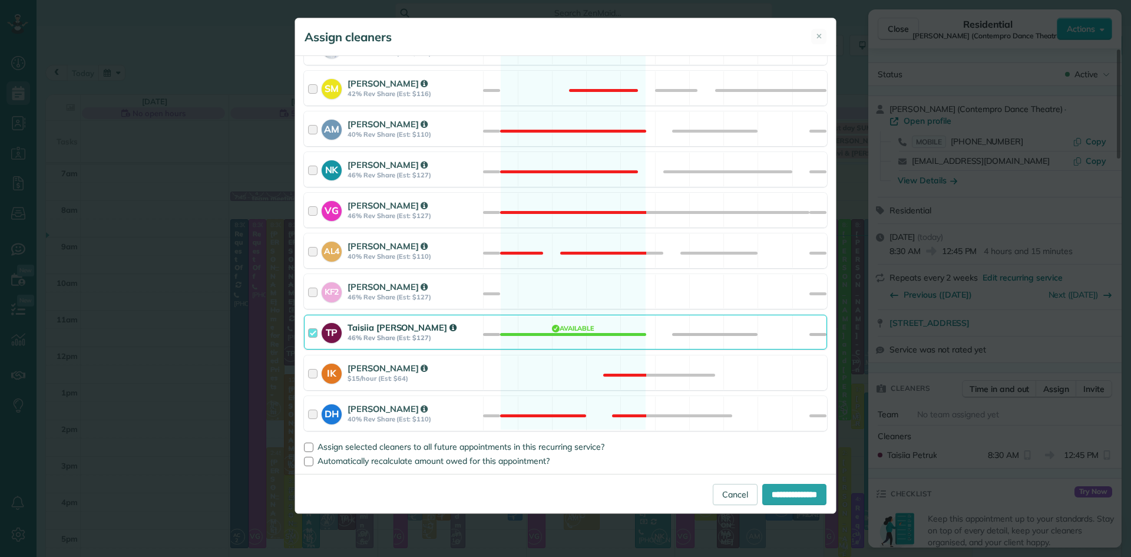
click at [387, 329] on strong "Taisiia Petruk" at bounding box center [402, 327] width 109 height 11
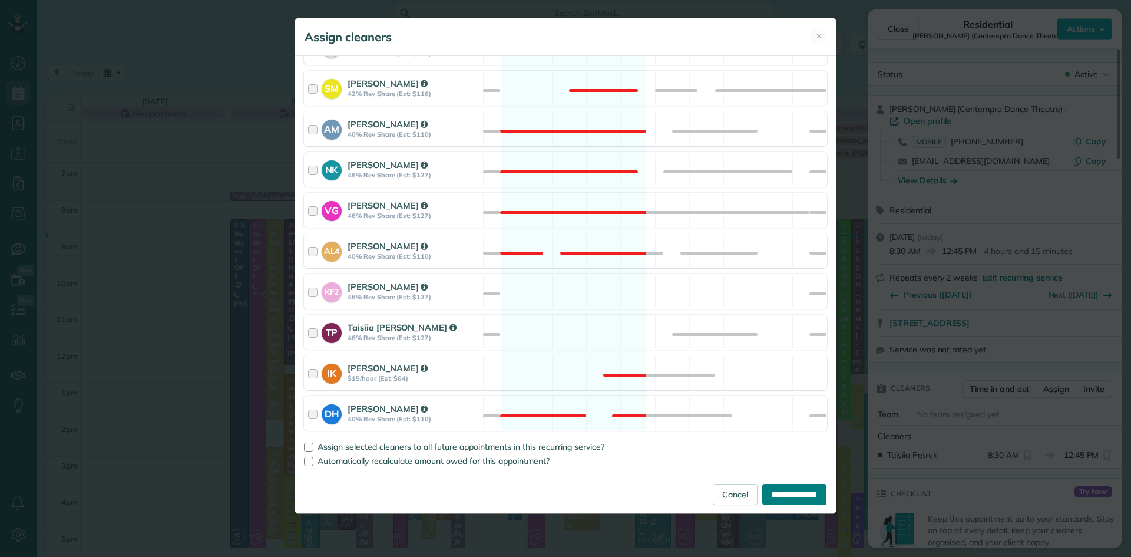
click at [800, 495] on input "**********" at bounding box center [795, 494] width 64 height 21
type input "**********"
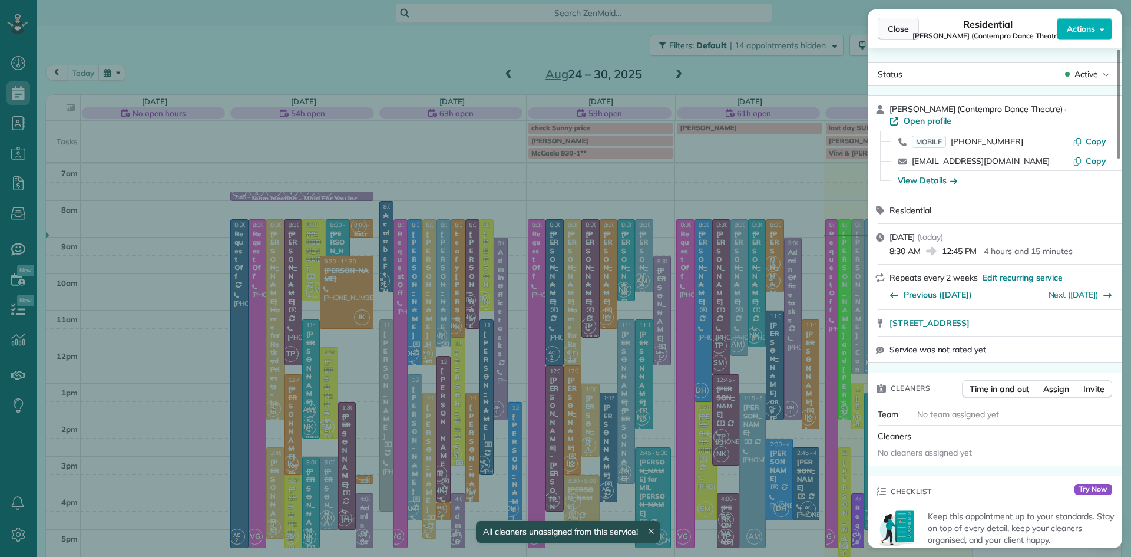
click at [890, 27] on span "Close" at bounding box center [898, 29] width 21 height 12
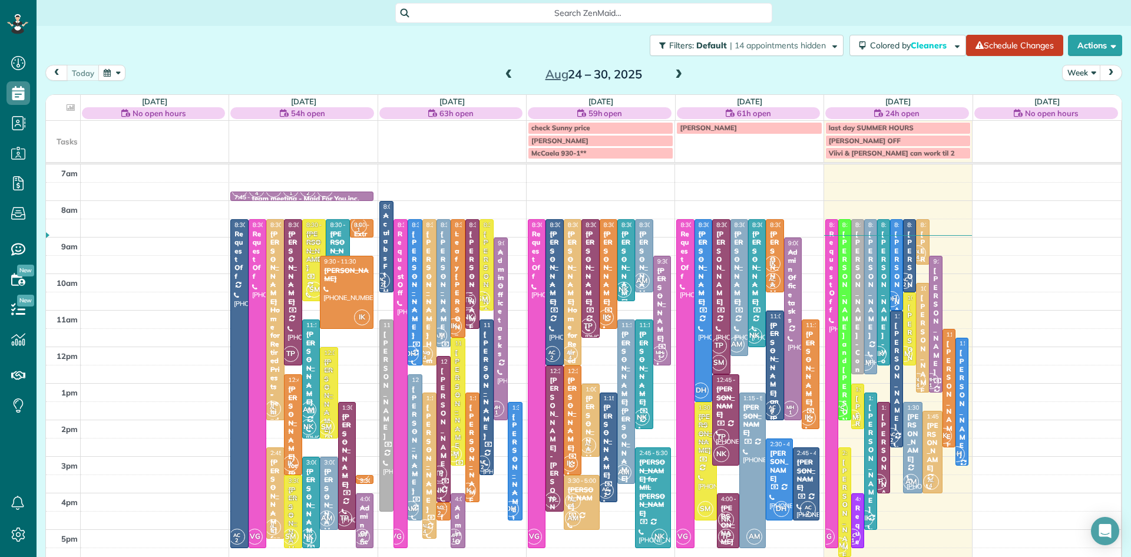
click at [948, 400] on div "[PERSON_NAME]" at bounding box center [949, 394] width 6 height 110
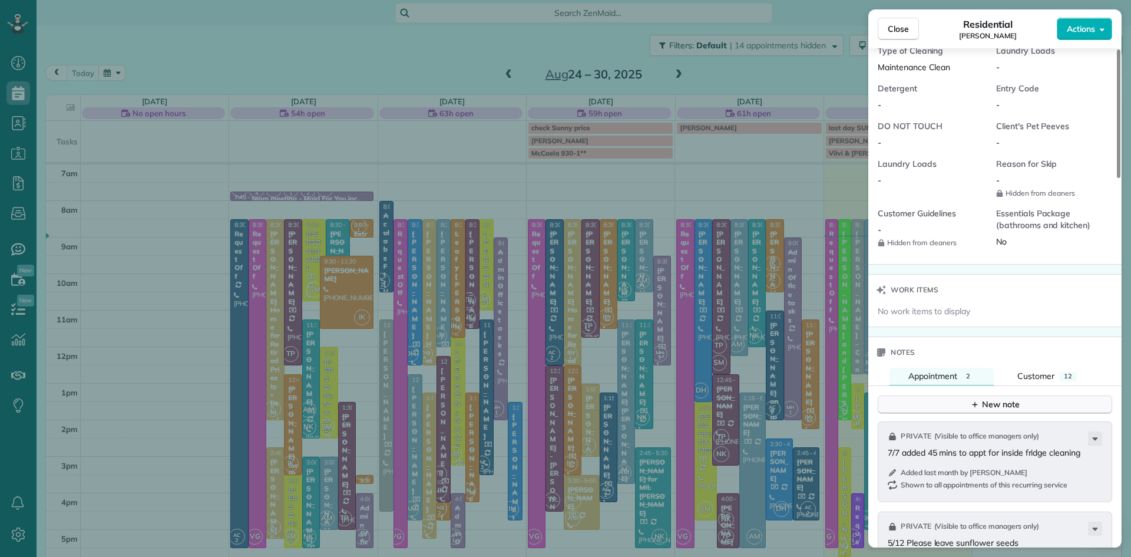
scroll to position [997, 0]
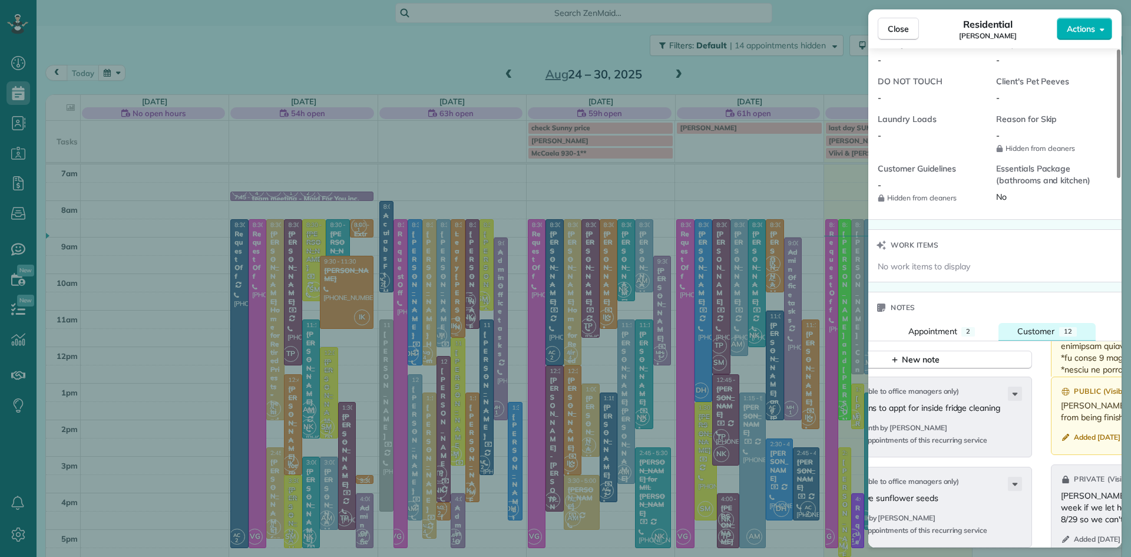
click at [1041, 337] on span "Customer" at bounding box center [1036, 331] width 37 height 11
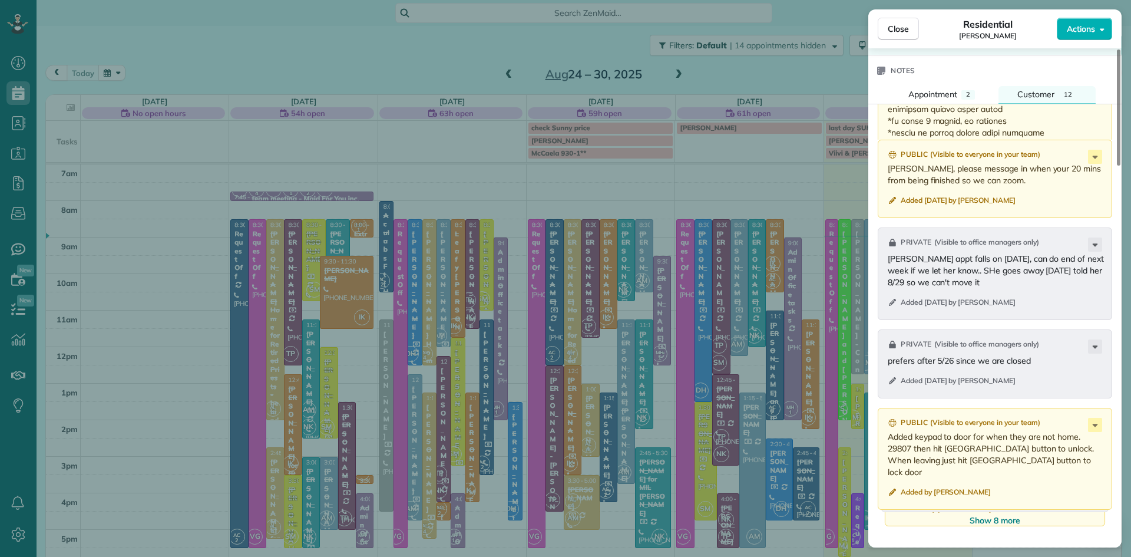
scroll to position [1235, 0]
click at [892, 25] on span "Close" at bounding box center [898, 29] width 21 height 12
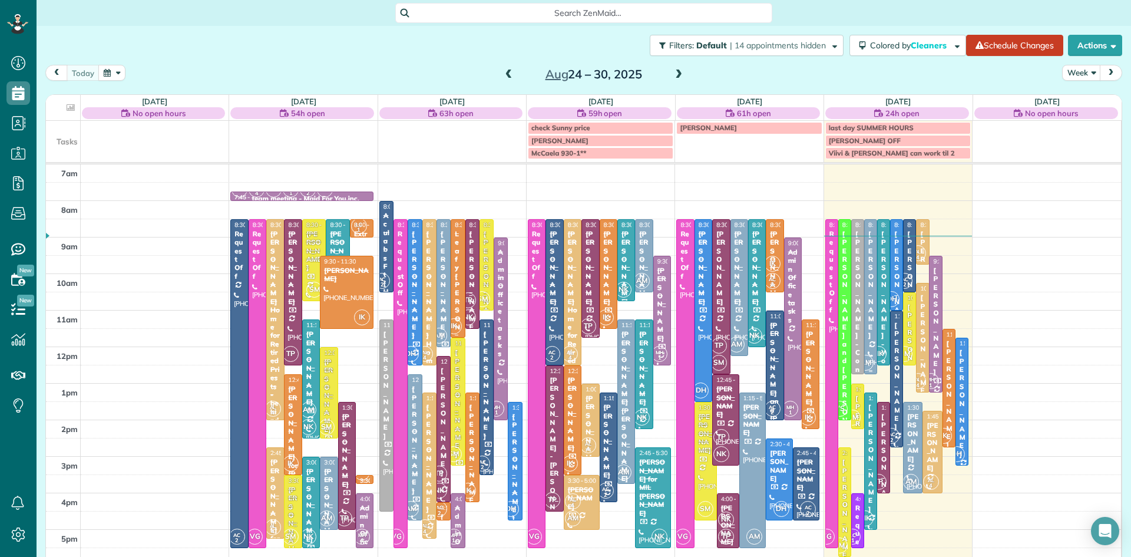
click at [871, 352] on div at bounding box center [871, 297] width 12 height 154
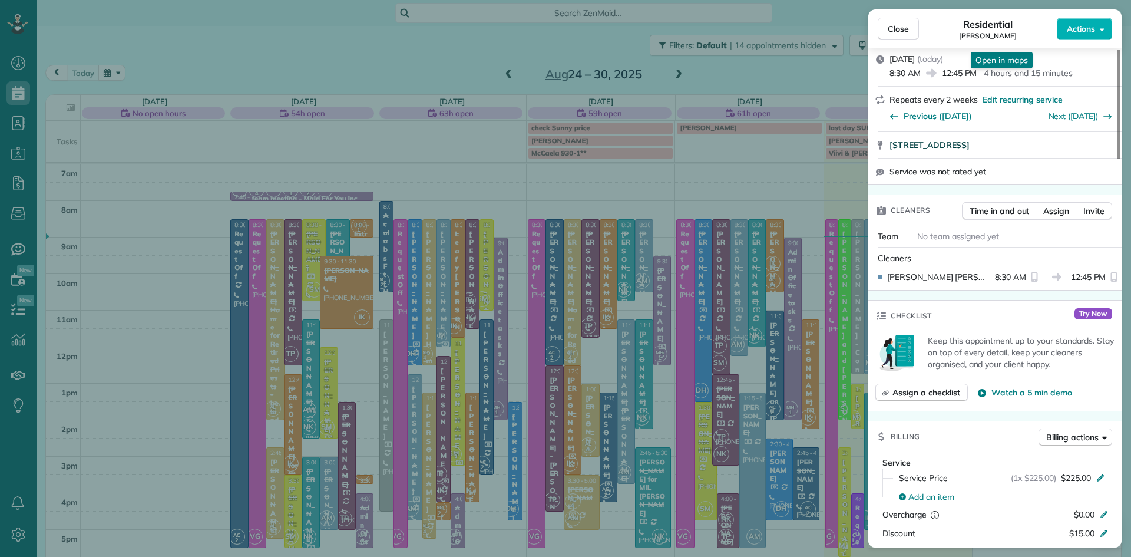
scroll to position [455, 0]
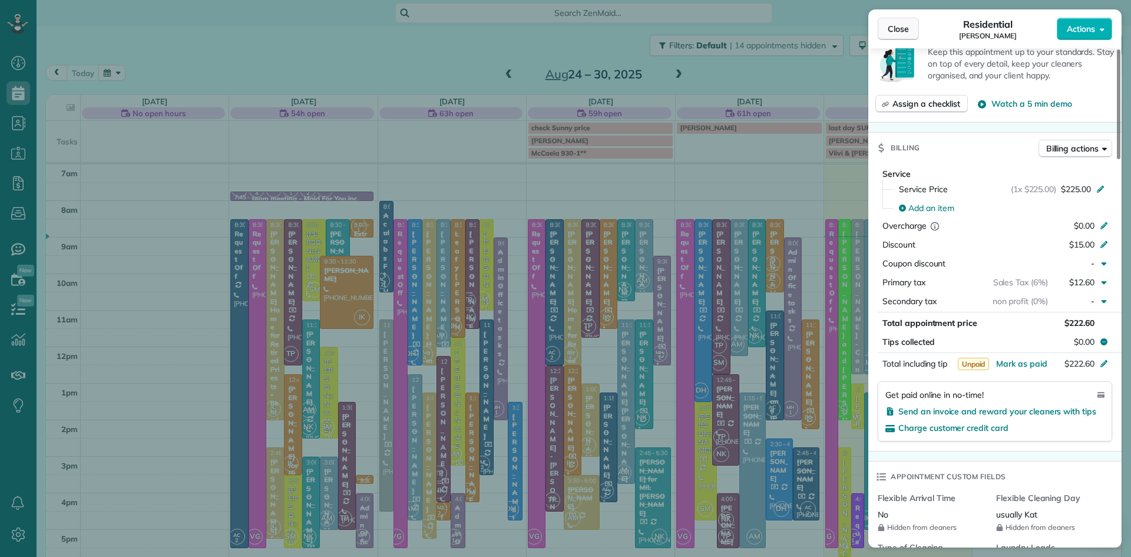
click at [899, 31] on span "Close" at bounding box center [898, 29] width 21 height 12
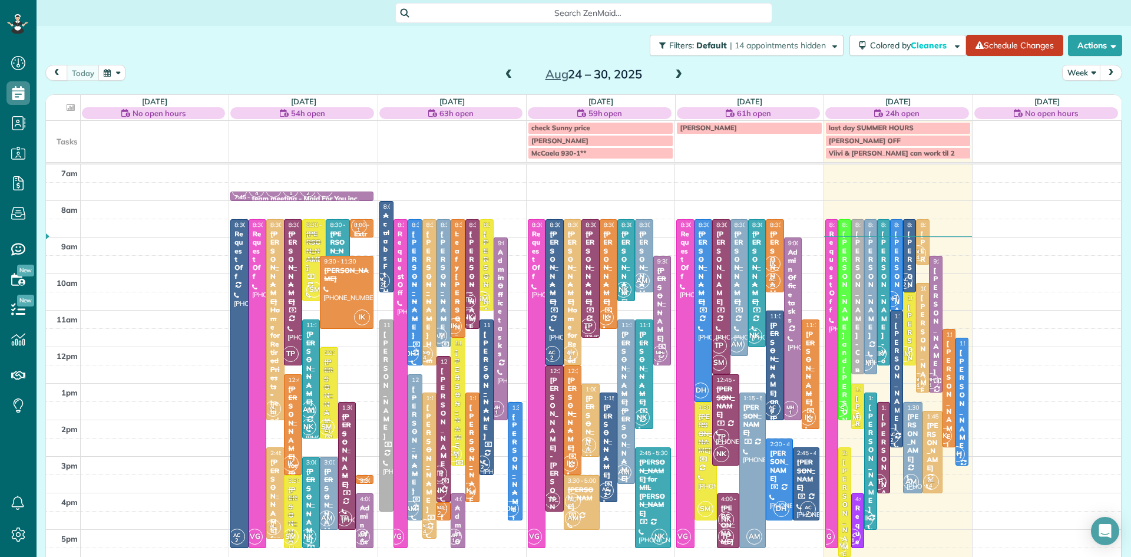
click at [859, 354] on div "[PERSON_NAME] - Contempro Dance Theatre" at bounding box center [858, 378] width 6 height 296
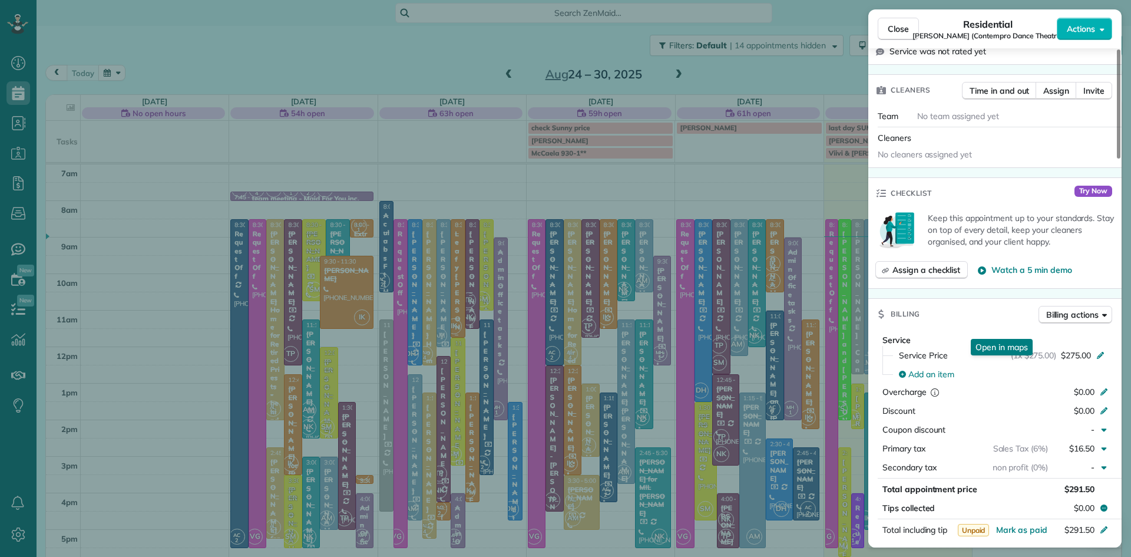
scroll to position [311, 0]
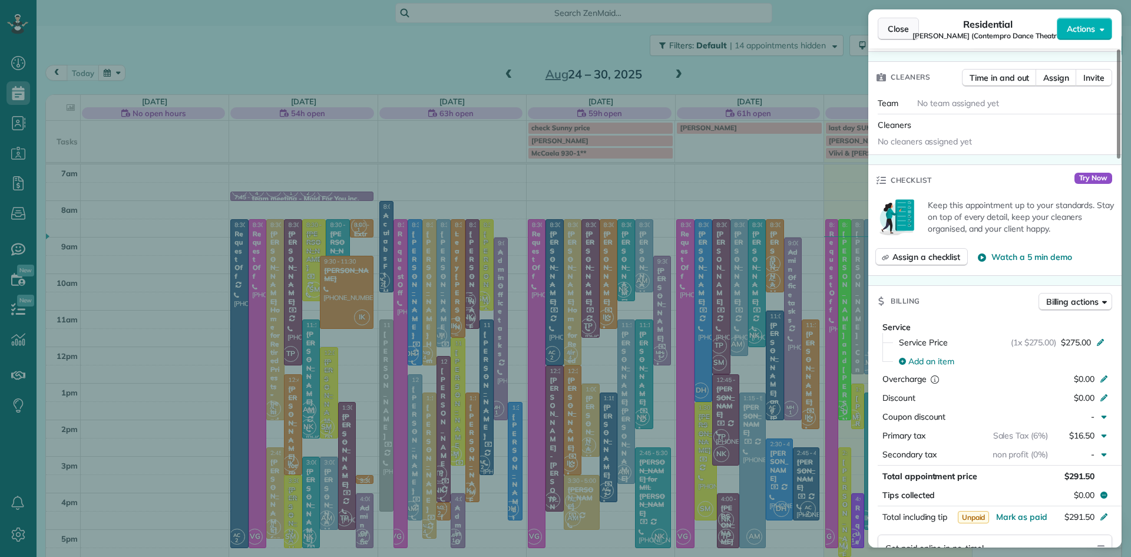
click at [902, 28] on span "Close" at bounding box center [898, 29] width 21 height 12
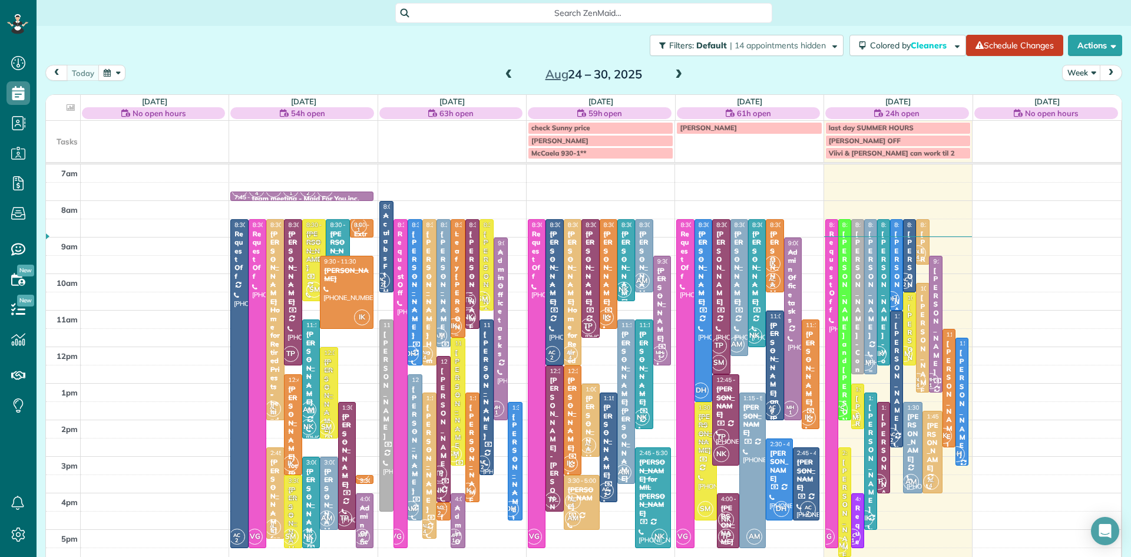
click at [869, 298] on div "[PERSON_NAME]" at bounding box center [871, 285] width 6 height 110
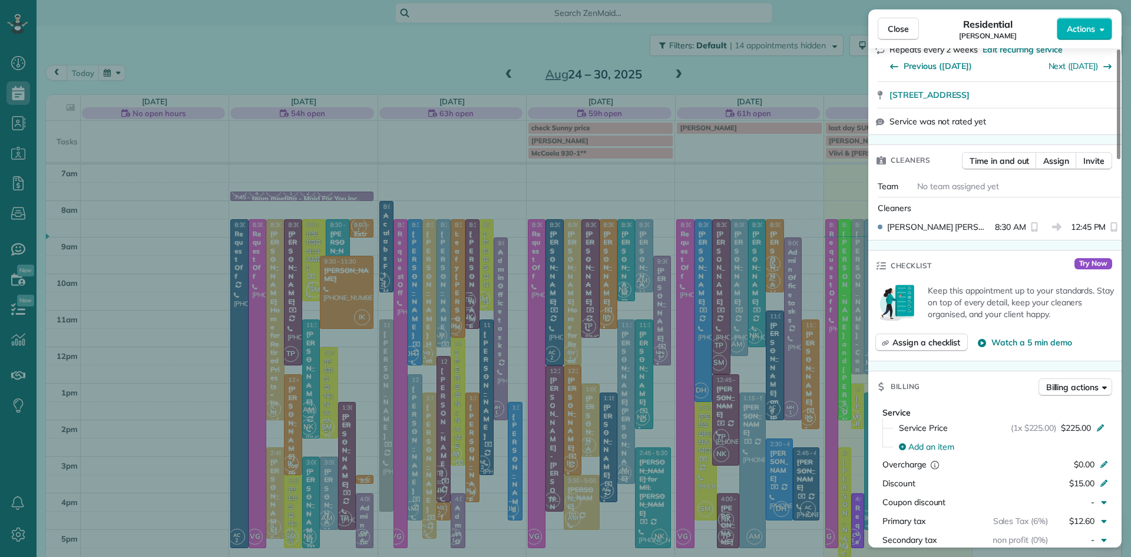
scroll to position [194, 0]
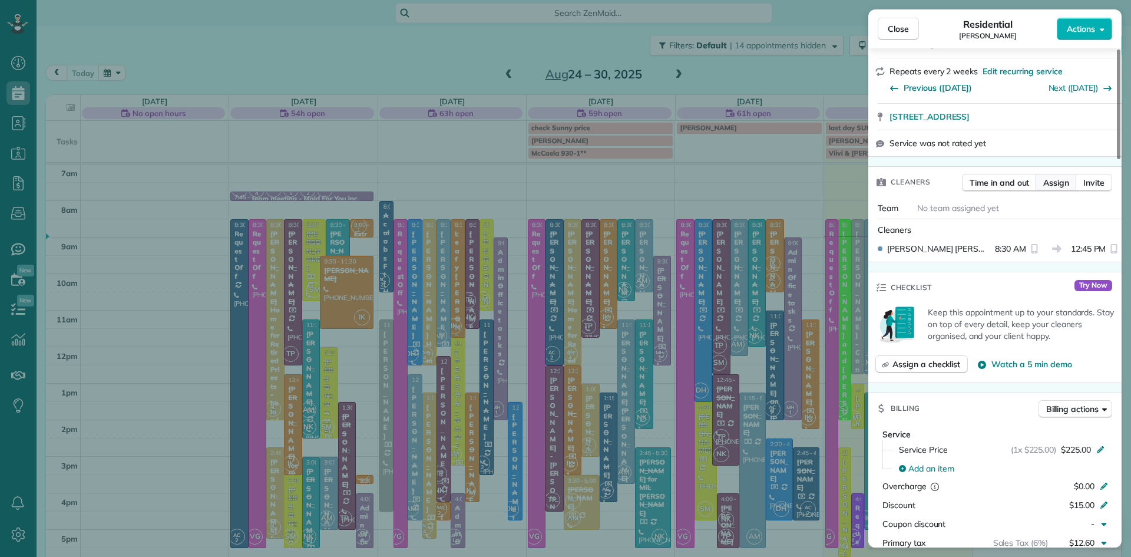
click at [1058, 189] on span "Assign" at bounding box center [1057, 183] width 26 height 12
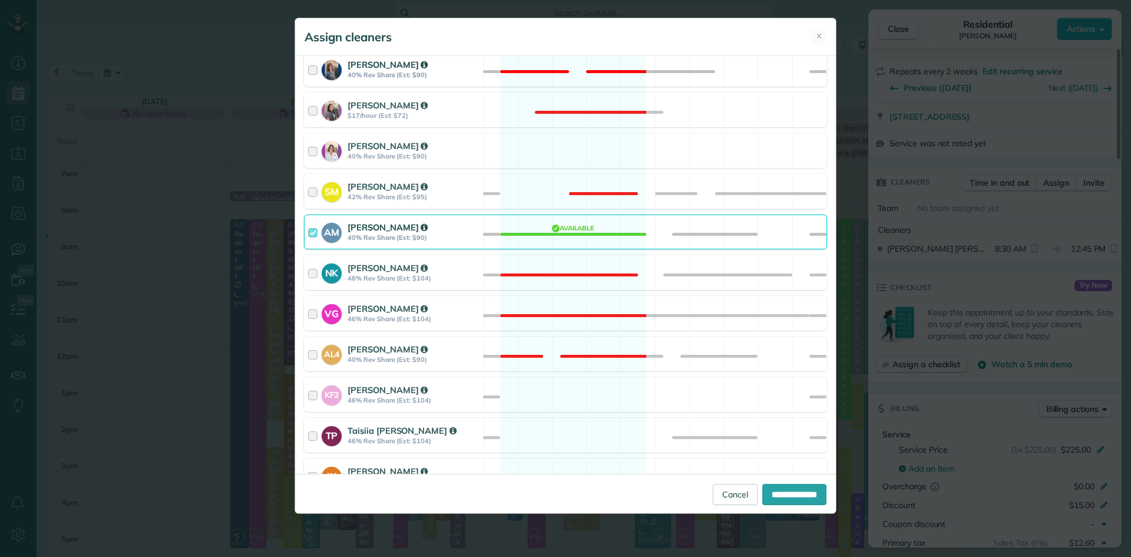
scroll to position [460, 0]
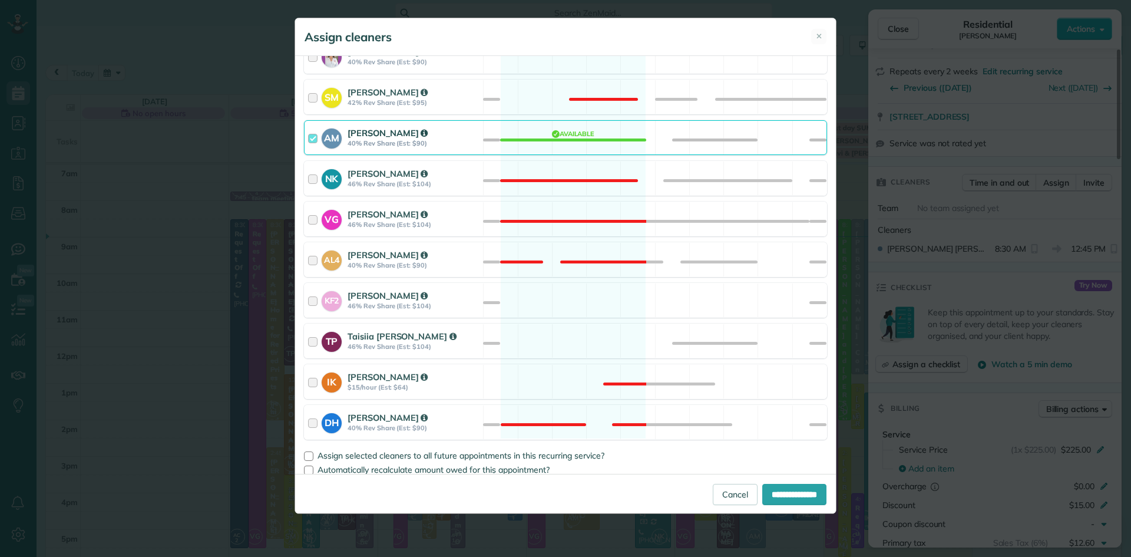
click at [370, 138] on div "Allison McNamara" at bounding box center [414, 133] width 132 height 12
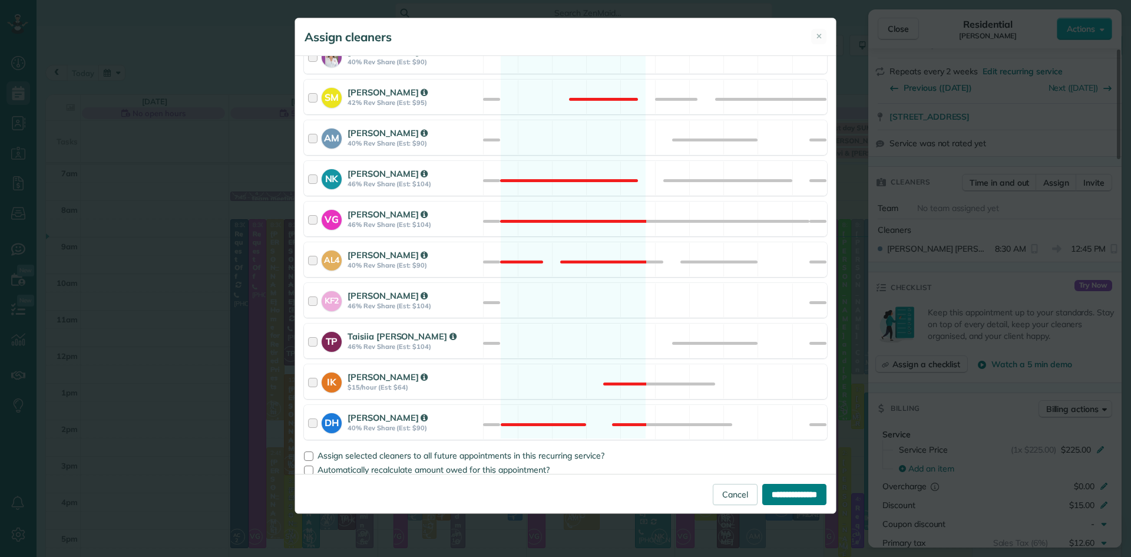
click at [772, 491] on input "**********" at bounding box center [795, 494] width 64 height 21
type input "**********"
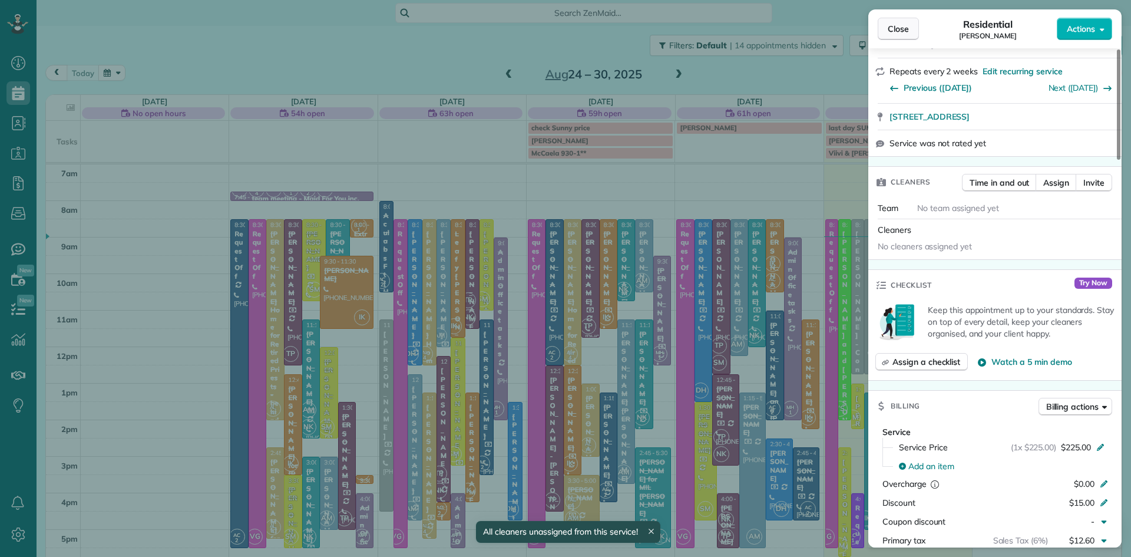
click at [891, 26] on span "Close" at bounding box center [898, 29] width 21 height 12
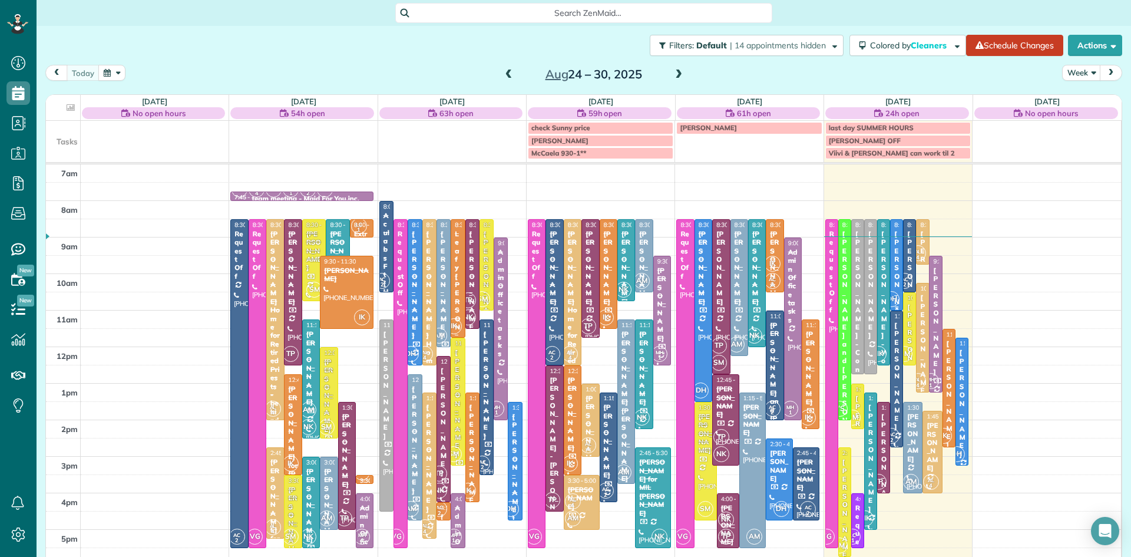
click at [892, 298] on span "DH" at bounding box center [892, 299] width 16 height 16
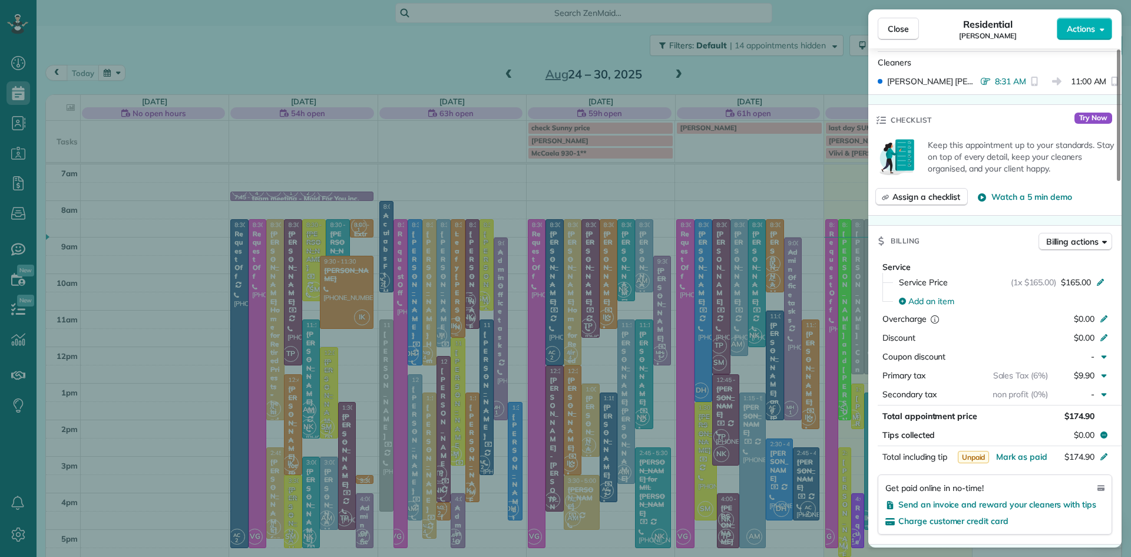
scroll to position [542, 0]
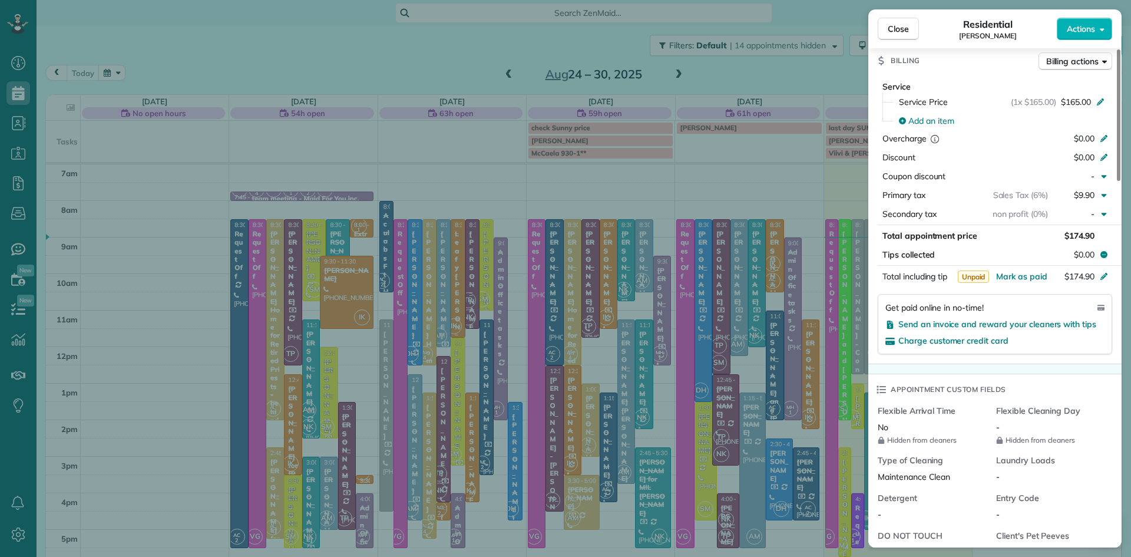
click at [1070, 15] on div "Close Residential Margaret Piscitelli Actions" at bounding box center [995, 28] width 253 height 39
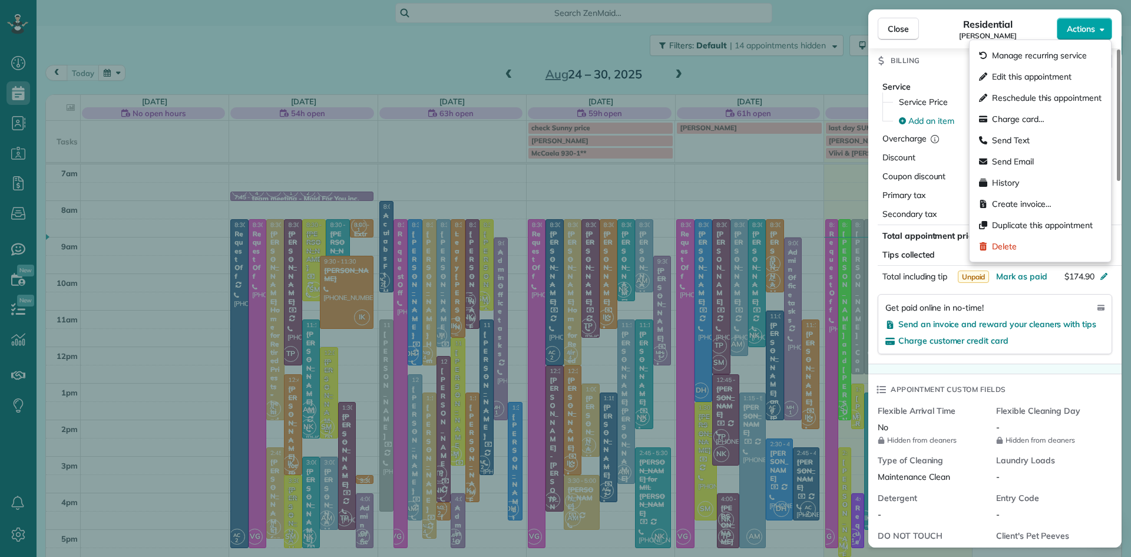
click at [1073, 27] on span "Actions" at bounding box center [1081, 29] width 28 height 12
click at [1042, 114] on span "Charge card…" at bounding box center [1018, 119] width 52 height 12
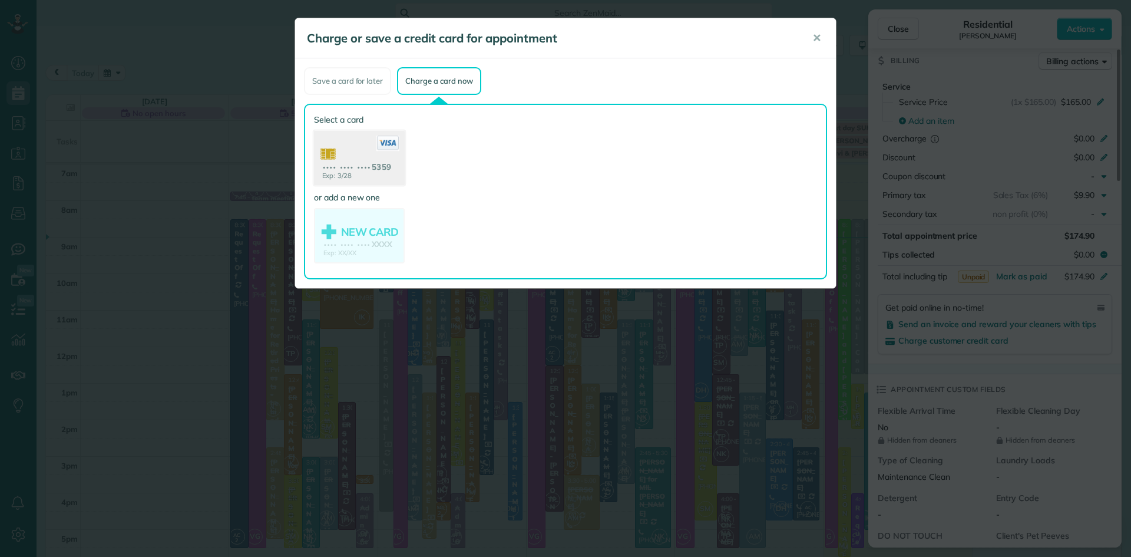
click at [395, 165] on use at bounding box center [359, 159] width 91 height 57
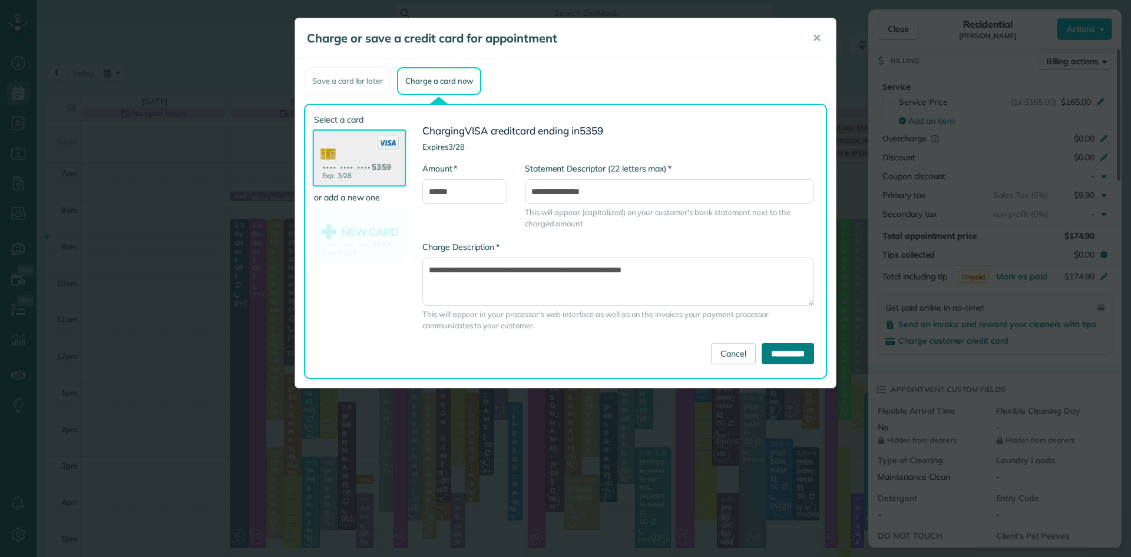
click at [767, 354] on input "**********" at bounding box center [788, 353] width 52 height 21
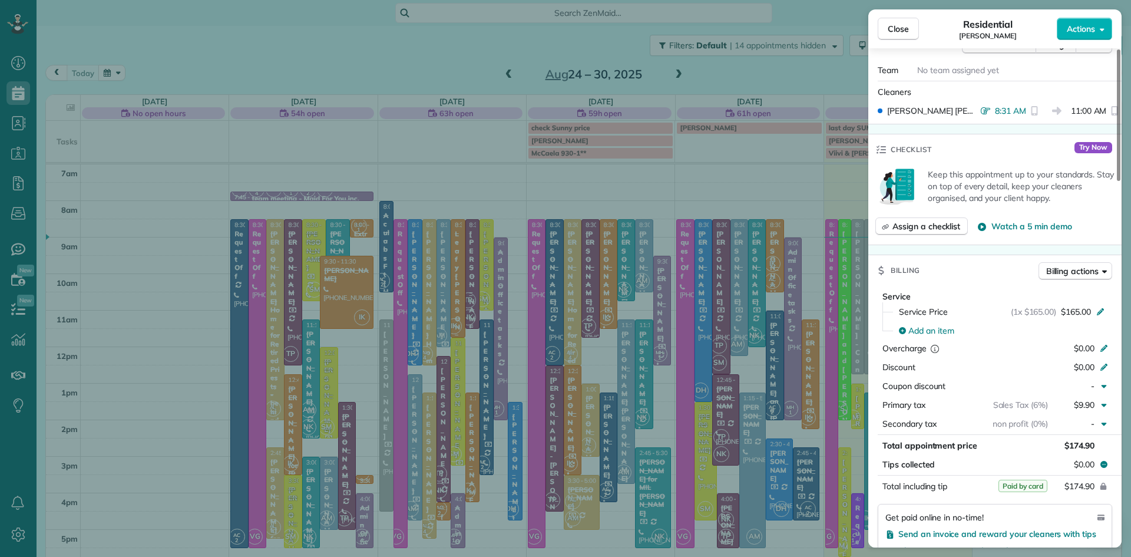
scroll to position [323, 0]
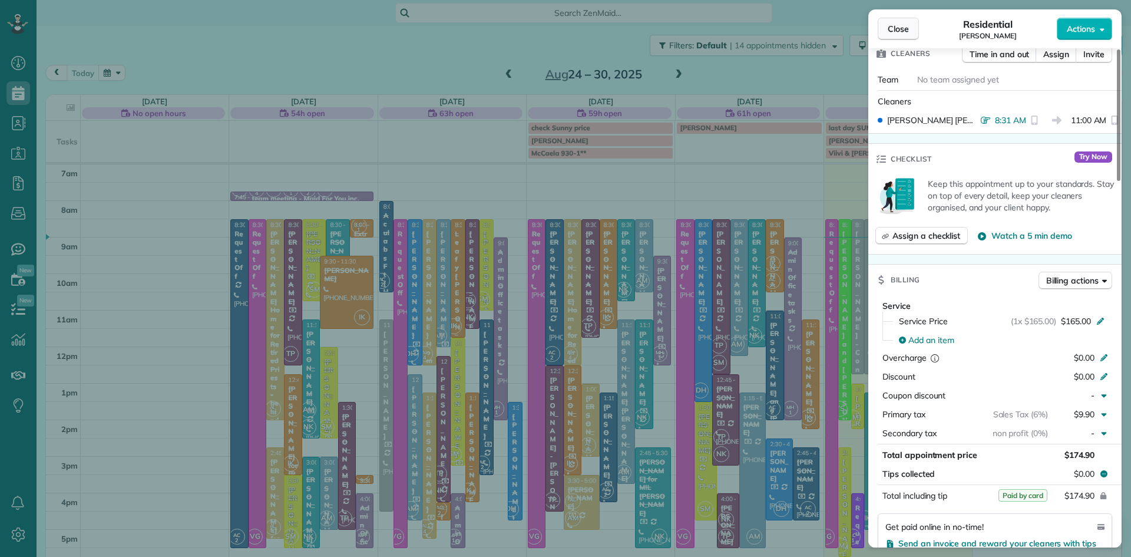
click at [893, 27] on span "Close" at bounding box center [898, 29] width 21 height 12
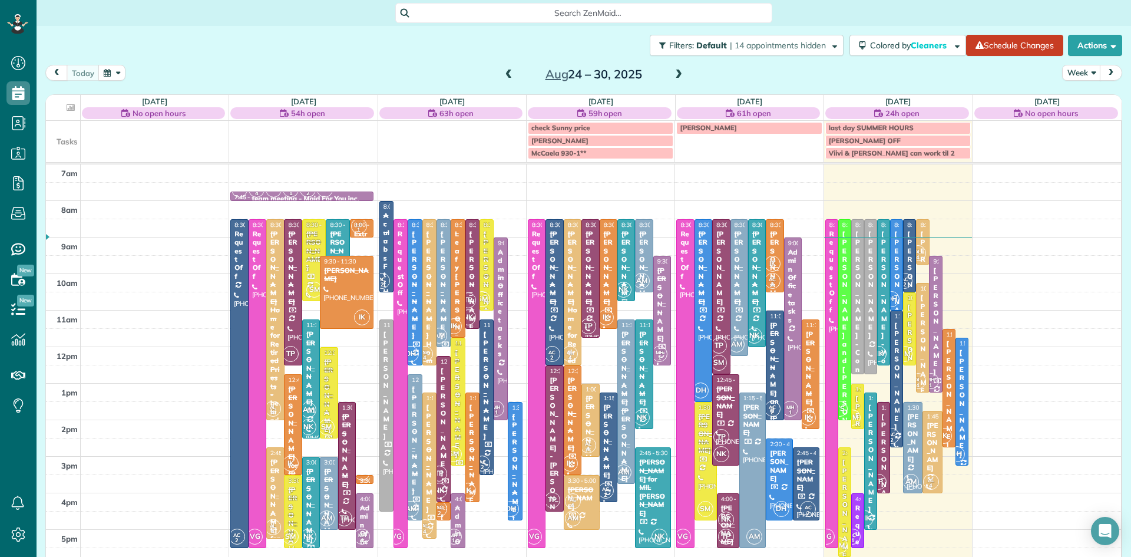
click at [678, 71] on span at bounding box center [678, 75] width 13 height 11
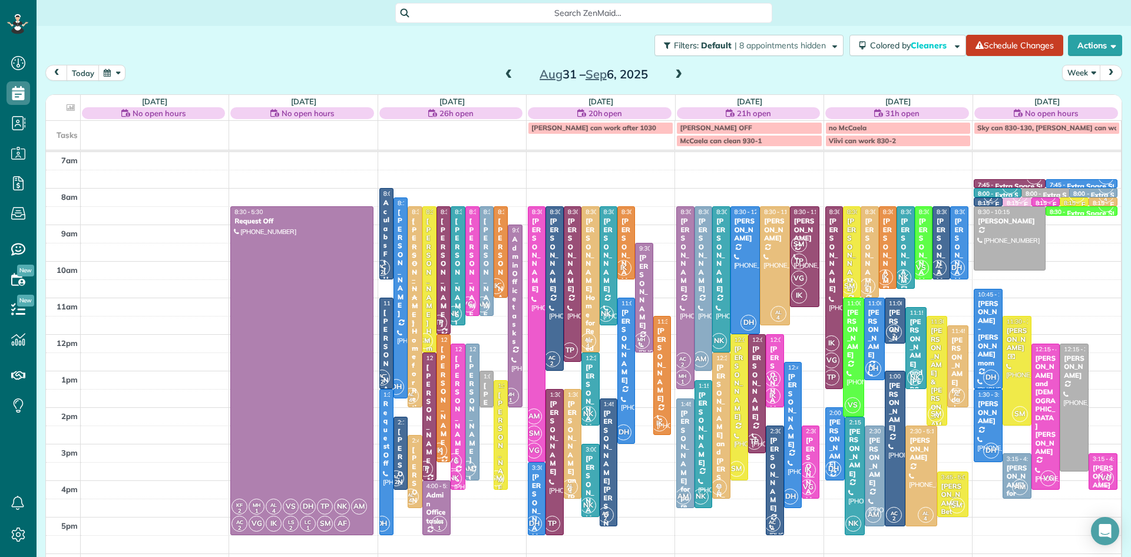
click at [679, 70] on span at bounding box center [678, 75] width 13 height 11
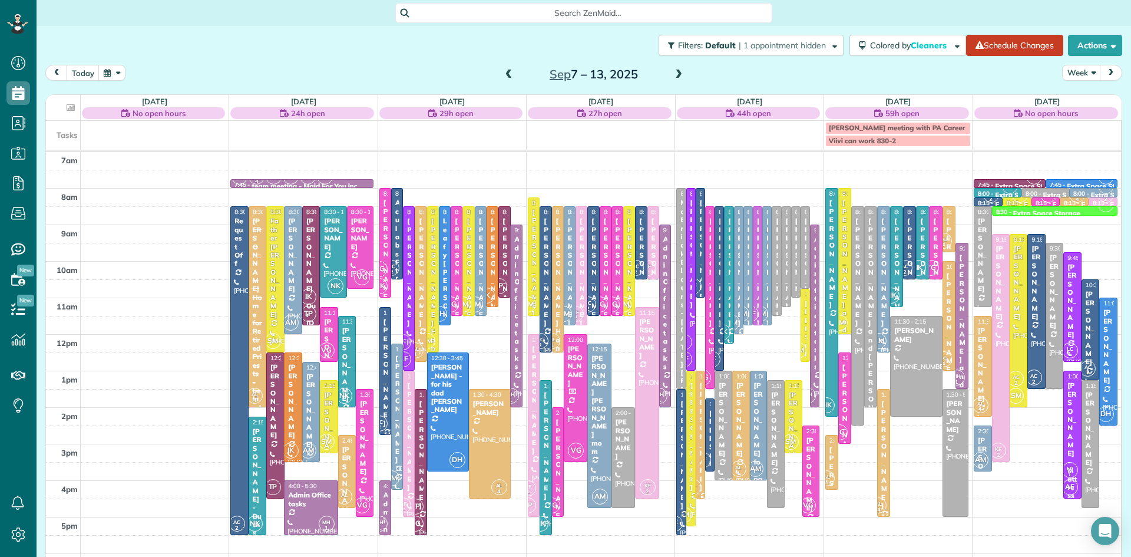
click at [883, 329] on div at bounding box center [884, 279] width 12 height 145
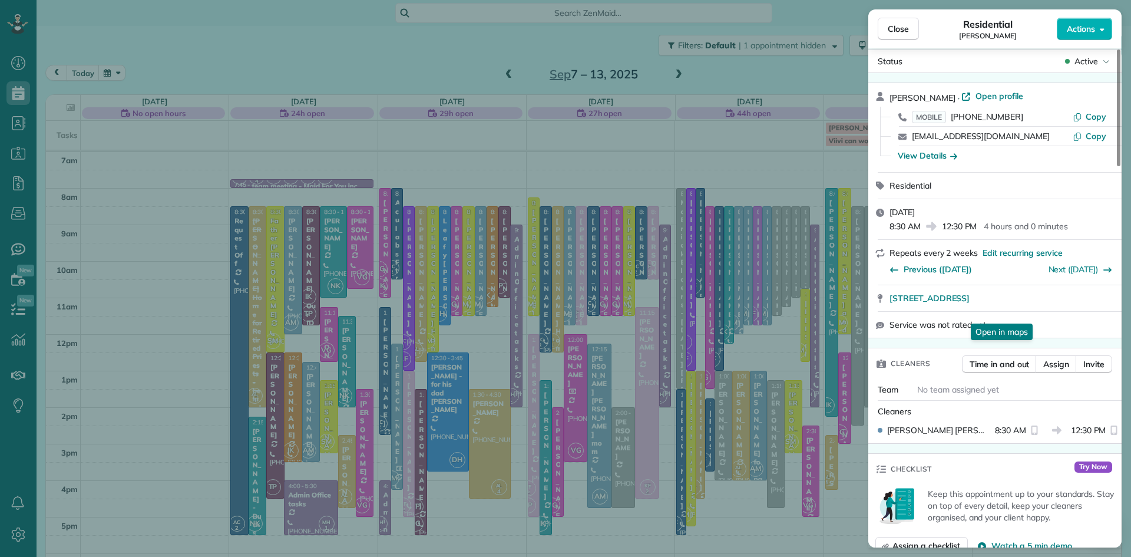
scroll to position [18, 0]
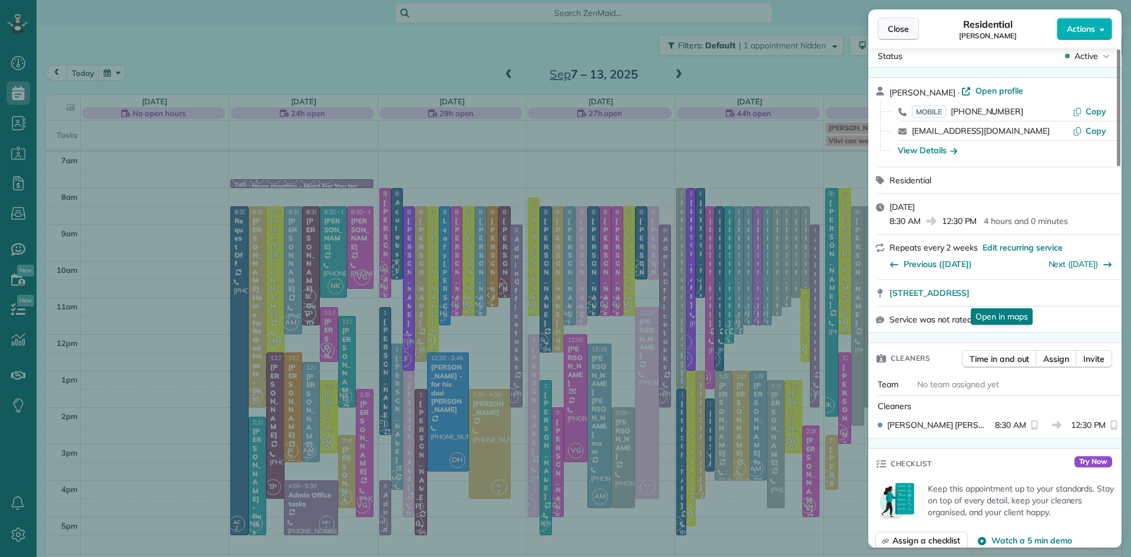
click at [903, 26] on span "Close" at bounding box center [898, 29] width 21 height 12
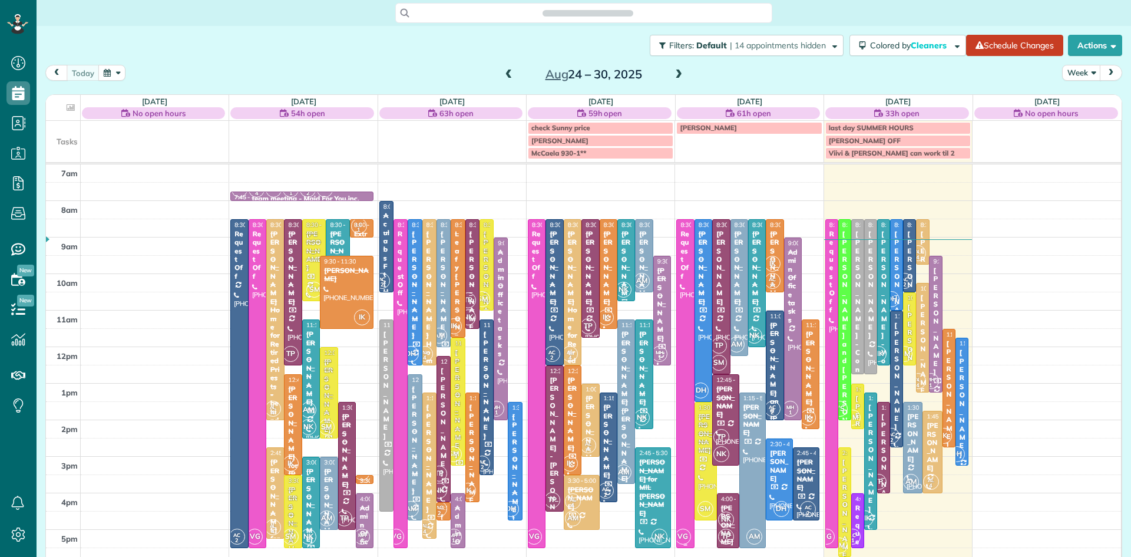
scroll to position [5, 5]
